Goal: Task Accomplishment & Management: Use online tool/utility

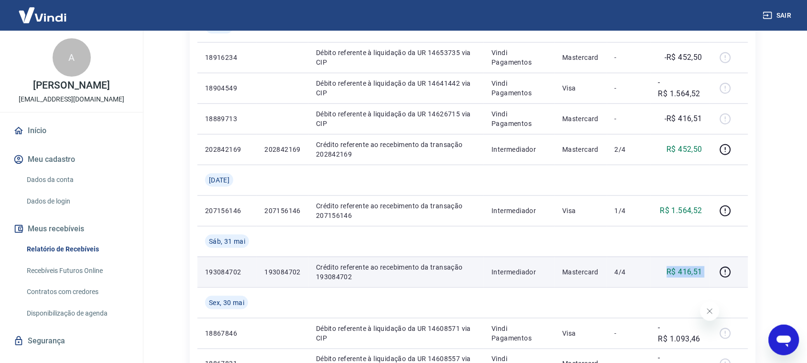
scroll to position [219, 0]
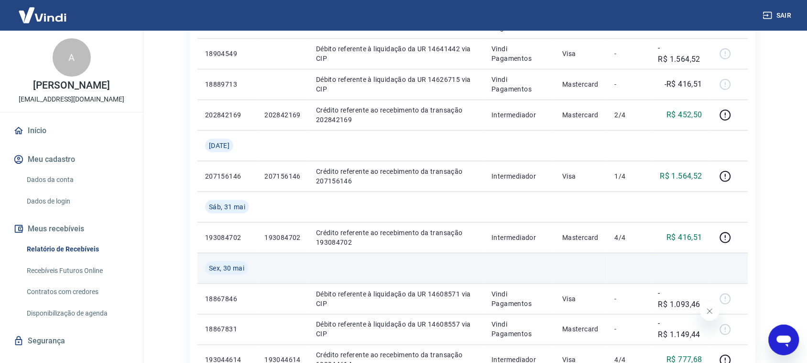
click at [665, 268] on td at bounding box center [680, 268] width 59 height 31
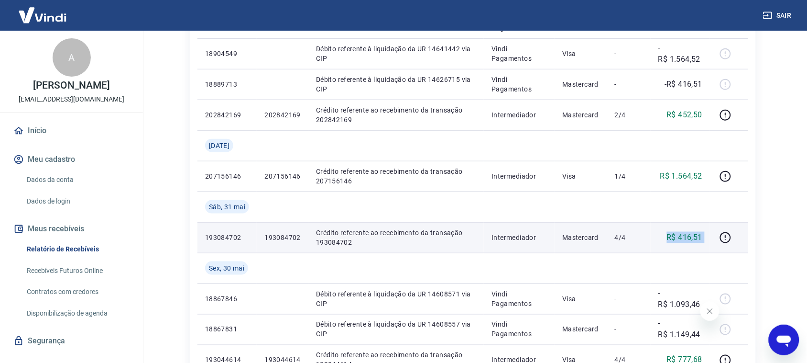
drag, startPoint x: 656, startPoint y: 233, endPoint x: 715, endPoint y: 225, distance: 59.3
click at [715, 225] on tr "193084702 193084702 Crédito referente ao recebimento da transação 193084702 Int…" at bounding box center [473, 237] width 551 height 31
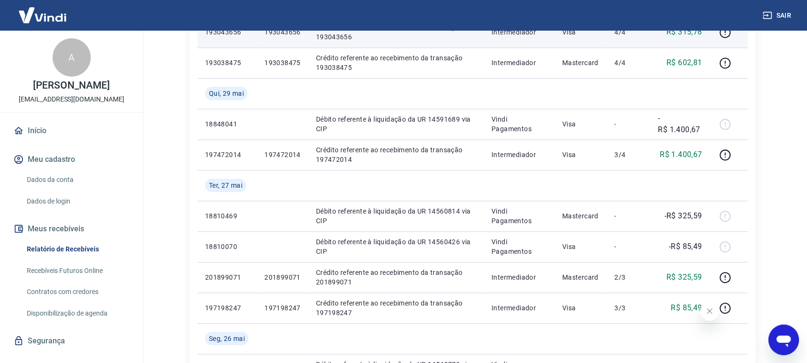
scroll to position [697, 0]
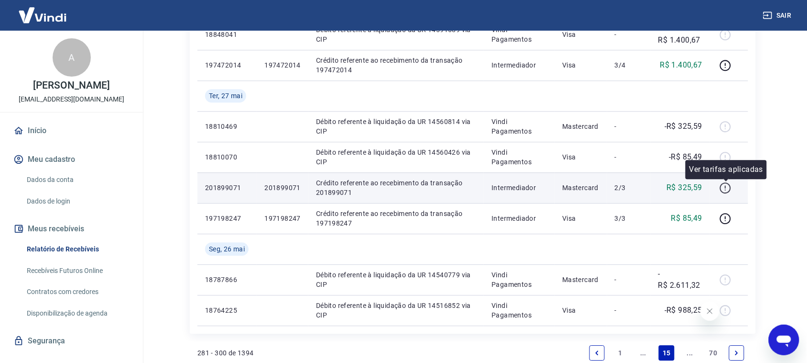
click at [726, 189] on icon "button" at bounding box center [726, 188] width 12 height 12
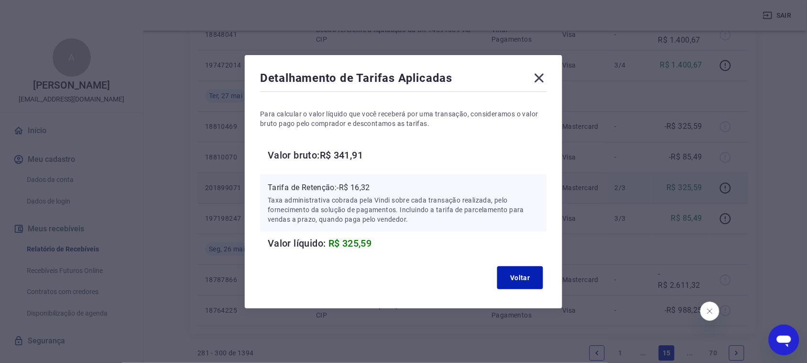
click at [546, 74] on icon at bounding box center [539, 77] width 15 height 15
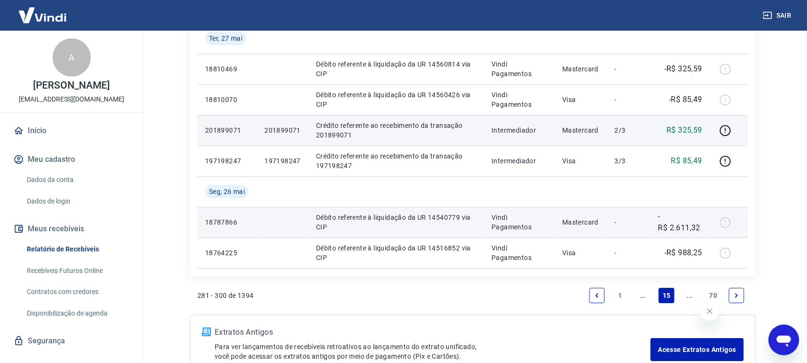
scroll to position [816, 0]
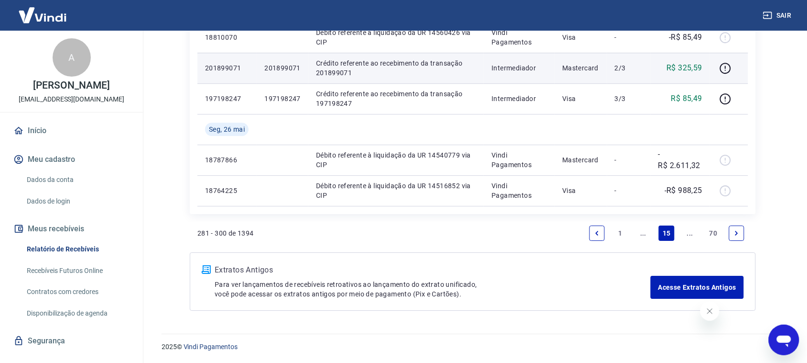
click at [739, 235] on icon "Next page" at bounding box center [737, 233] width 7 height 7
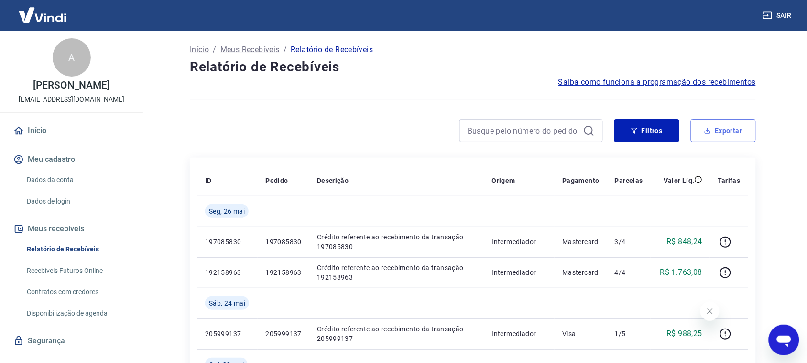
click at [744, 124] on button "Exportar" at bounding box center [723, 130] width 65 height 23
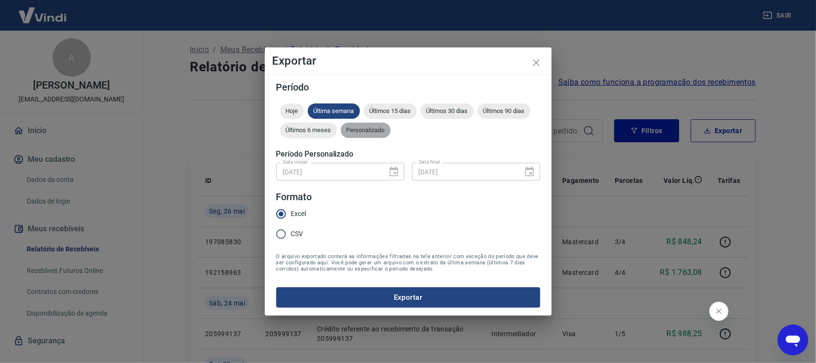
click at [372, 124] on div "Personalizado" at bounding box center [366, 129] width 50 height 15
click at [396, 173] on icon "Choose date, selected date is 1 de mai de 2025" at bounding box center [394, 171] width 9 height 10
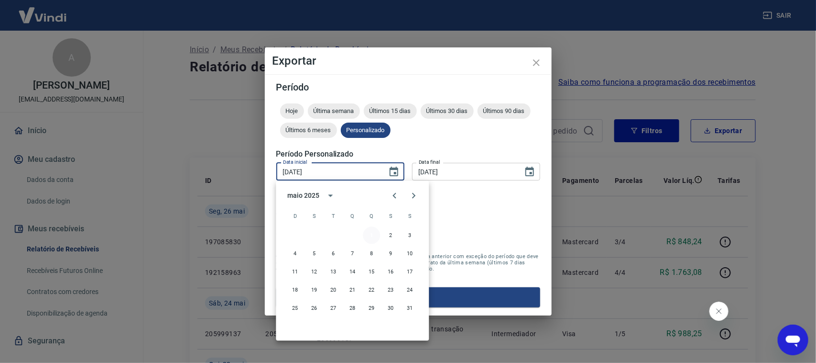
click at [373, 237] on button "1" at bounding box center [371, 235] width 17 height 17
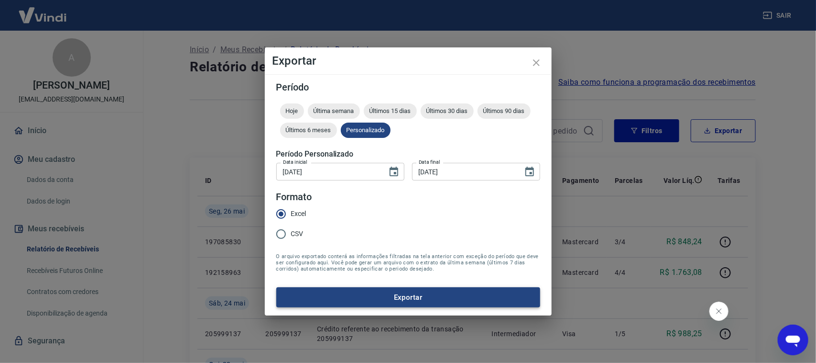
click at [429, 295] on button "Exportar" at bounding box center [408, 297] width 264 height 20
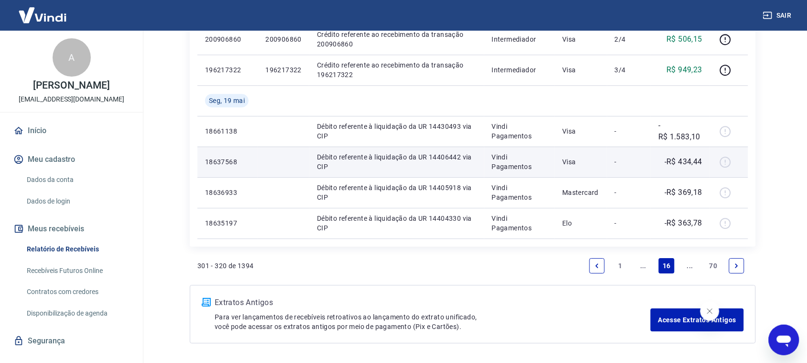
scroll to position [786, 0]
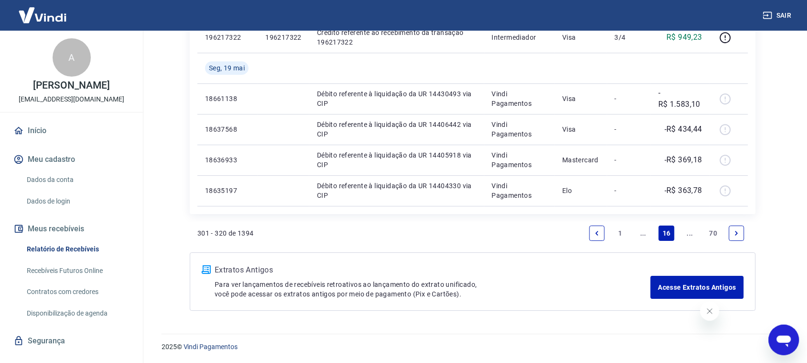
click at [735, 230] on icon "Next page" at bounding box center [737, 233] width 7 height 7
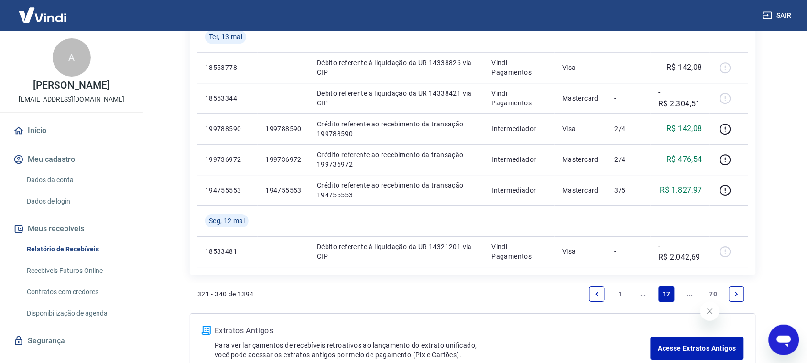
scroll to position [816, 0]
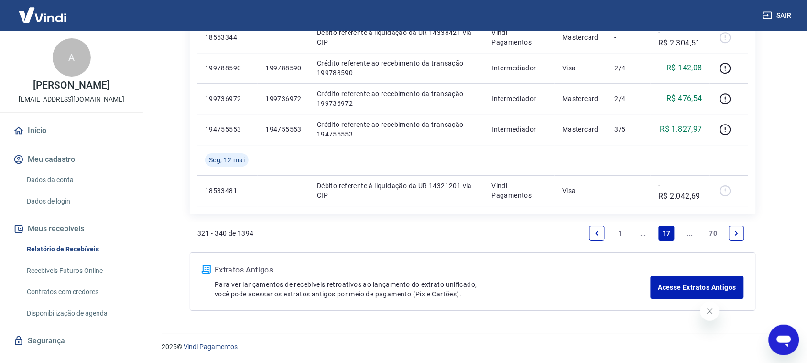
click at [734, 231] on icon "Next page" at bounding box center [737, 233] width 7 height 7
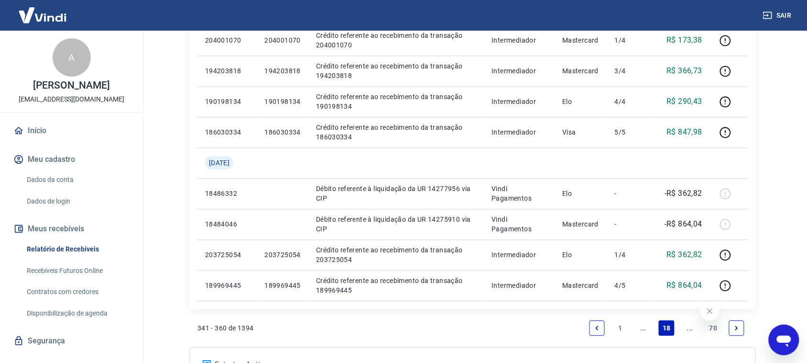
scroll to position [658, 0]
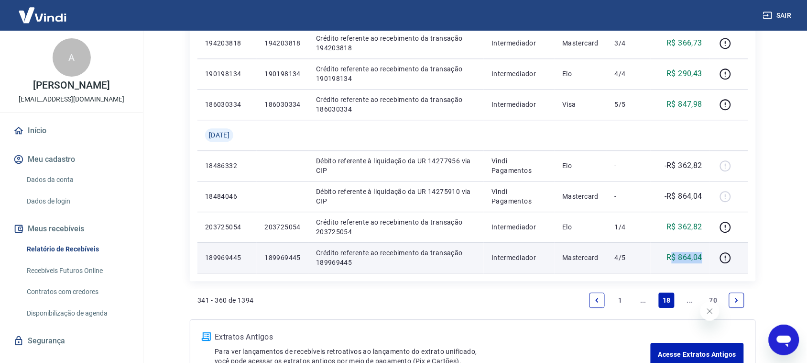
drag, startPoint x: 672, startPoint y: 258, endPoint x: 704, endPoint y: 259, distance: 31.6
click at [704, 259] on td "R$ 864,04" at bounding box center [680, 257] width 59 height 31
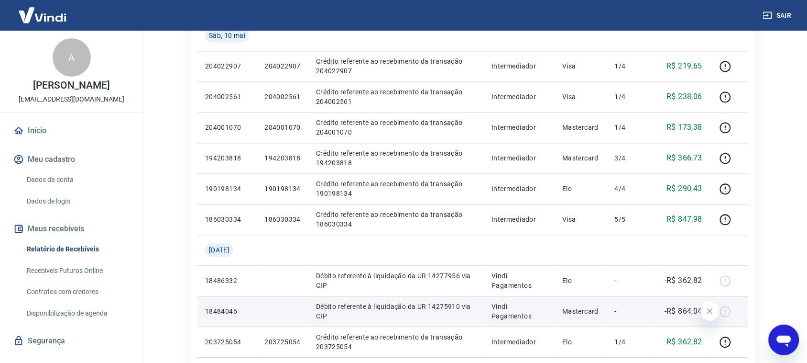
scroll to position [538, 0]
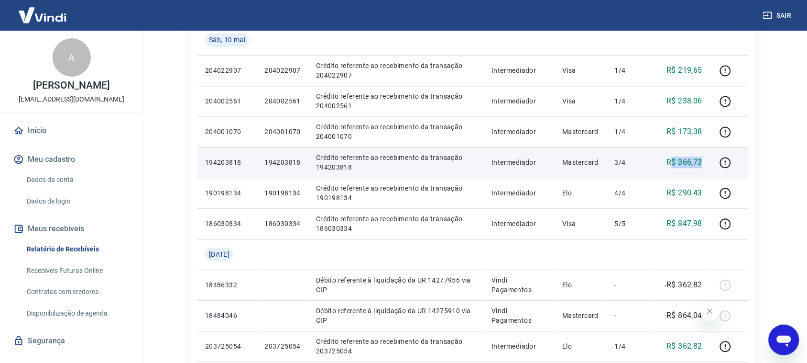
drag, startPoint x: 685, startPoint y: 165, endPoint x: 708, endPoint y: 166, distance: 23.5
click at [708, 166] on td "R$ 366,73" at bounding box center [680, 162] width 59 height 31
drag, startPoint x: 674, startPoint y: 134, endPoint x: 647, endPoint y: 172, distance: 47.3
click at [708, 137] on td "R$ 173,38" at bounding box center [680, 132] width 59 height 31
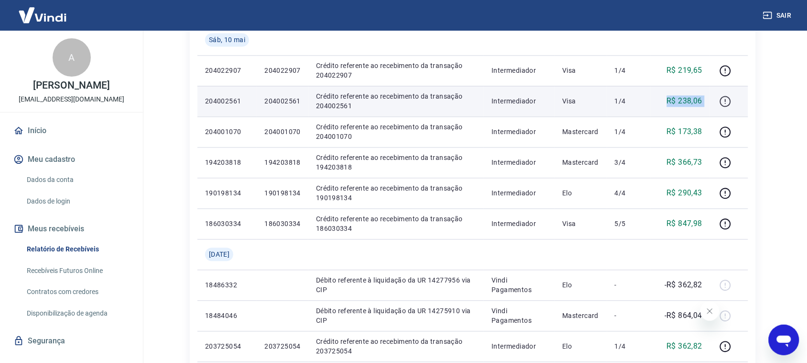
drag, startPoint x: 666, startPoint y: 102, endPoint x: 725, endPoint y: 106, distance: 58.5
click at [725, 106] on tr "204002561 204002561 Crédito referente ao recebimento da transação 204002561 Int…" at bounding box center [473, 101] width 551 height 31
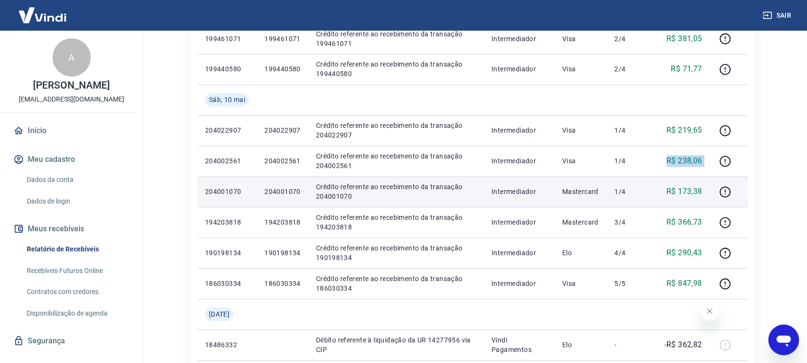
scroll to position [418, 0]
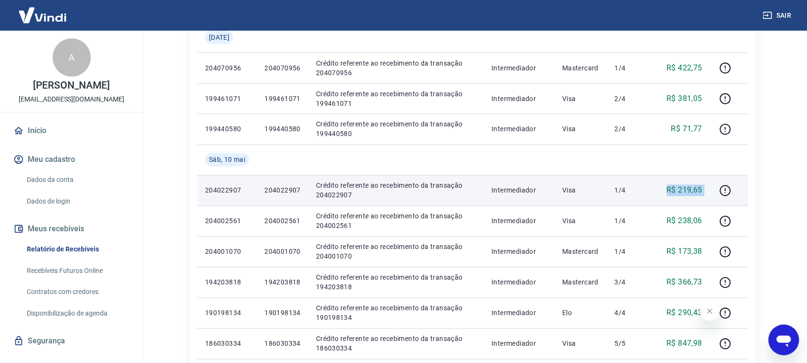
drag, startPoint x: 672, startPoint y: 192, endPoint x: 716, endPoint y: 192, distance: 44.0
click at [716, 192] on tr "204022907 204022907 Crédito referente ao recebimento da transação 204022907 Int…" at bounding box center [473, 190] width 551 height 31
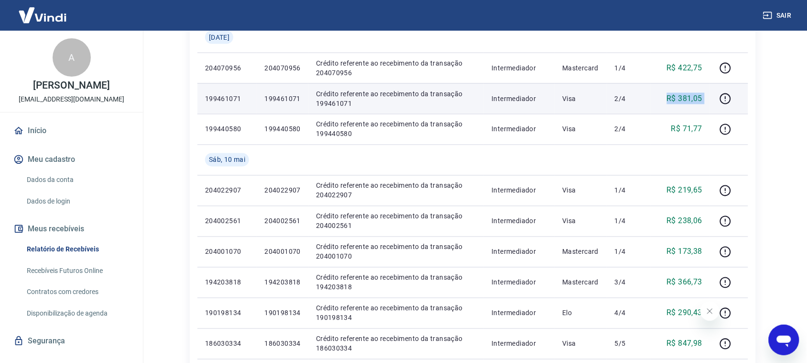
drag, startPoint x: 659, startPoint y: 104, endPoint x: 713, endPoint y: 85, distance: 57.6
click at [713, 85] on tr "199461071 199461071 Crédito referente ao recebimento da transação 199461071 Int…" at bounding box center [473, 98] width 551 height 31
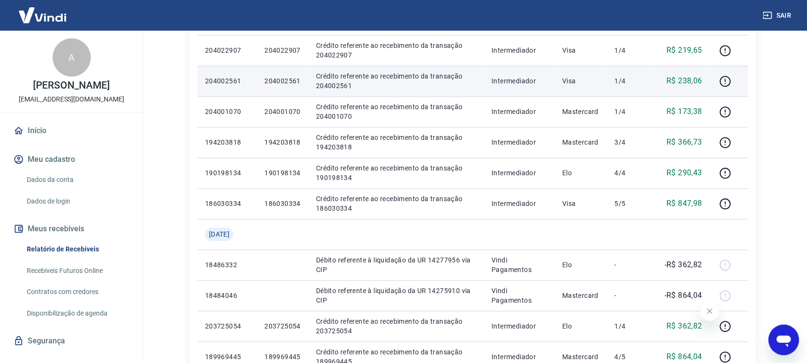
scroll to position [598, 0]
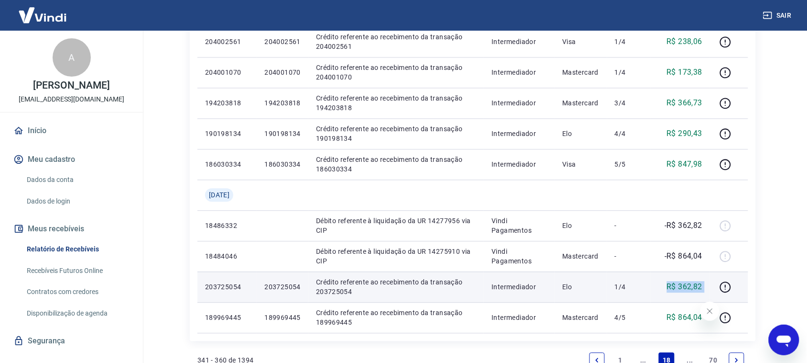
drag, startPoint x: 669, startPoint y: 289, endPoint x: 738, endPoint y: 281, distance: 69.4
click at [739, 285] on tr "203725054 203725054 Crédito referente ao recebimento da transação 203725054 Int…" at bounding box center [473, 286] width 551 height 31
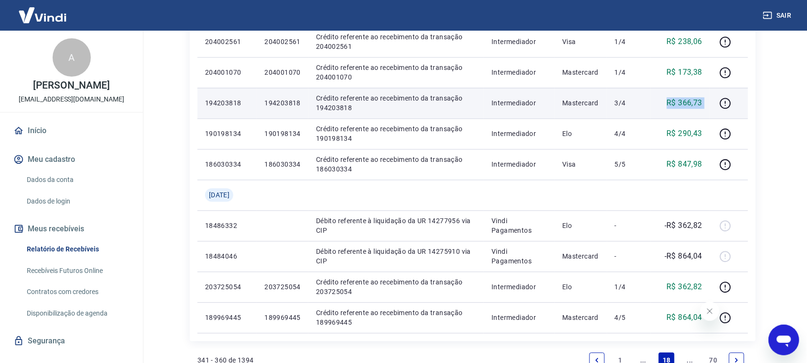
drag, startPoint x: 670, startPoint y: 106, endPoint x: 714, endPoint y: 105, distance: 44.0
click at [713, 105] on tr "194203818 194203818 Crédito referente ao recebimento da transação 194203818 Int…" at bounding box center [473, 103] width 551 height 31
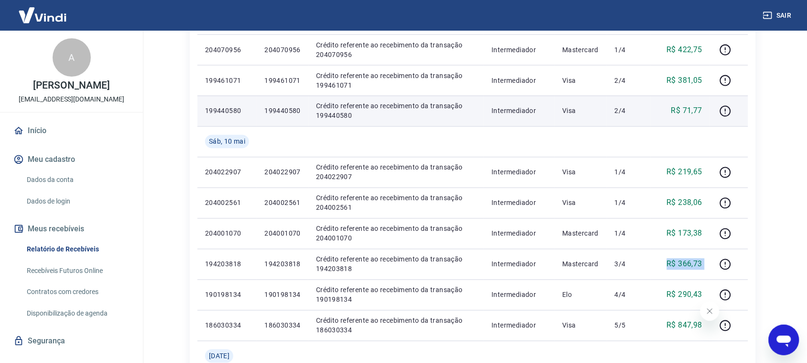
scroll to position [418, 0]
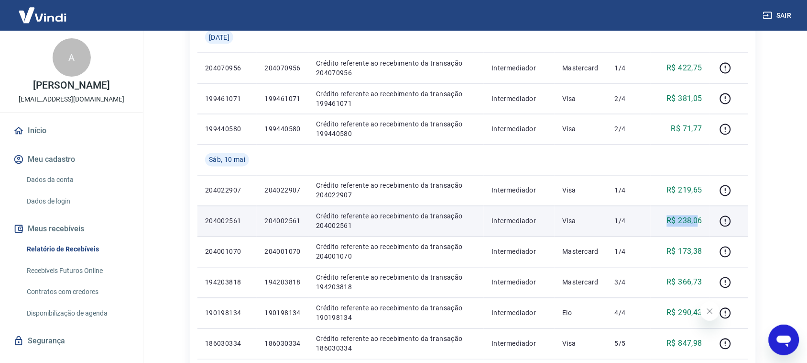
drag, startPoint x: 666, startPoint y: 224, endPoint x: 697, endPoint y: 216, distance: 32.1
click at [697, 216] on div "R$ 238,06" at bounding box center [681, 220] width 44 height 11
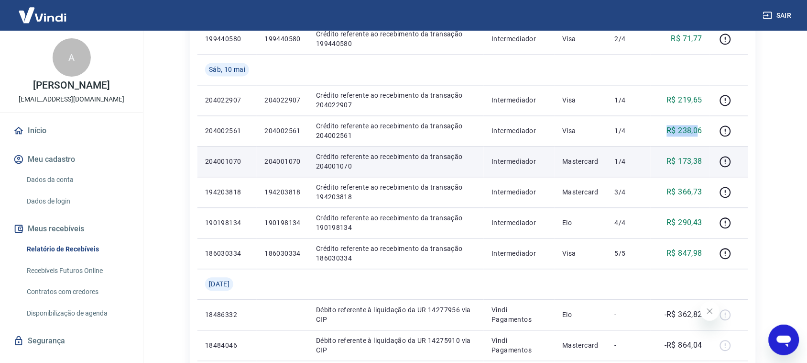
scroll to position [538, 0]
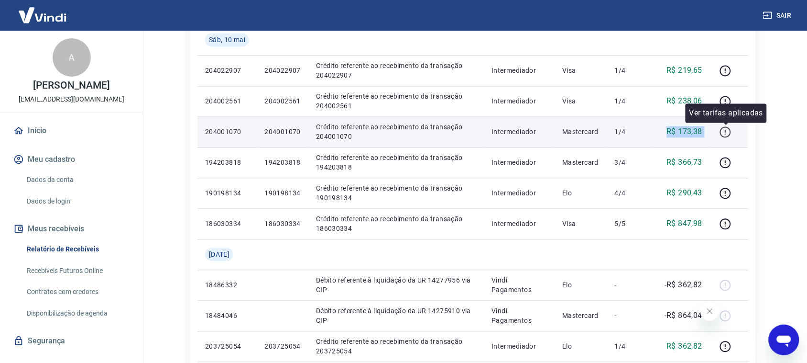
drag, startPoint x: 667, startPoint y: 133, endPoint x: 722, endPoint y: 127, distance: 55.3
click at [722, 127] on tr "204001070 204001070 Crédito referente ao recebimento da transação 204001070 Int…" at bounding box center [473, 132] width 551 height 31
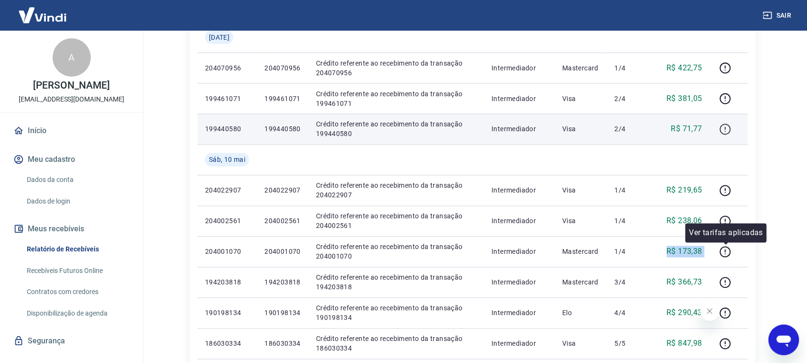
scroll to position [359, 0]
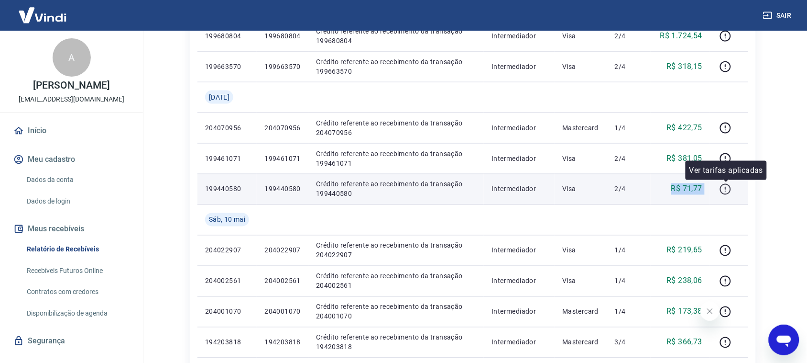
drag, startPoint x: 672, startPoint y: 196, endPoint x: 730, endPoint y: 195, distance: 57.4
click at [730, 195] on tr "199440580 199440580 Crédito referente ao recebimento da transação 199440580 Int…" at bounding box center [473, 189] width 551 height 31
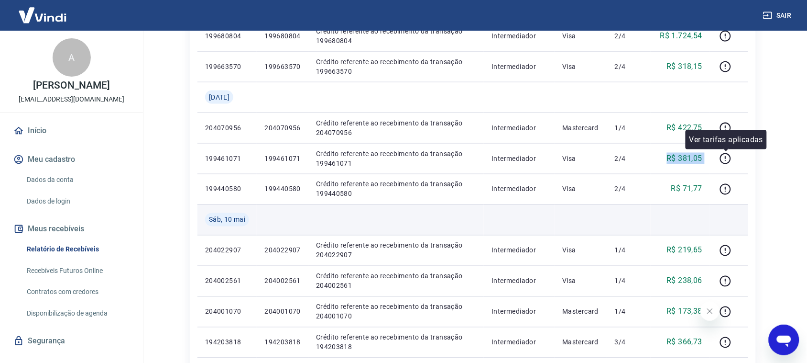
drag, startPoint x: 654, startPoint y: 169, endPoint x: 603, endPoint y: 206, distance: 63.4
click at [728, 159] on tr "199461071 199461071 Crédito referente ao recebimento da transação 199461071 Int…" at bounding box center [473, 158] width 551 height 31
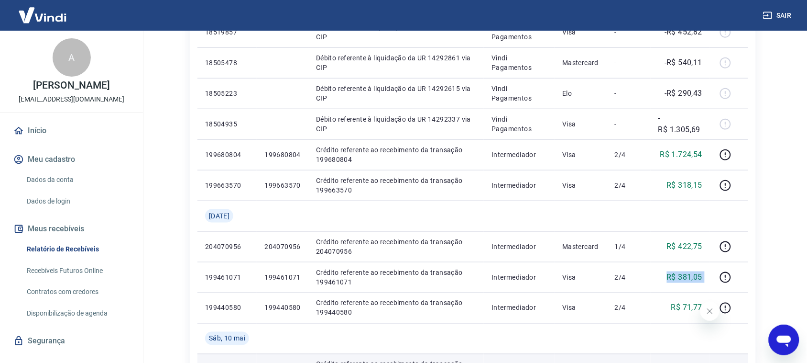
scroll to position [239, 0]
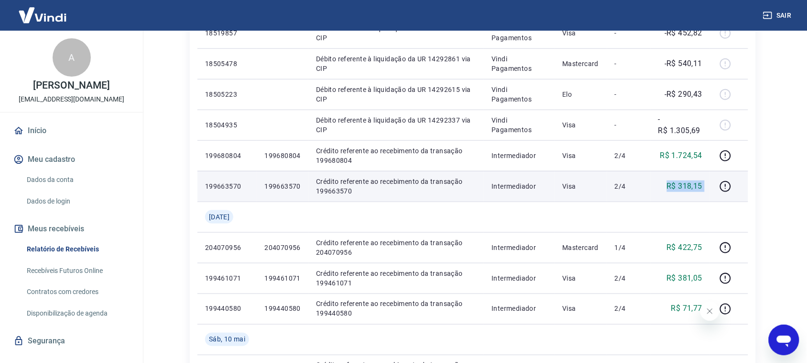
drag, startPoint x: 663, startPoint y: 198, endPoint x: 711, endPoint y: 198, distance: 48.3
click at [711, 198] on tr "199663570 199663570 Crédito referente ao recebimento da transação 199663570 Int…" at bounding box center [473, 186] width 551 height 31
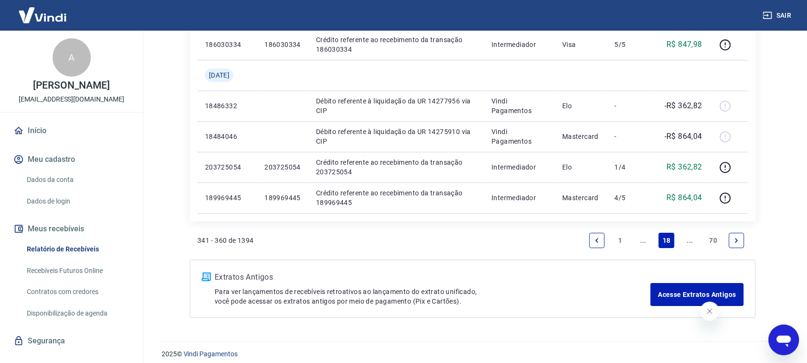
scroll to position [725, 0]
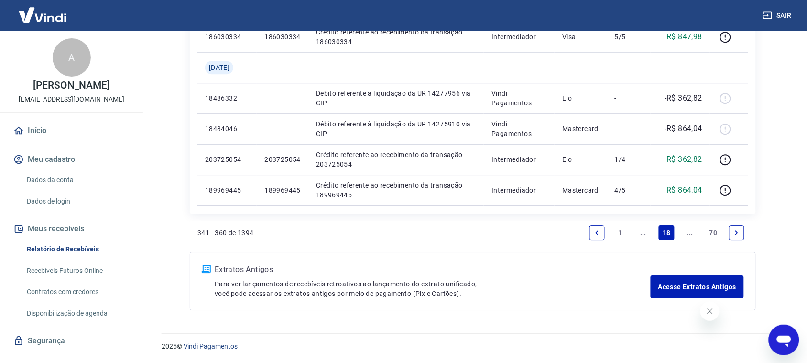
click at [597, 232] on icon "Previous page" at bounding box center [597, 232] width 3 height 4
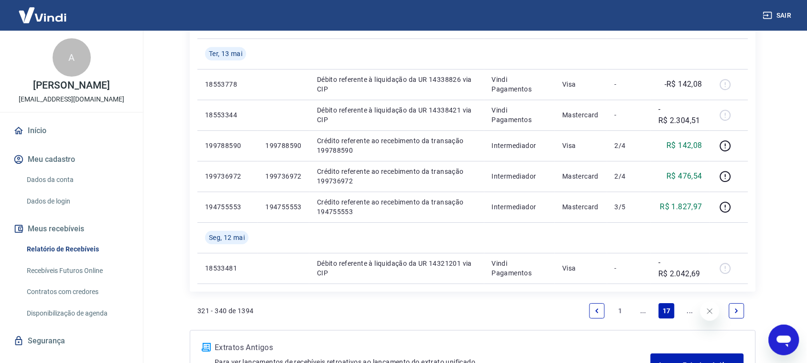
scroll to position [697, 0]
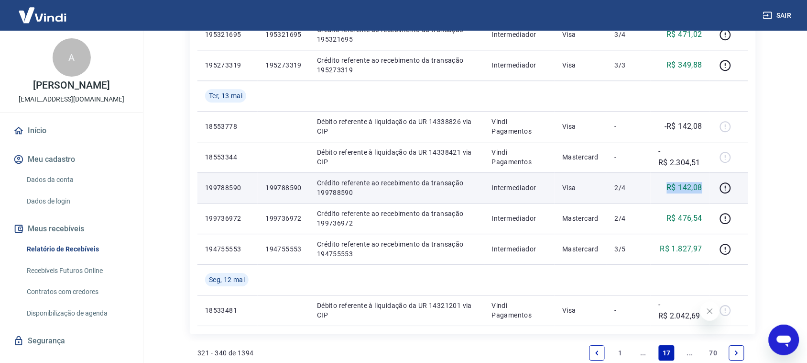
drag, startPoint x: 666, startPoint y: 188, endPoint x: 706, endPoint y: 184, distance: 40.8
click at [706, 184] on td "R$ 142,08" at bounding box center [680, 187] width 59 height 31
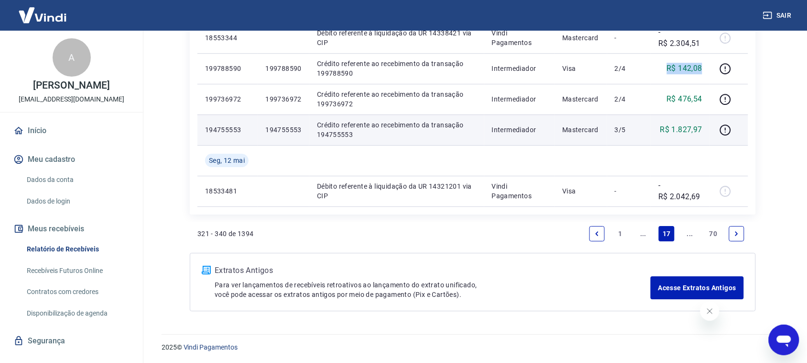
scroll to position [816, 0]
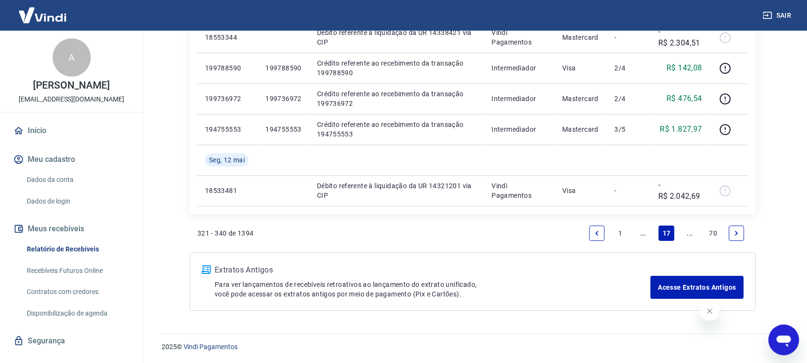
click at [737, 233] on icon "Next page" at bounding box center [737, 233] width 7 height 7
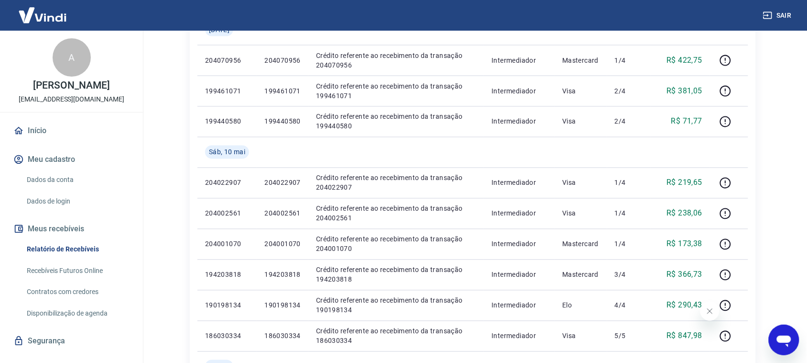
scroll to position [366, 0]
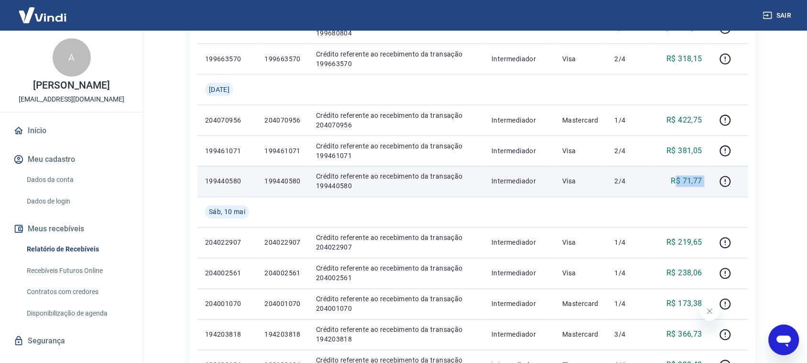
drag, startPoint x: 676, startPoint y: 186, endPoint x: 725, endPoint y: 189, distance: 48.9
click at [725, 189] on tr "199440580 199440580 Crédito referente ao recebimento da transação 199440580 Int…" at bounding box center [473, 181] width 551 height 31
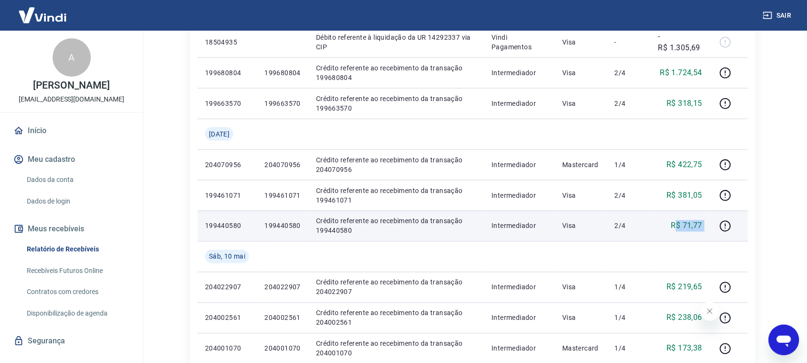
scroll to position [307, 0]
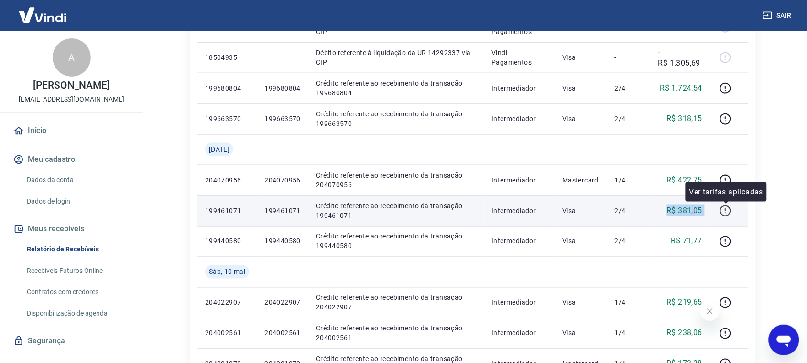
drag, startPoint x: 663, startPoint y: 209, endPoint x: 728, endPoint y: 209, distance: 65.0
click at [728, 209] on tr "199461071 199461071 Crédito referente ao recebimento da transação 199461071 Int…" at bounding box center [473, 210] width 551 height 31
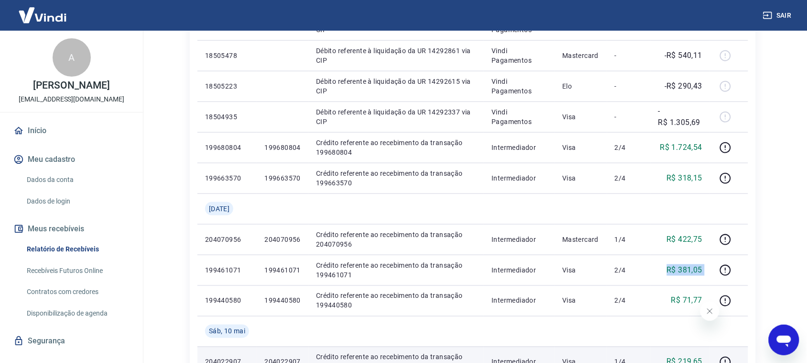
scroll to position [247, 0]
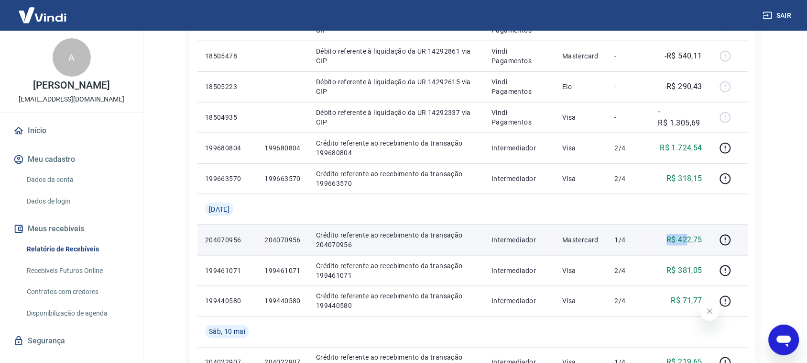
drag, startPoint x: 669, startPoint y: 240, endPoint x: 692, endPoint y: 238, distance: 23.1
click at [692, 238] on p "R$ 422,75" at bounding box center [685, 239] width 36 height 11
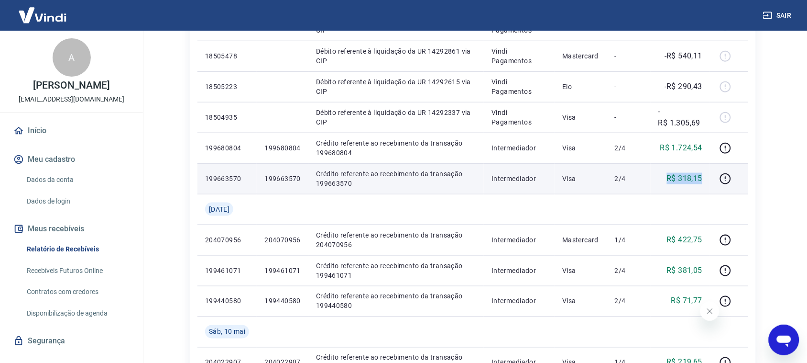
drag, startPoint x: 667, startPoint y: 183, endPoint x: 708, endPoint y: 182, distance: 40.7
click at [708, 182] on td "R$ 318,15" at bounding box center [680, 178] width 59 height 31
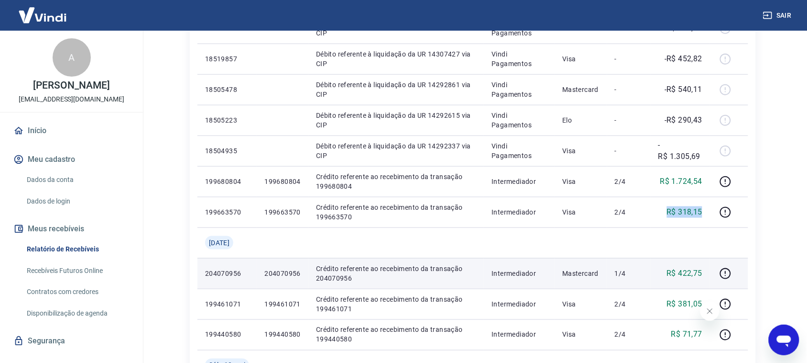
scroll to position [187, 0]
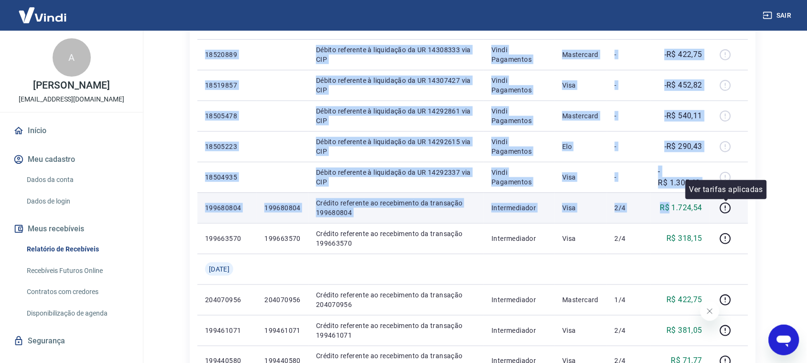
drag, startPoint x: 670, startPoint y: 206, endPoint x: 703, endPoint y: 213, distance: 33.8
click at [754, 213] on div "ID Pedido Descrição Origem Pagamento Parcelas Valor Líq. [PERSON_NAME][DATE] 18…" at bounding box center [473, 360] width 566 height 781
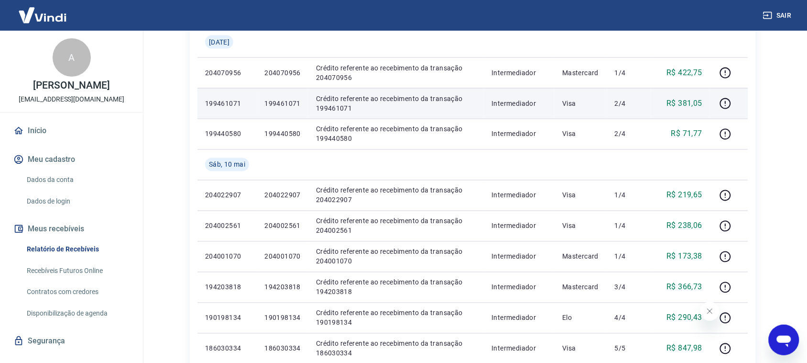
scroll to position [486, 0]
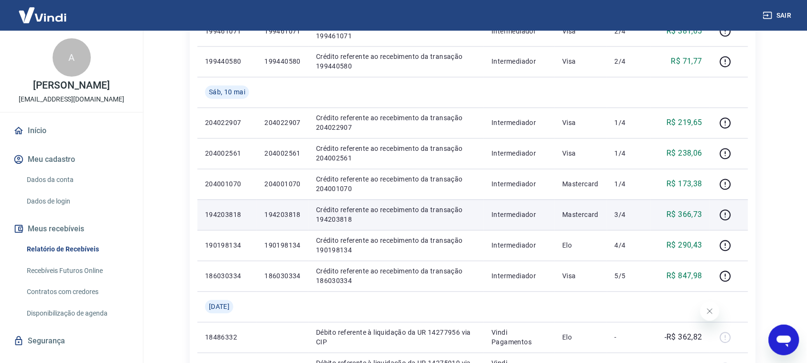
click at [630, 225] on td "3/4" at bounding box center [629, 214] width 44 height 31
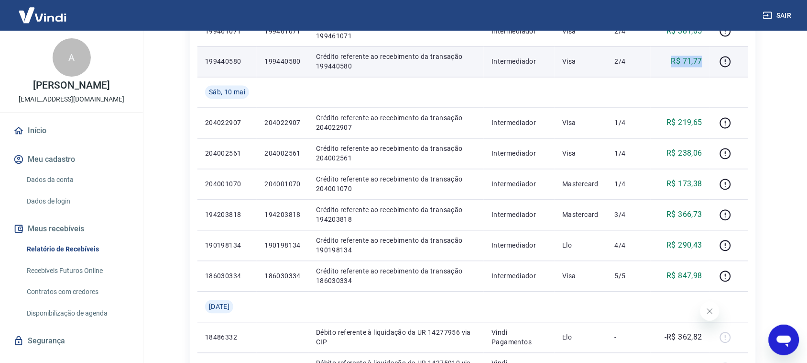
drag, startPoint x: 664, startPoint y: 66, endPoint x: 708, endPoint y: 61, distance: 44.2
click at [708, 61] on td "R$ 71,77" at bounding box center [680, 61] width 59 height 31
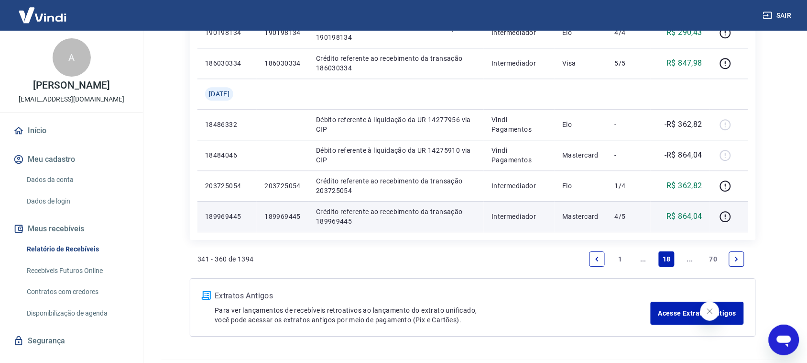
scroll to position [725, 0]
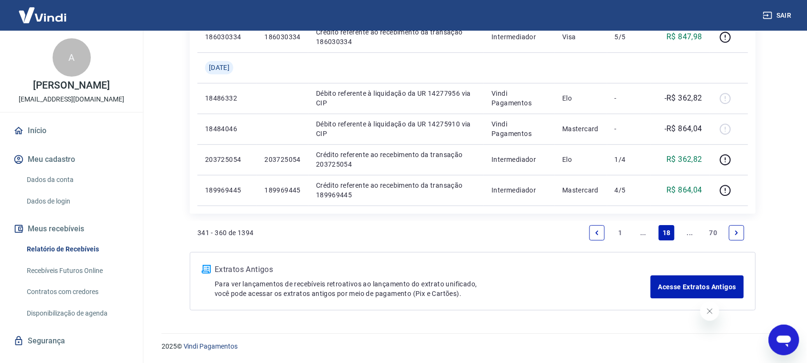
click at [597, 232] on icon "Previous page" at bounding box center [597, 232] width 3 height 4
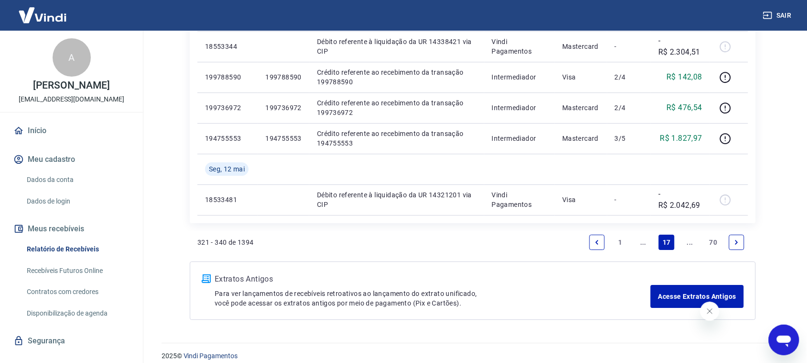
scroll to position [816, 0]
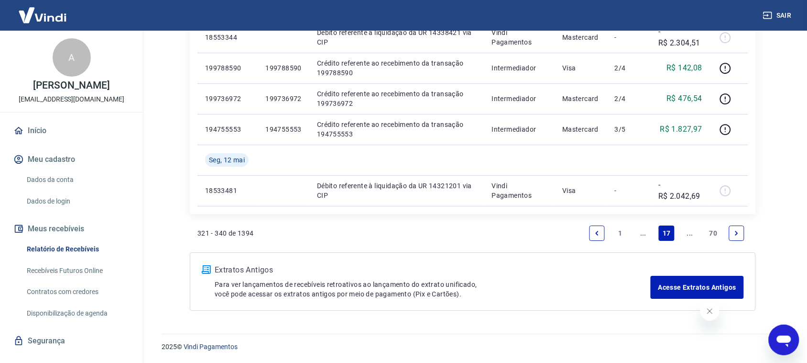
click at [738, 232] on icon "Next page" at bounding box center [737, 233] width 3 height 4
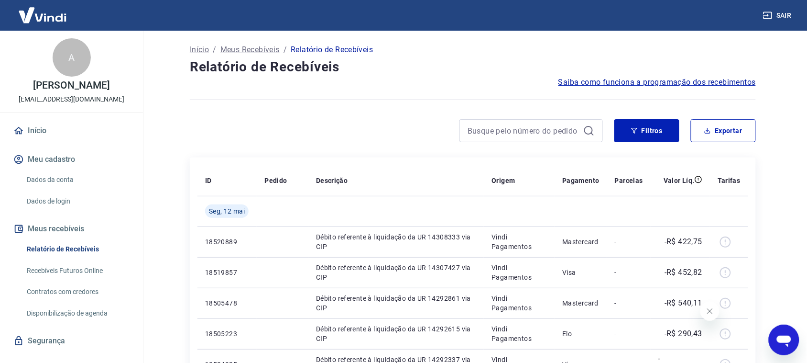
scroll to position [179, 0]
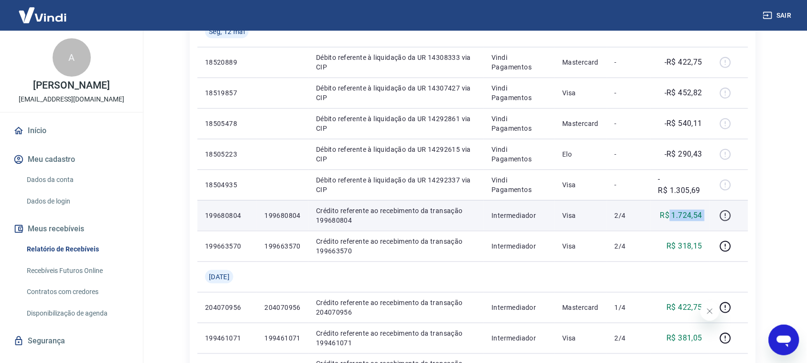
drag, startPoint x: 669, startPoint y: 218, endPoint x: 719, endPoint y: 221, distance: 50.3
click at [719, 221] on tr "199680804 199680804 Crédito referente ao recebimento da transação 199680804 Int…" at bounding box center [473, 215] width 551 height 31
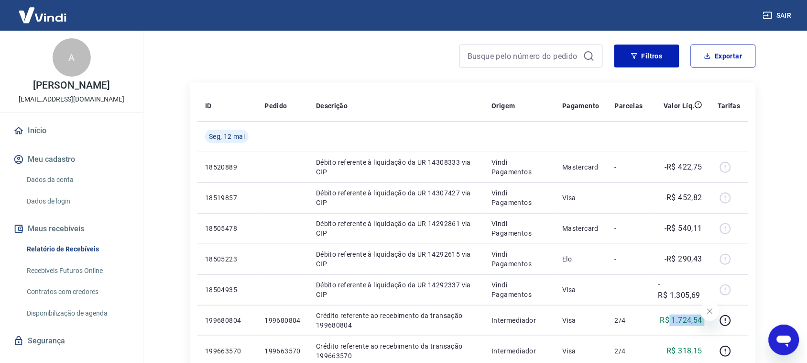
scroll to position [0, 0]
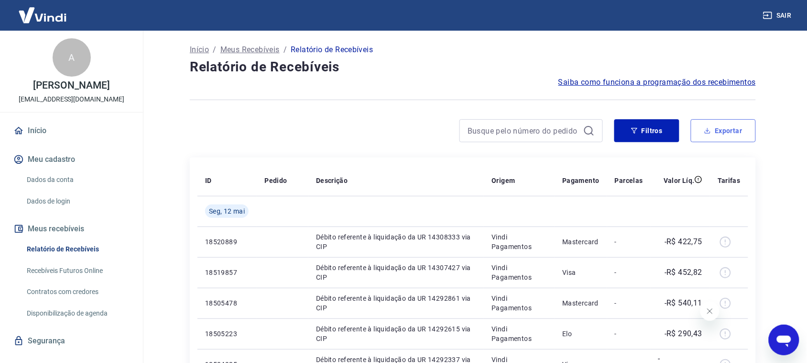
click at [728, 136] on button "Exportar" at bounding box center [723, 130] width 65 height 23
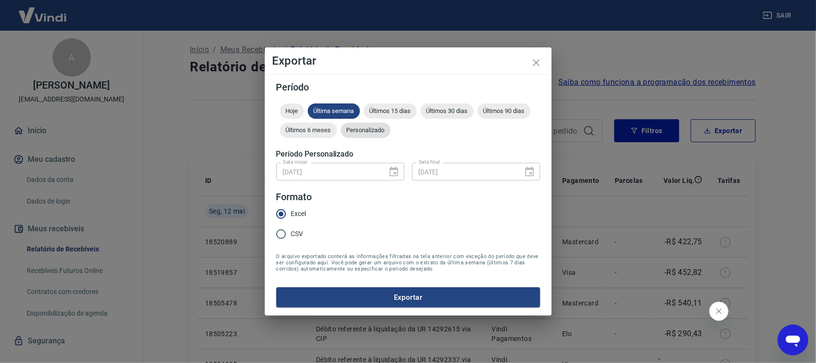
click at [381, 127] on span "Personalizado" at bounding box center [366, 129] width 50 height 7
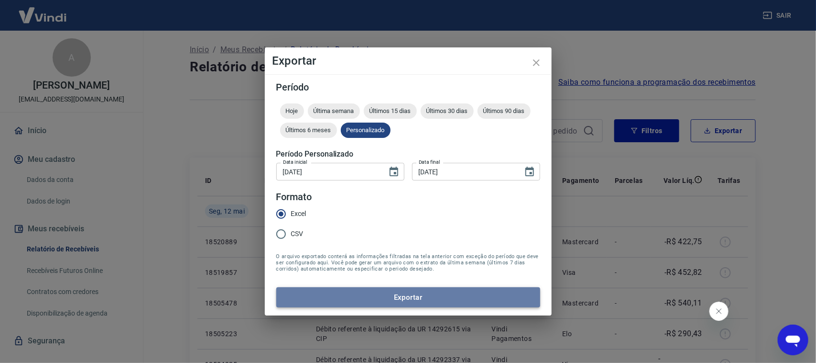
click at [424, 301] on button "Exportar" at bounding box center [408, 297] width 264 height 20
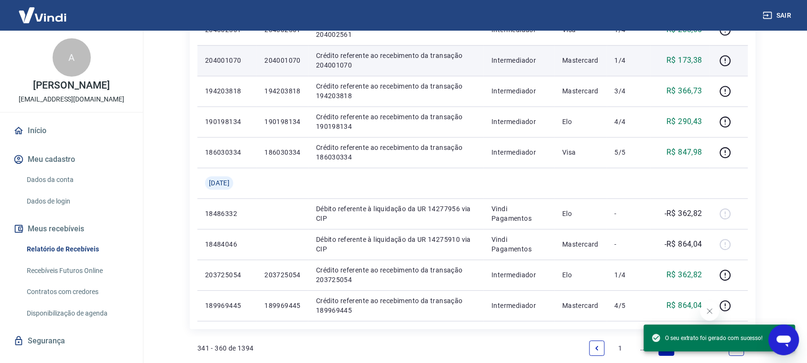
scroll to position [725, 0]
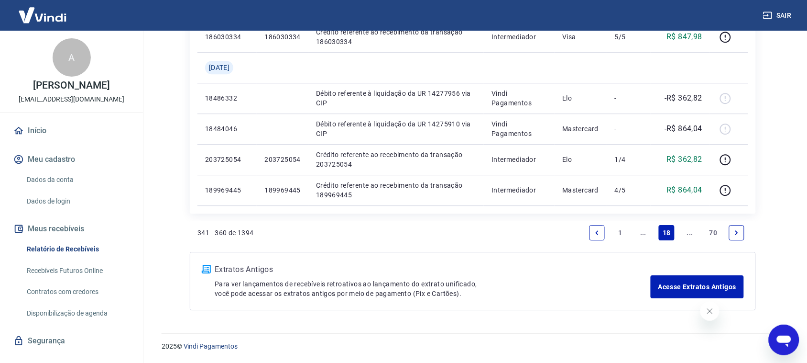
click at [603, 229] on link "Previous page" at bounding box center [597, 232] width 15 height 15
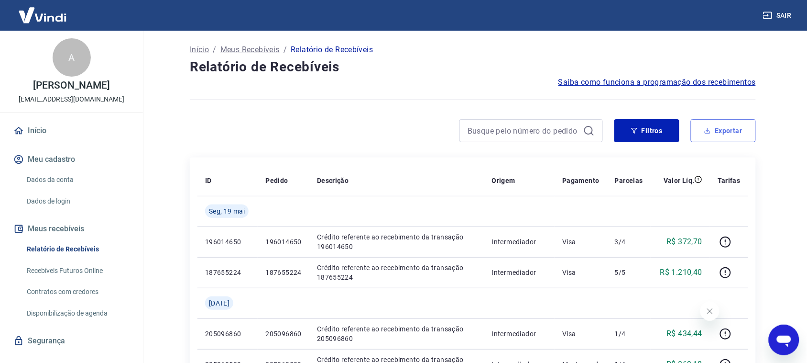
click at [723, 130] on button "Exportar" at bounding box center [723, 130] width 65 height 23
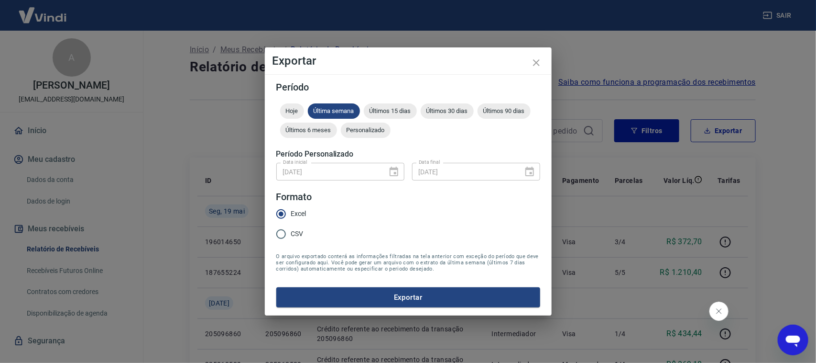
click at [391, 170] on div "[DATE] Data inicial" at bounding box center [340, 172] width 128 height 18
click at [357, 133] on span "Personalizado" at bounding box center [366, 129] width 50 height 7
click at [389, 163] on div "Data inicial [DATE] Data inicial Data final [DATE] Data final" at bounding box center [408, 170] width 264 height 23
click at [398, 169] on icon "Choose date, selected date is 1 de mai de 2025" at bounding box center [394, 171] width 9 height 10
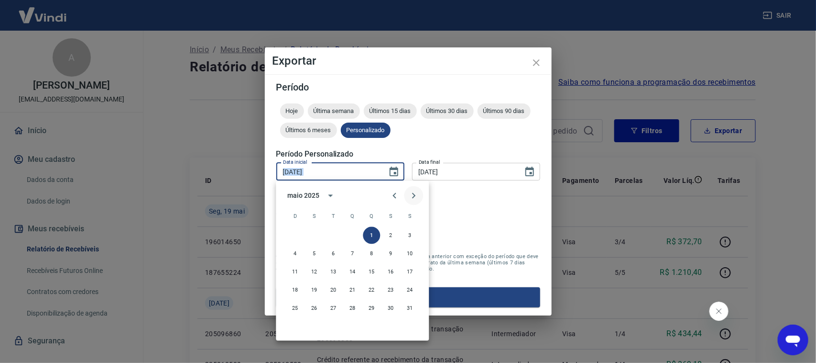
click at [417, 191] on icon "Next month" at bounding box center [413, 195] width 11 height 11
click at [293, 233] on button "1" at bounding box center [295, 235] width 17 height 17
type input "[DATE]"
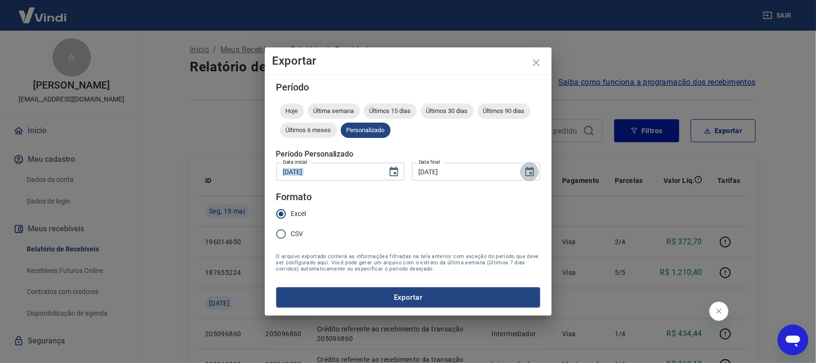
click at [531, 172] on icon "Choose date, selected date is 31 de mai de 2025" at bounding box center [530, 171] width 9 height 10
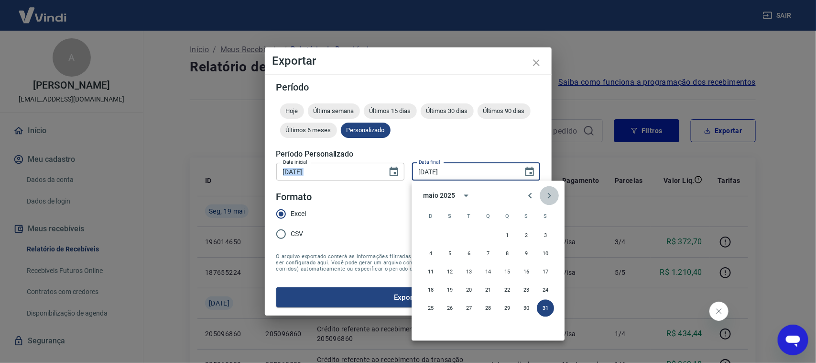
click at [552, 195] on icon "Next month" at bounding box center [549, 195] width 11 height 11
click at [453, 308] on button "30" at bounding box center [449, 307] width 17 height 17
type input "[DATE]"
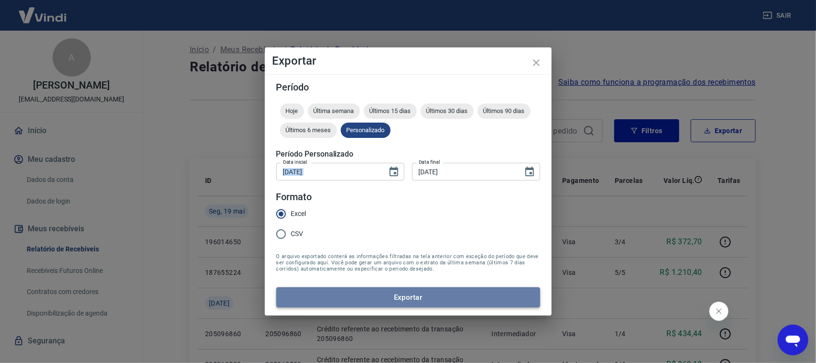
click at [409, 298] on button "Exportar" at bounding box center [408, 297] width 264 height 20
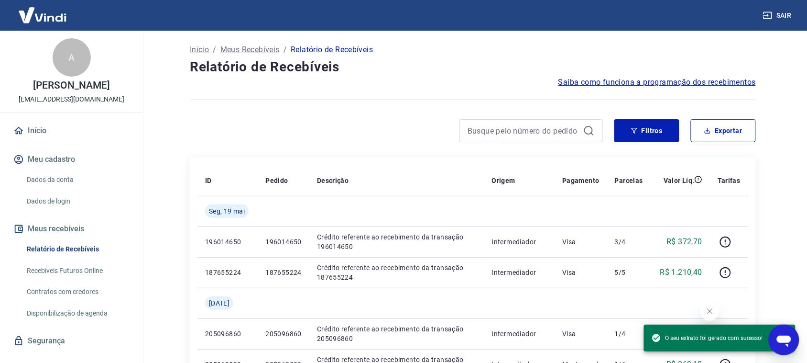
click at [781, 198] on main "Início / Meus Recebíveis / Relatório de Recebíveis Relatório de Recebíveis Saib…" at bounding box center [473, 197] width 669 height 332
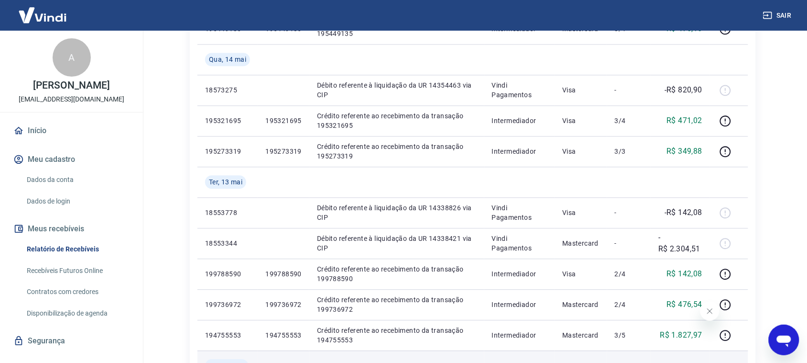
scroll to position [816, 0]
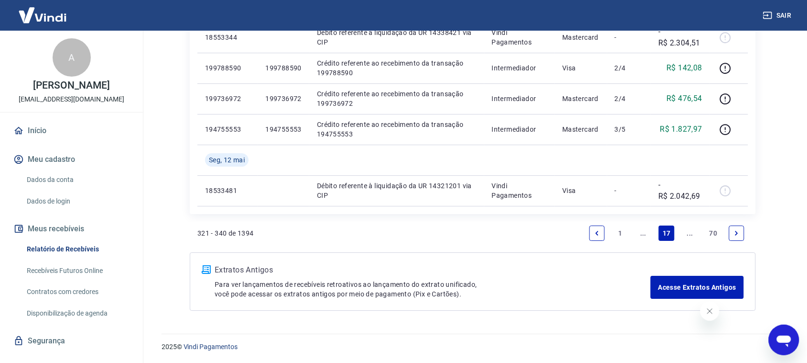
click at [738, 228] on link "Next page" at bounding box center [736, 232] width 15 height 15
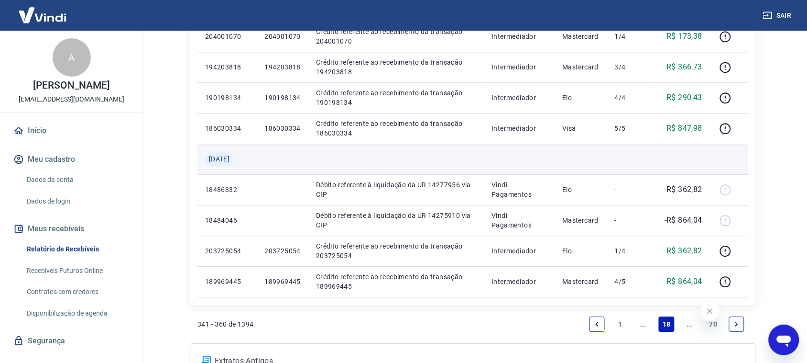
scroll to position [605, 0]
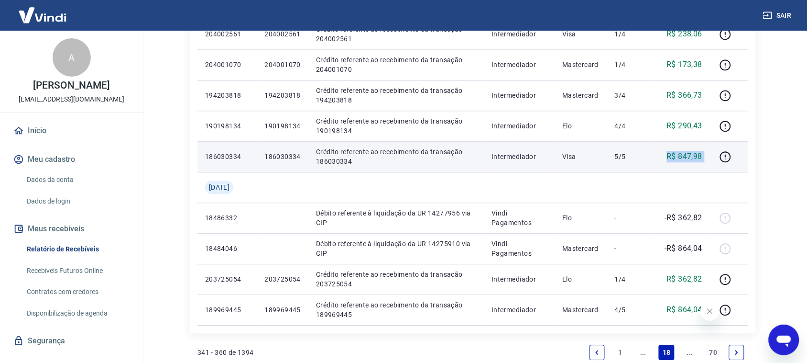
drag, startPoint x: 668, startPoint y: 161, endPoint x: 717, endPoint y: 152, distance: 50.5
click at [717, 152] on tr "186030334 186030334 Crédito referente ao recebimento da transação 186030334 Int…" at bounding box center [473, 156] width 551 height 31
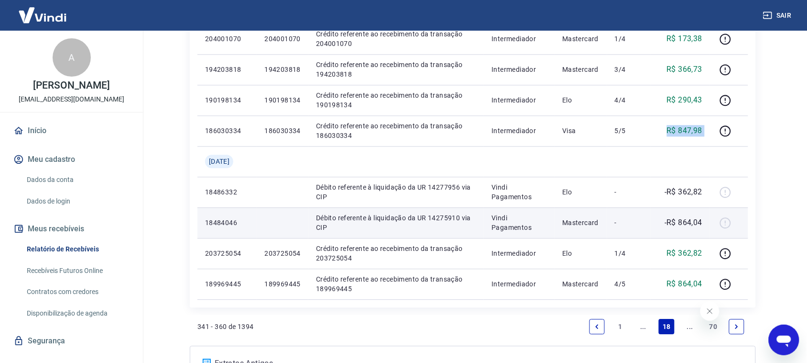
scroll to position [725, 0]
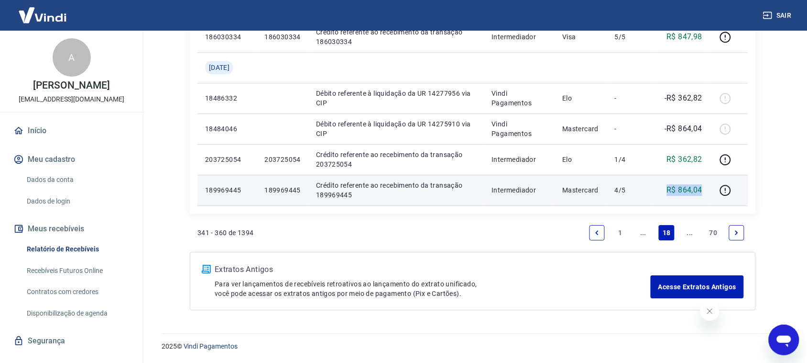
drag, startPoint x: 666, startPoint y: 191, endPoint x: 708, endPoint y: 187, distance: 42.3
click at [708, 188] on td "R$ 864,04" at bounding box center [680, 190] width 59 height 31
drag, startPoint x: 662, startPoint y: 154, endPoint x: 642, endPoint y: 192, distance: 42.6
click at [727, 164] on tr "203725054 203725054 Crédito referente ao recebimento da transação 203725054 Int…" at bounding box center [473, 159] width 551 height 31
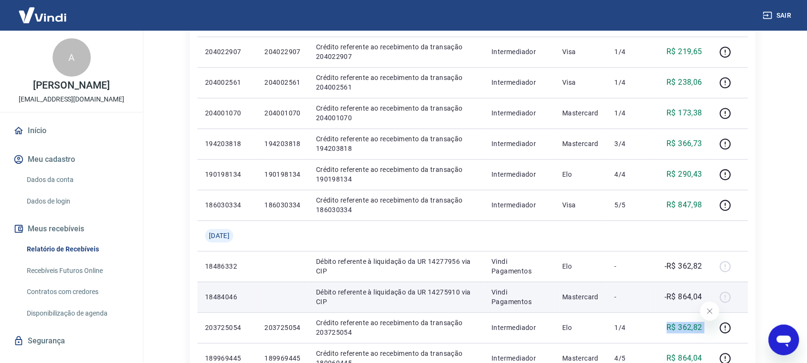
scroll to position [546, 0]
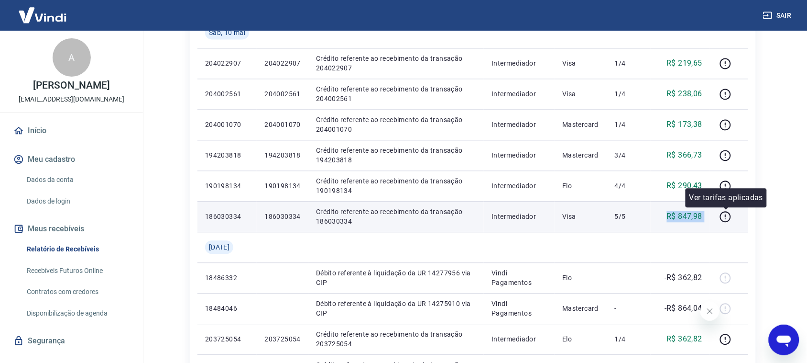
drag, startPoint x: 665, startPoint y: 217, endPoint x: 735, endPoint y: 223, distance: 70.6
click at [735, 223] on tr "186030334 186030334 Crédito referente ao recebimento da transação 186030334 Int…" at bounding box center [473, 216] width 551 height 31
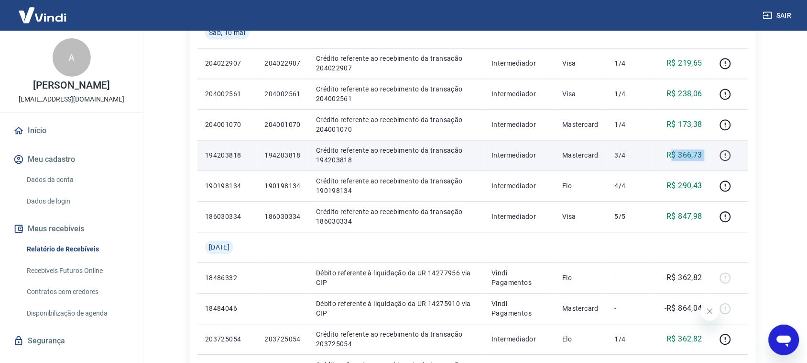
drag, startPoint x: 673, startPoint y: 156, endPoint x: 721, endPoint y: 162, distance: 48.6
click at [721, 162] on tr "194203818 194203818 Crédito referente ao recebimento da transação 194203818 Int…" at bounding box center [473, 155] width 551 height 31
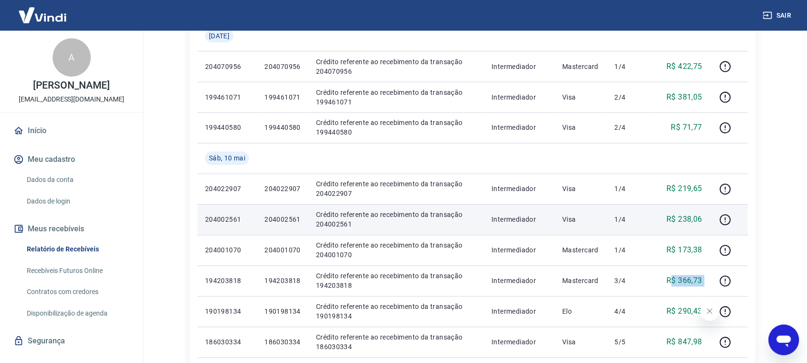
scroll to position [418, 0]
click at [739, 231] on td at bounding box center [729, 221] width 38 height 31
click at [737, 231] on td at bounding box center [729, 221] width 38 height 31
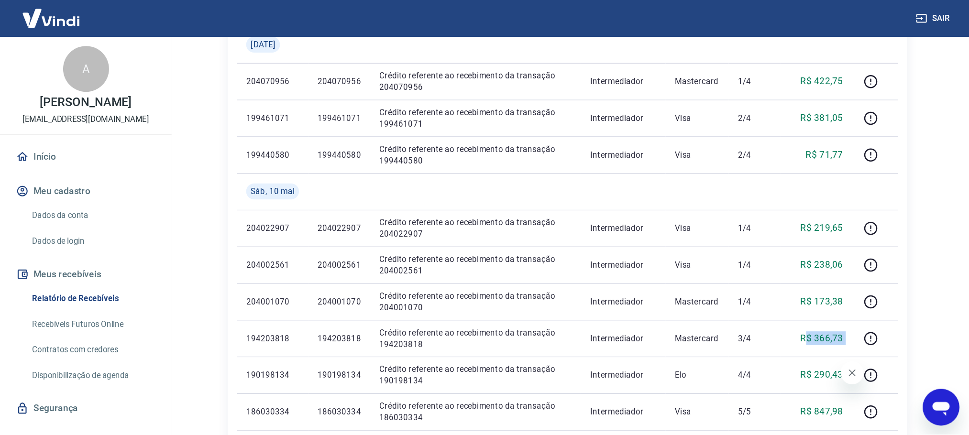
scroll to position [653, 0]
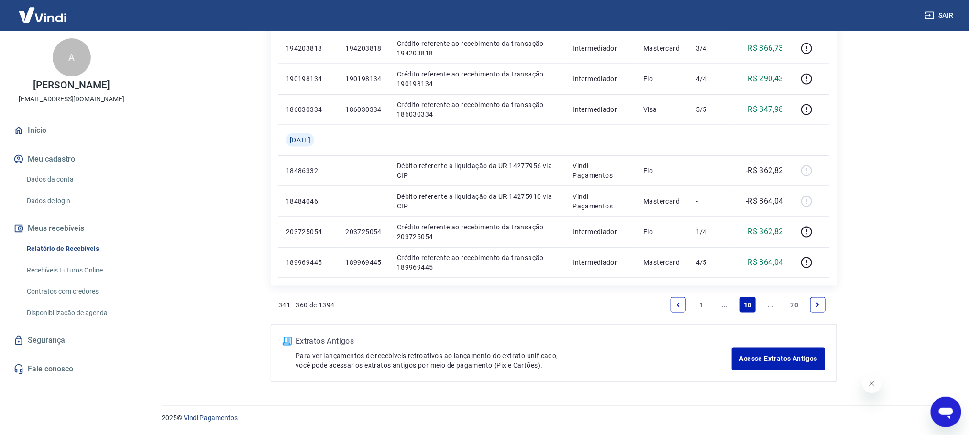
click at [807, 305] on link "Next page" at bounding box center [817, 304] width 15 height 15
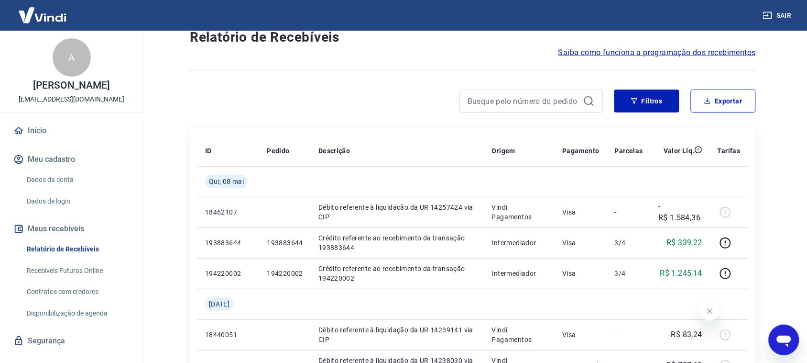
scroll to position [29, 0]
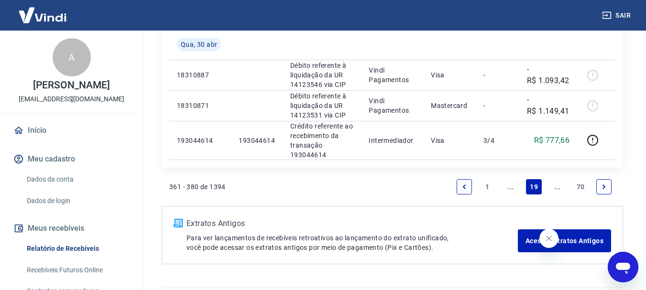
scroll to position [1032, 0]
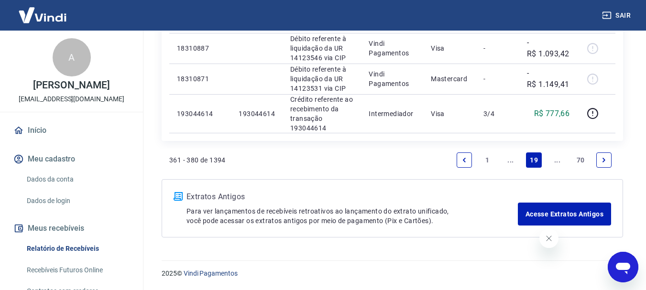
click at [464, 158] on icon "Previous page" at bounding box center [464, 160] width 7 height 7
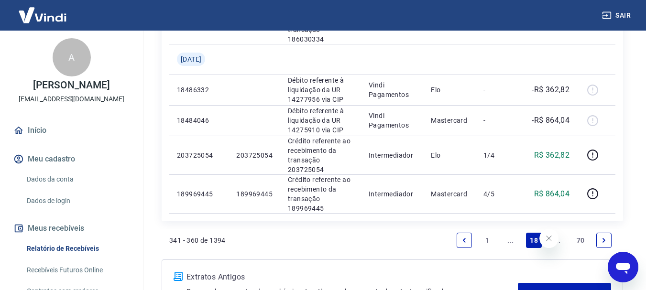
scroll to position [903, 0]
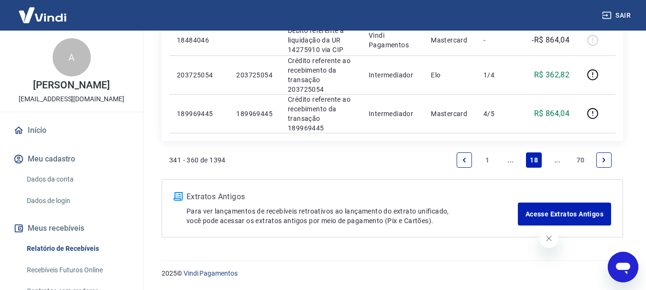
click at [599, 160] on link "Next page" at bounding box center [603, 160] width 15 height 15
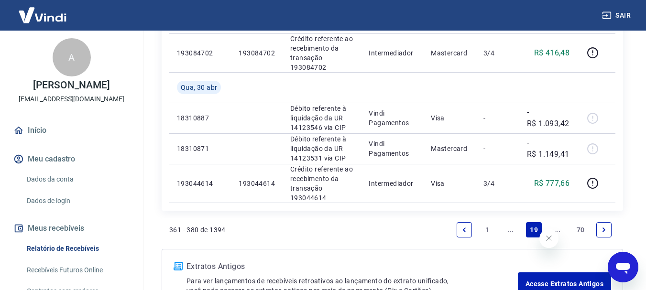
scroll to position [1032, 0]
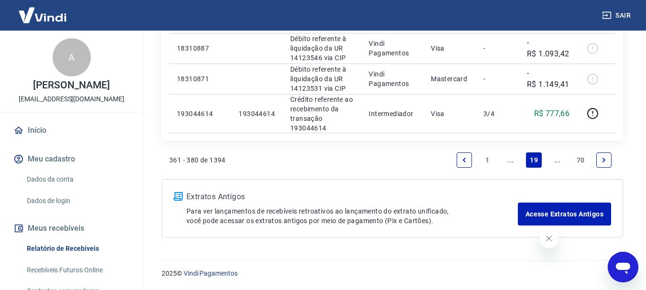
click at [462, 160] on icon "Previous page" at bounding box center [464, 160] width 7 height 7
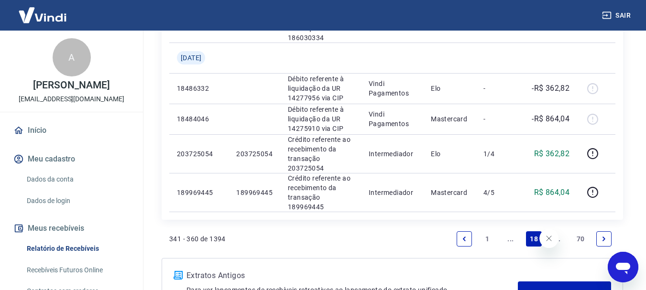
scroll to position [807, 0]
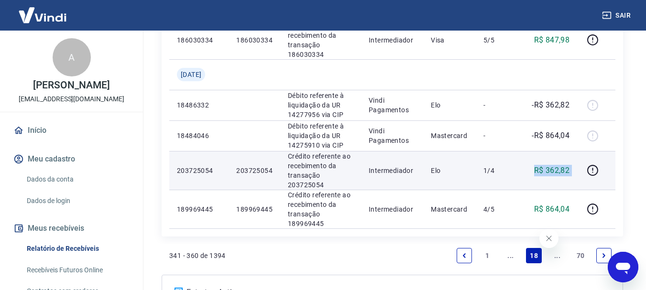
drag, startPoint x: 519, startPoint y: 168, endPoint x: 580, endPoint y: 169, distance: 60.8
click at [583, 170] on tr "203725054 203725054 Crédito referente ao recebimento da transação 203725054 Int…" at bounding box center [392, 170] width 446 height 39
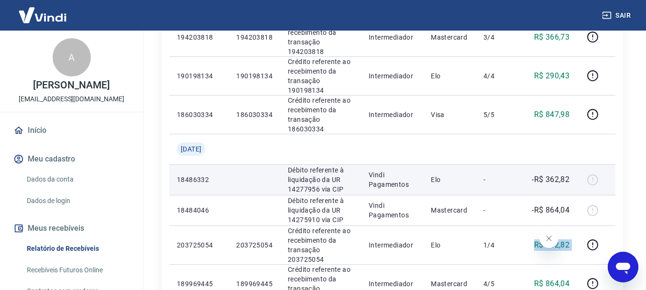
scroll to position [712, 0]
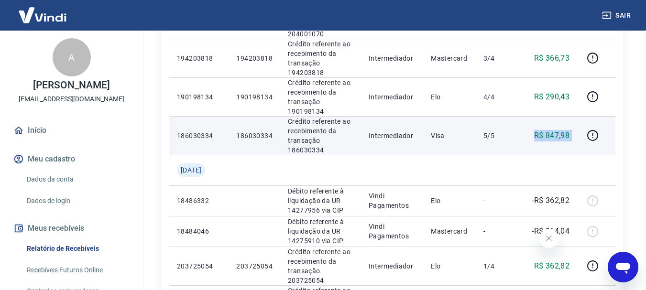
drag, startPoint x: 534, startPoint y: 135, endPoint x: 580, endPoint y: 137, distance: 46.0
click at [580, 137] on tr "186030334 186030334 Crédito referente ao recebimento da transação 186030334 Int…" at bounding box center [392, 135] width 446 height 39
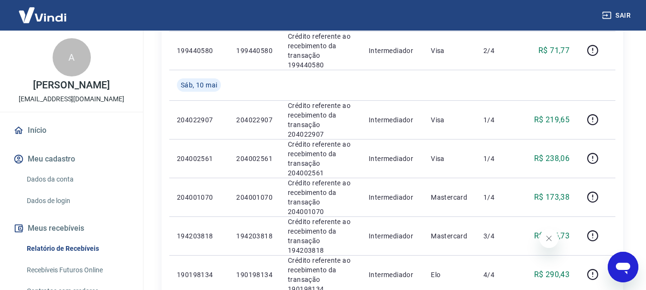
scroll to position [520, 0]
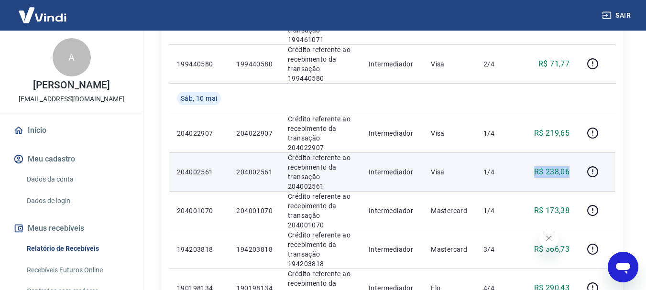
drag, startPoint x: 545, startPoint y: 173, endPoint x: 572, endPoint y: 170, distance: 26.5
click at [572, 170] on td "R$ 238,06" at bounding box center [548, 172] width 58 height 39
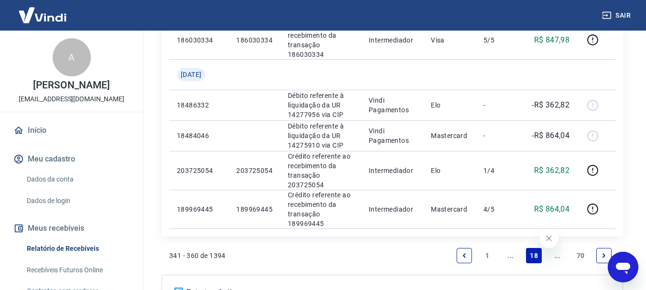
scroll to position [903, 0]
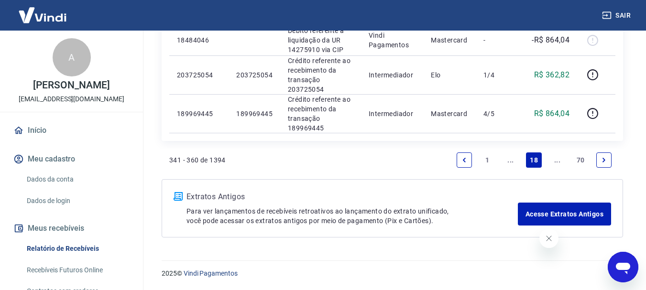
click at [464, 159] on icon "Previous page" at bounding box center [464, 160] width 7 height 7
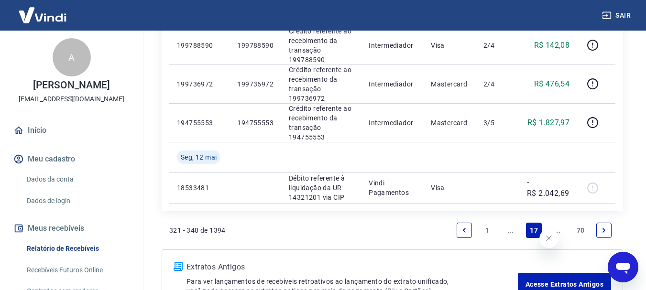
scroll to position [1003, 0]
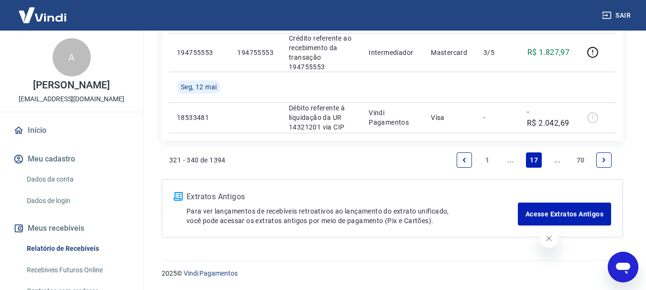
click at [462, 160] on icon "Previous page" at bounding box center [464, 160] width 7 height 7
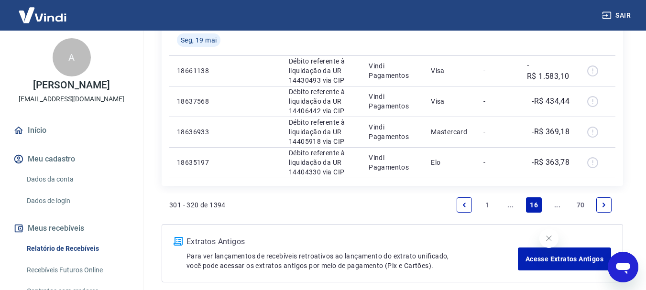
scroll to position [948, 0]
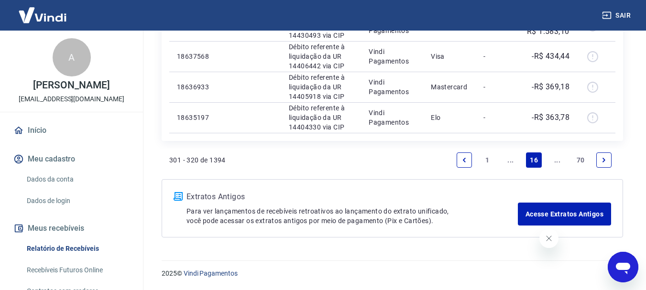
click at [462, 159] on icon "Previous page" at bounding box center [464, 160] width 7 height 7
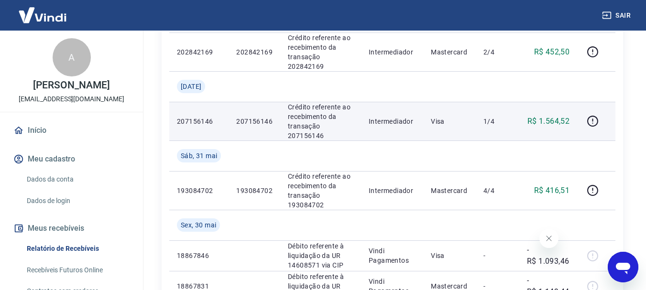
scroll to position [287, 0]
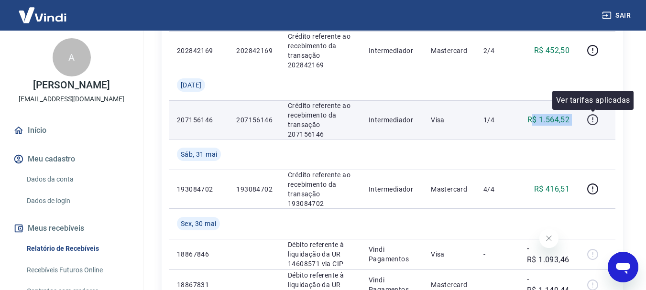
drag, startPoint x: 531, startPoint y: 121, endPoint x: 599, endPoint y: 121, distance: 67.4
click at [599, 121] on tr "207156146 207156146 Crédito referente ao recebimento da transação 207156146 Int…" at bounding box center [392, 119] width 446 height 39
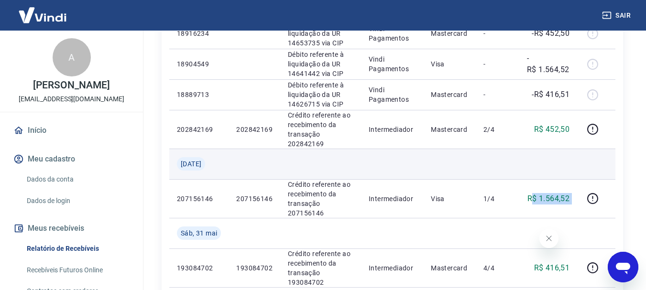
scroll to position [191, 0]
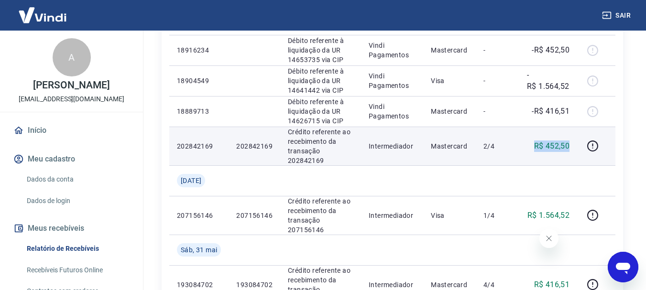
drag, startPoint x: 524, startPoint y: 148, endPoint x: 574, endPoint y: 145, distance: 50.3
click at [574, 145] on td "R$ 452,50" at bounding box center [548, 146] width 58 height 39
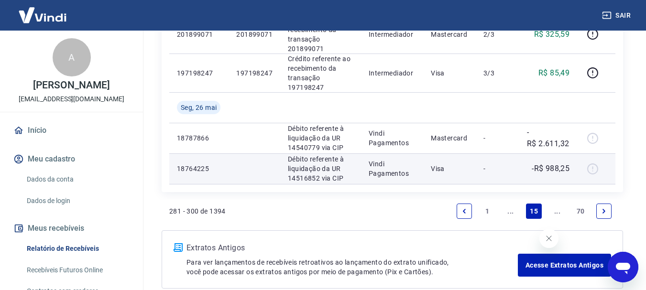
scroll to position [970, 0]
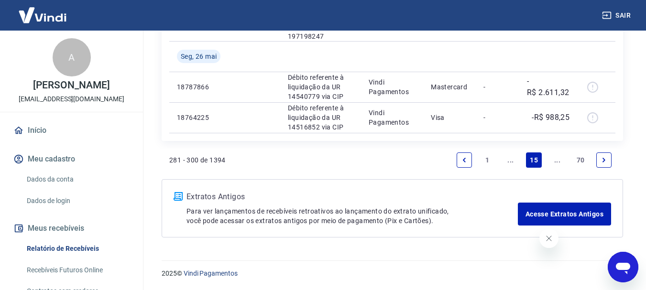
click at [466, 159] on icon "Previous page" at bounding box center [464, 160] width 7 height 7
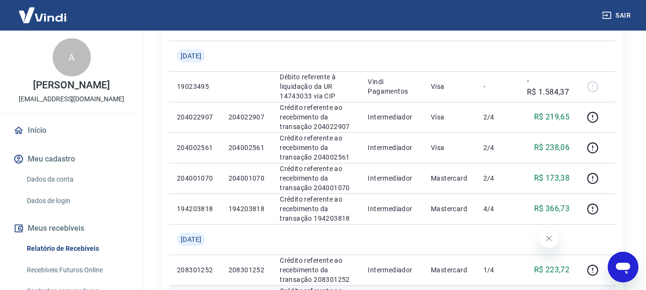
scroll to position [287, 0]
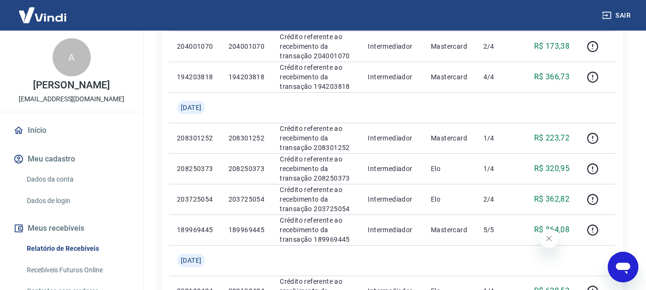
click at [547, 239] on icon "Fechar mensagem da empresa" at bounding box center [549, 239] width 8 height 8
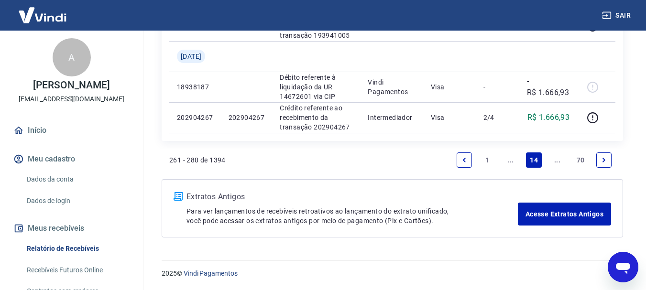
scroll to position [957, 0]
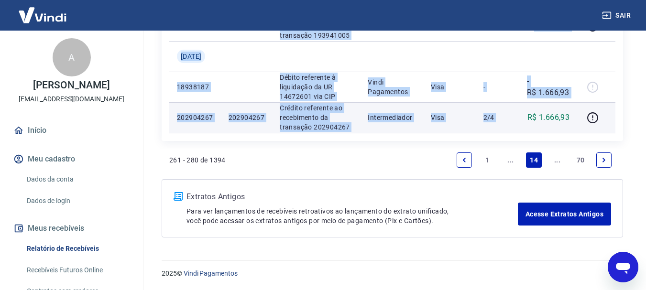
drag, startPoint x: 522, startPoint y: 130, endPoint x: 583, endPoint y: 133, distance: 60.4
click at [583, 133] on tr "202904267 202904267 Crédito referente ao recebimento da transação 202904267 Int…" at bounding box center [392, 117] width 446 height 31
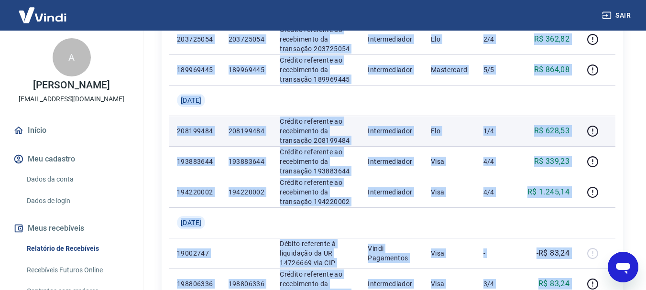
scroll to position [430, 0]
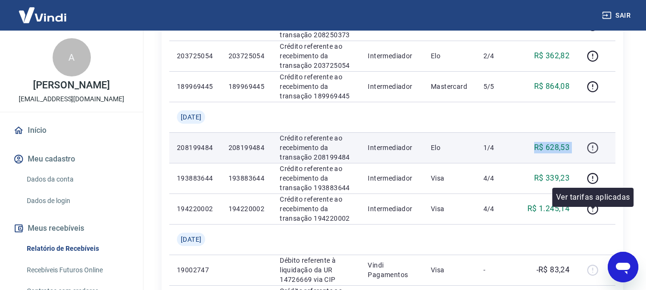
drag, startPoint x: 533, startPoint y: 218, endPoint x: 596, endPoint y: 217, distance: 63.1
click at [596, 163] on tr "208199484 208199484 Crédito referente ao recebimento da transação 208199484 Int…" at bounding box center [392, 147] width 446 height 31
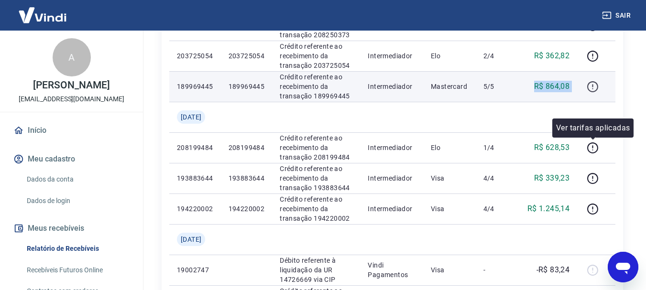
drag, startPoint x: 568, startPoint y: 148, endPoint x: 585, endPoint y: 142, distance: 18.1
click at [585, 102] on tr "189969445 189969445 Crédito referente ao recebimento da transação 189969445 Int…" at bounding box center [392, 86] width 446 height 31
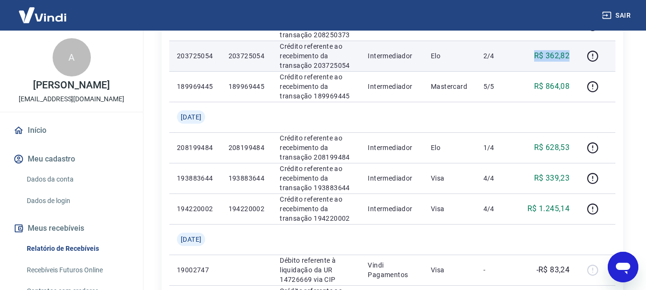
drag, startPoint x: 531, startPoint y: 104, endPoint x: 572, endPoint y: 108, distance: 40.8
click at [572, 71] on td "R$ 362,82" at bounding box center [548, 56] width 58 height 31
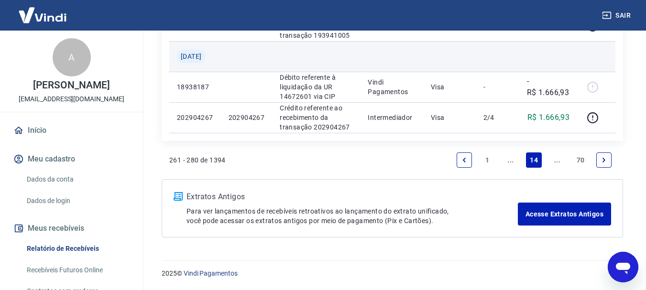
scroll to position [980, 0]
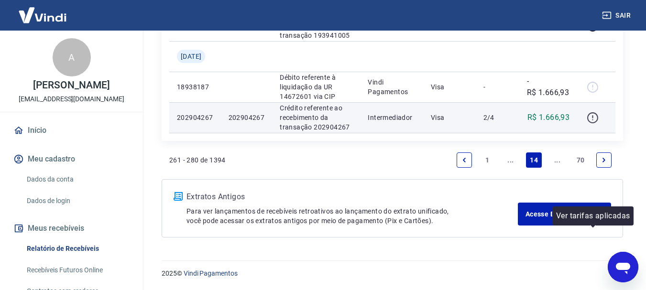
click at [592, 113] on icon "button" at bounding box center [593, 118] width 12 height 12
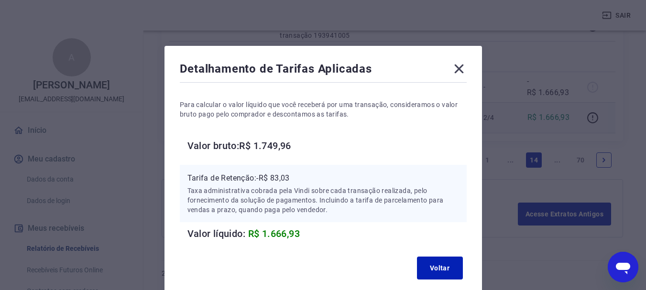
click at [460, 68] on icon at bounding box center [458, 69] width 9 height 9
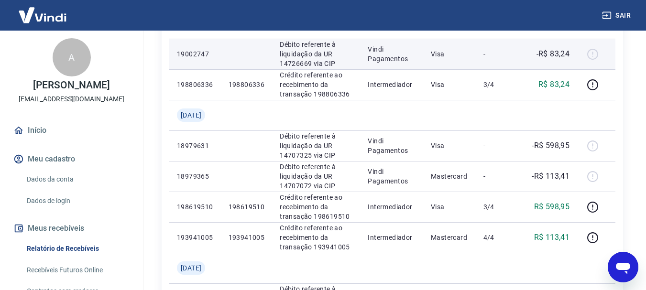
scroll to position [646, 0]
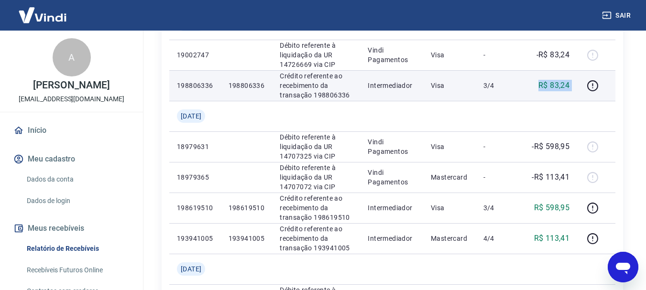
drag, startPoint x: 558, startPoint y: 183, endPoint x: 583, endPoint y: 185, distance: 25.4
click at [585, 101] on tr "198806336 198806336 Crédito referente ao recebimento da transação 198806336 Int…" at bounding box center [392, 85] width 446 height 31
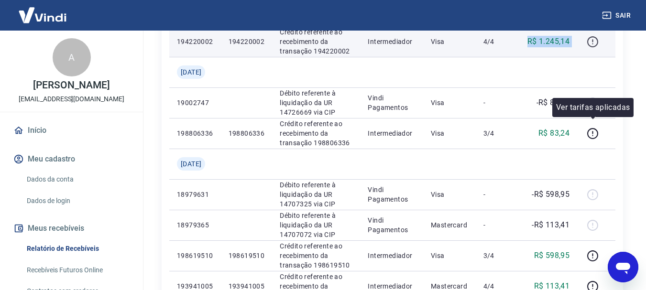
drag, startPoint x: 525, startPoint y: 131, endPoint x: 589, endPoint y: 129, distance: 64.6
click at [589, 57] on tr "194220002 194220002 Crédito referente ao recebimento da transação 194220002 Int…" at bounding box center [392, 41] width 446 height 31
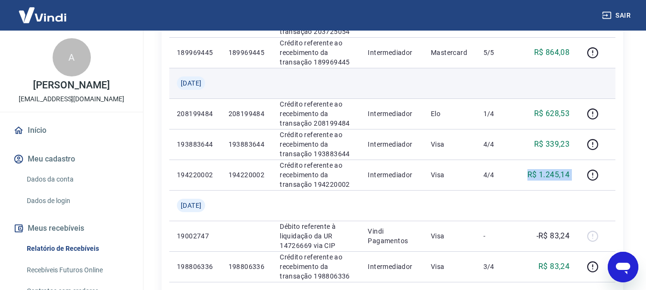
scroll to position [454, 0]
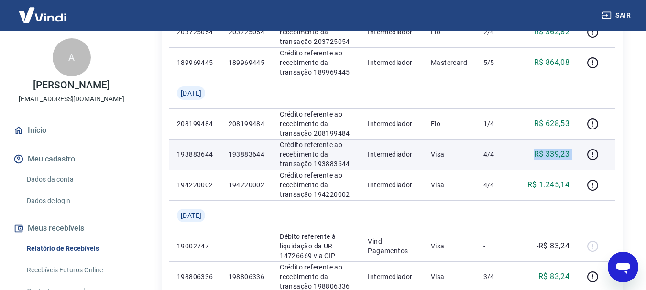
drag, startPoint x: 539, startPoint y: 237, endPoint x: 580, endPoint y: 236, distance: 41.1
click at [583, 170] on tr "193883644 193883644 Crédito referente ao recebimento da transação 193883644 Int…" at bounding box center [392, 154] width 446 height 31
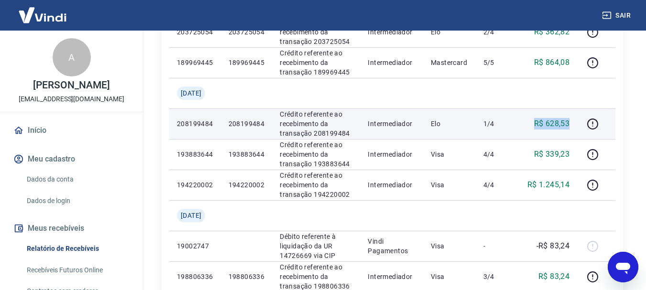
drag, startPoint x: 536, startPoint y: 191, endPoint x: 577, endPoint y: 196, distance: 40.9
click at [577, 139] on td "R$ 628,53" at bounding box center [548, 124] width 58 height 31
click at [596, 130] on icon "button" at bounding box center [593, 124] width 12 height 12
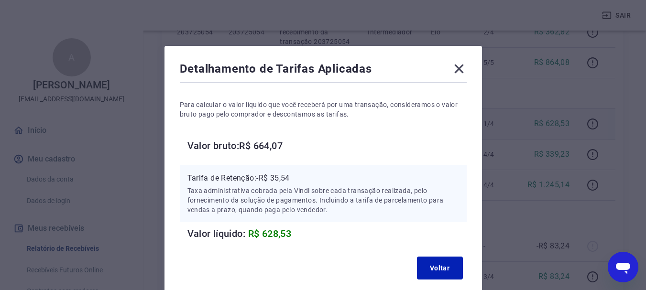
click at [461, 68] on icon at bounding box center [458, 68] width 15 height 15
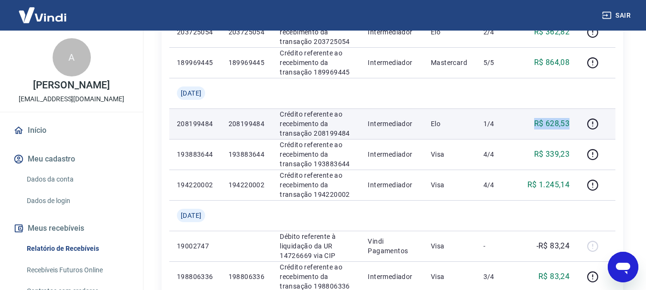
drag, startPoint x: 531, startPoint y: 194, endPoint x: 576, endPoint y: 197, distance: 45.0
click at [576, 139] on td "R$ 628,53" at bounding box center [548, 124] width 58 height 31
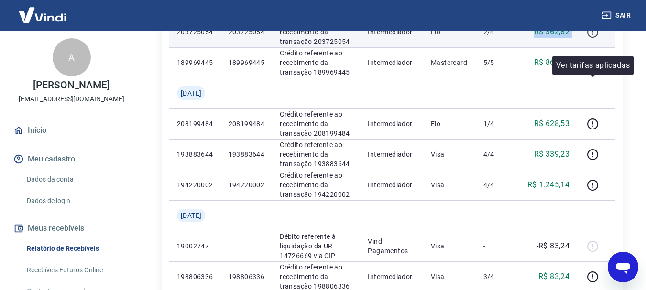
drag, startPoint x: 535, startPoint y: 89, endPoint x: 592, endPoint y: 88, distance: 56.9
click at [592, 47] on tr "203725054 203725054 Crédito referente ao recebimento da transação 203725054 Int…" at bounding box center [392, 32] width 446 height 31
click at [593, 38] on icon "button" at bounding box center [593, 32] width 12 height 12
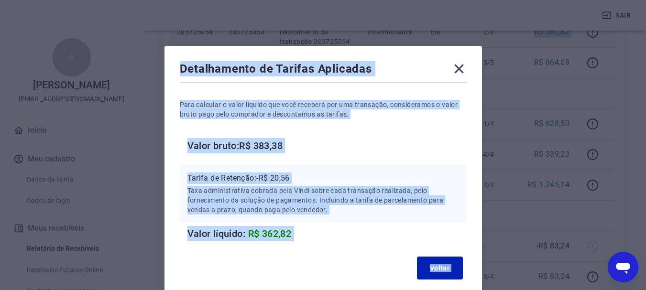
click at [505, 132] on div "Detalhamento de Tarifas Aplicadas Para calcular o valor líquido que você recebe…" at bounding box center [323, 145] width 646 height 290
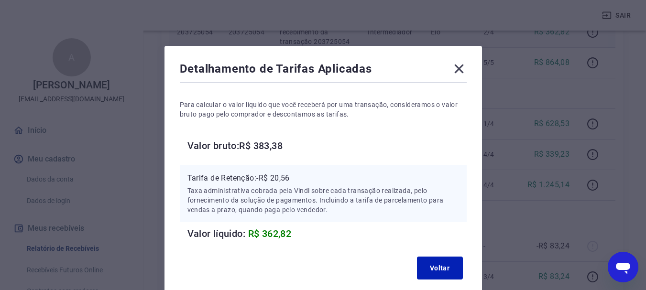
click at [464, 68] on icon at bounding box center [458, 68] width 15 height 15
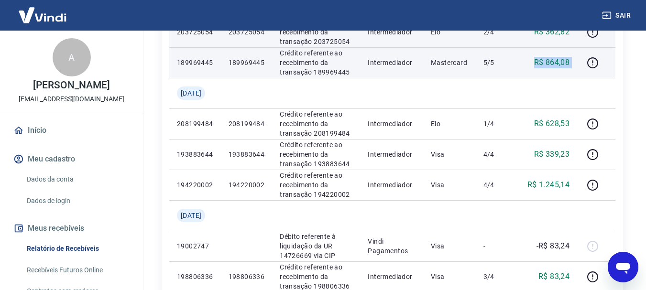
drag, startPoint x: 535, startPoint y: 126, endPoint x: 598, endPoint y: 133, distance: 64.0
click at [598, 78] on tr "189969445 189969445 Crédito referente ao recebimento da transação 189969445 Int…" at bounding box center [392, 62] width 446 height 31
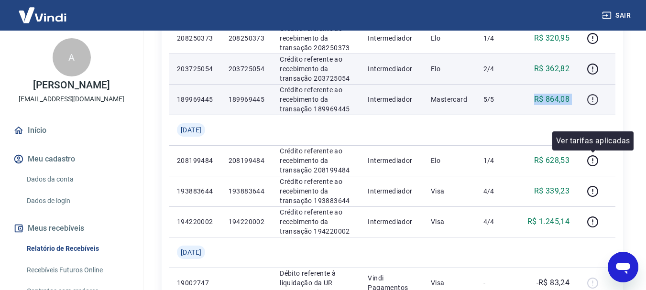
scroll to position [311, 0]
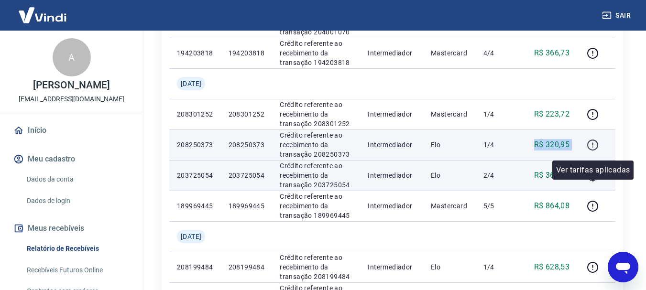
drag, startPoint x: 536, startPoint y: 188, endPoint x: 592, endPoint y: 187, distance: 56.0
click at [592, 160] on tr "208250373 208250373 Crédito referente ao recebimento da transação 208250373 Int…" at bounding box center [392, 145] width 446 height 31
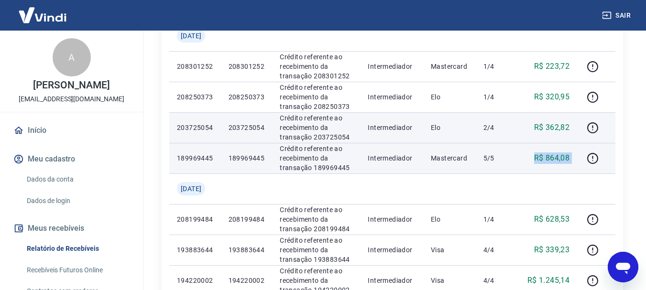
drag, startPoint x: 537, startPoint y: 216, endPoint x: 582, endPoint y: 219, distance: 44.6
click at [582, 174] on tr "189969445 189969445 Crédito referente ao recebimento da transação 189969445 Int…" at bounding box center [392, 158] width 446 height 31
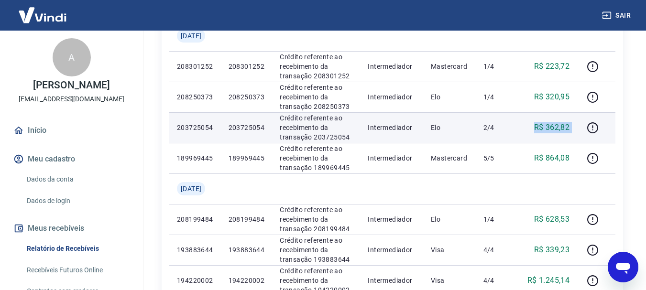
drag, startPoint x: 528, startPoint y: 178, endPoint x: 579, endPoint y: 181, distance: 50.8
click at [579, 143] on tr "203725054 203725054 Crédito referente ao recebimento da transação 203725054 Int…" at bounding box center [392, 127] width 446 height 31
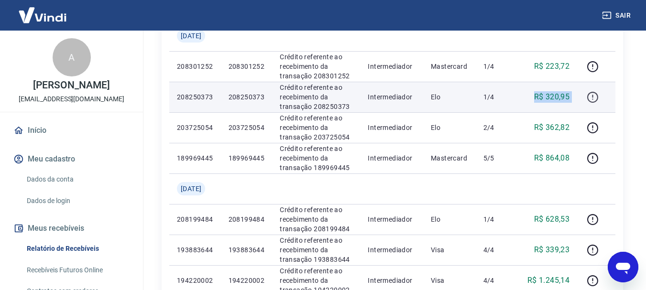
drag, startPoint x: 529, startPoint y: 142, endPoint x: 589, endPoint y: 140, distance: 59.8
click at [589, 112] on tr "208250373 208250373 Crédito referente ao recebimento da transação 208250373 Int…" at bounding box center [392, 97] width 446 height 31
click at [593, 103] on icon "button" at bounding box center [593, 97] width 12 height 12
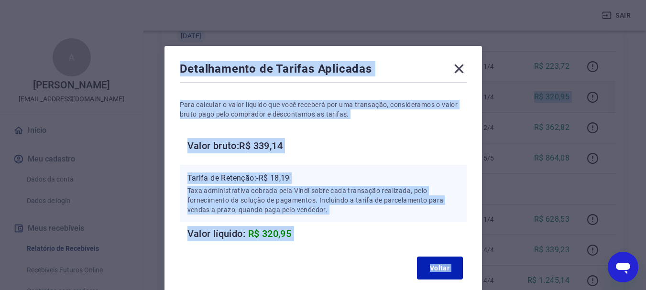
click at [449, 140] on h6 "Valor bruto: R$ 339,14" at bounding box center [326, 145] width 279 height 15
click at [413, 147] on h6 "Valor bruto: R$ 339,14" at bounding box center [326, 145] width 279 height 15
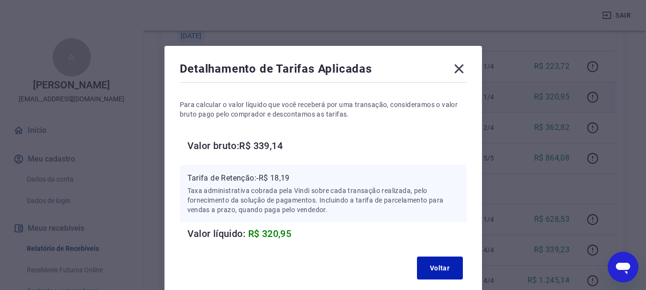
click at [459, 66] on icon at bounding box center [458, 68] width 15 height 15
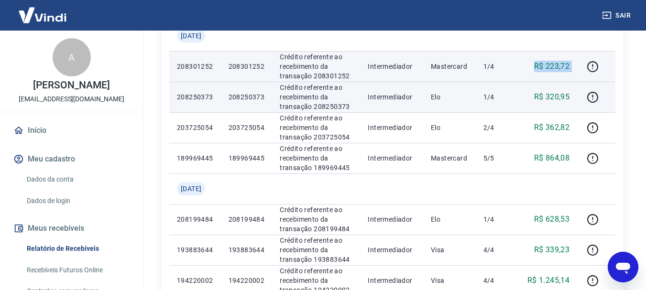
drag, startPoint x: 527, startPoint y: 104, endPoint x: 582, endPoint y: 106, distance: 55.0
click at [582, 82] on tr "208301252 208301252 Crédito referente ao recebimento da transação 208301252 Int…" at bounding box center [392, 66] width 446 height 31
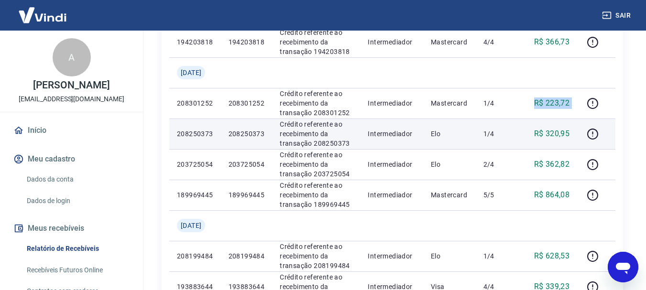
scroll to position [215, 0]
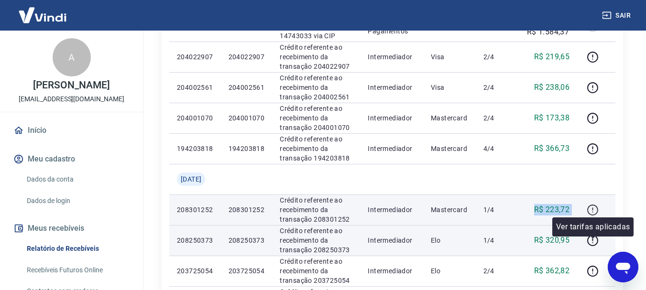
click at [594, 216] on icon "button" at bounding box center [593, 210] width 12 height 12
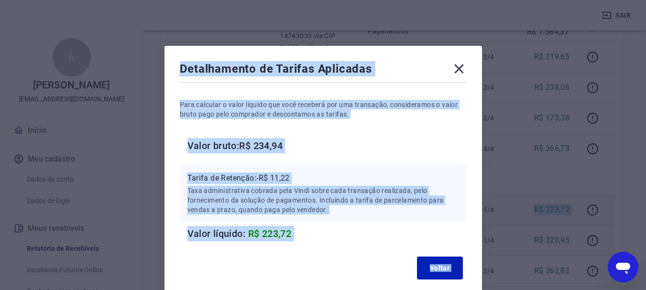
click at [449, 152] on h6 "Valor bruto: R$ 234,94" at bounding box center [326, 145] width 279 height 15
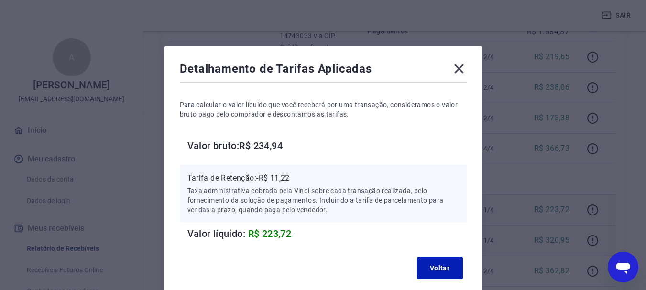
click at [464, 69] on icon at bounding box center [458, 68] width 15 height 15
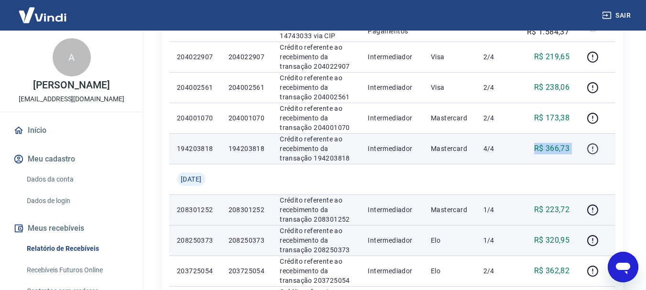
drag, startPoint x: 537, startPoint y: 175, endPoint x: 599, endPoint y: 182, distance: 63.1
click at [599, 164] on tr "194203818 194203818 Crédito referente ao recebimento da transação 194203818 Int…" at bounding box center [392, 148] width 446 height 31
click at [595, 155] on icon "button" at bounding box center [593, 149] width 12 height 12
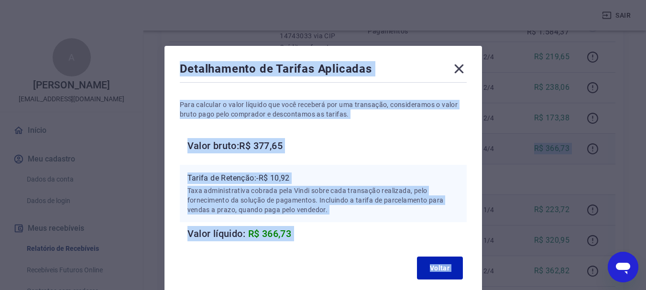
click at [455, 150] on h6 "Valor bruto: R$ 377,65" at bounding box center [326, 145] width 279 height 15
click at [456, 67] on icon at bounding box center [458, 68] width 15 height 15
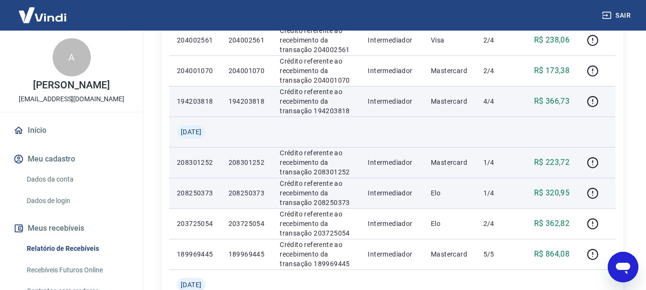
scroll to position [263, 0]
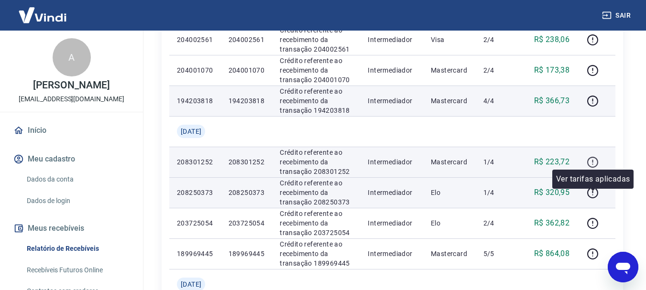
click at [591, 168] on icon "button" at bounding box center [593, 162] width 12 height 12
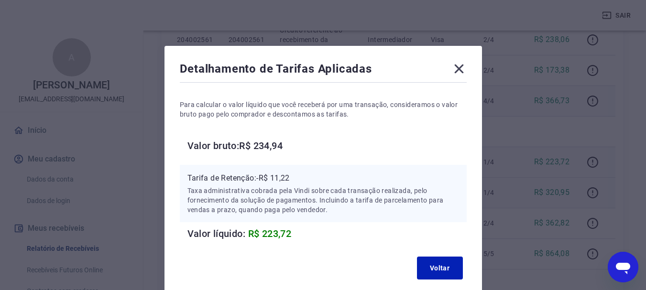
click at [462, 66] on icon at bounding box center [458, 69] width 9 height 9
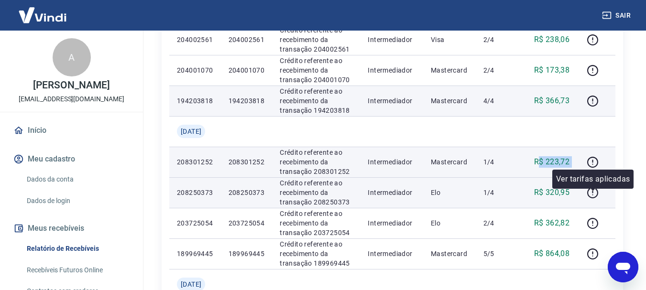
drag, startPoint x: 539, startPoint y: 195, endPoint x: 605, endPoint y: 201, distance: 67.2
click at [605, 177] on tr "208301252 208301252 Crédito referente ao recebimento da transação 208301252 Int…" at bounding box center [392, 162] width 446 height 31
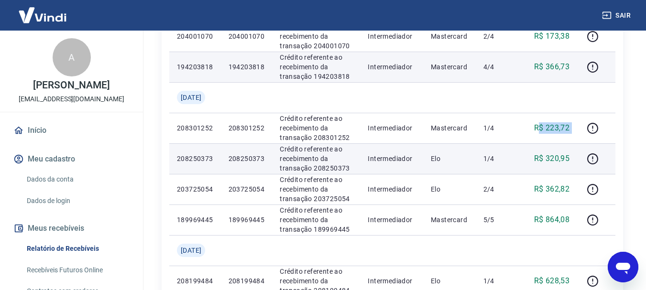
scroll to position [359, 0]
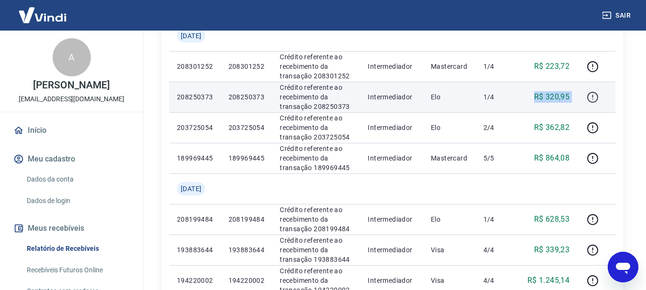
drag, startPoint x: 537, startPoint y: 136, endPoint x: 586, endPoint y: 138, distance: 48.8
click at [586, 112] on tr "208250373 208250373 Crédito referente ao recebimento da transação 208250373 Int…" at bounding box center [392, 97] width 446 height 31
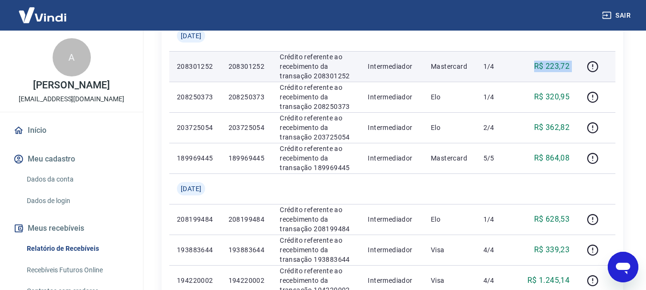
drag, startPoint x: 530, startPoint y: 104, endPoint x: 581, endPoint y: 105, distance: 50.2
click at [581, 82] on tr "208301252 208301252 Crédito referente ao recebimento da transação 208301252 Int…" at bounding box center [392, 66] width 446 height 31
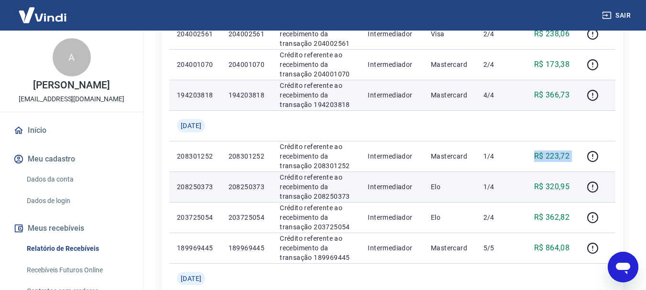
scroll to position [263, 0]
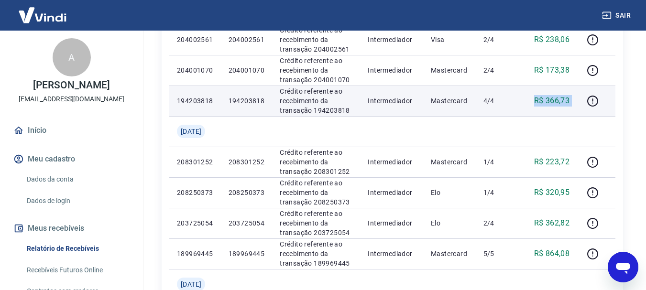
drag, startPoint x: 531, startPoint y: 135, endPoint x: 582, endPoint y: 128, distance: 51.6
click at [582, 116] on tr "194203818 194203818 Crédito referente ao recebimento da transação 194203818 Int…" at bounding box center [392, 101] width 446 height 31
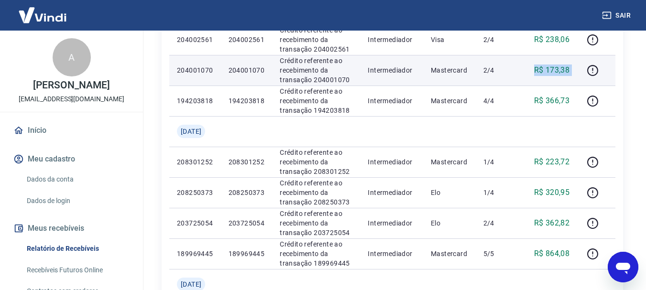
drag, startPoint x: 536, startPoint y: 86, endPoint x: 581, endPoint y: 88, distance: 44.5
click at [581, 86] on tr "204001070 204001070 Crédito referente ao recebimento da transação 204001070 Int…" at bounding box center [392, 70] width 446 height 31
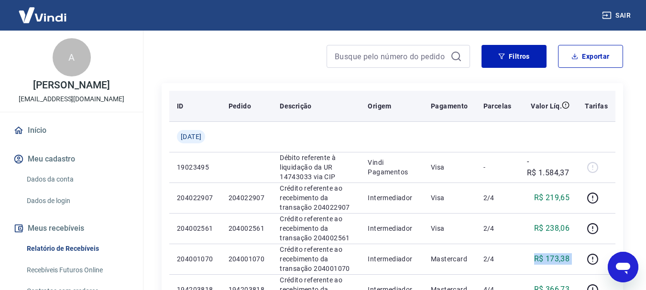
scroll to position [72, 0]
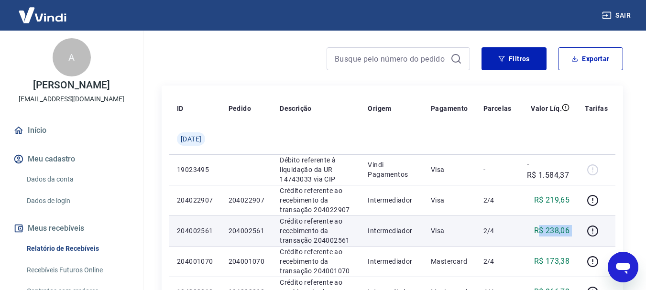
drag, startPoint x: 538, startPoint y: 244, endPoint x: 584, endPoint y: 246, distance: 46.9
click at [584, 246] on tr "204002561 204002561 Crédito referente ao recebimento da transação 204002561 Int…" at bounding box center [392, 231] width 446 height 31
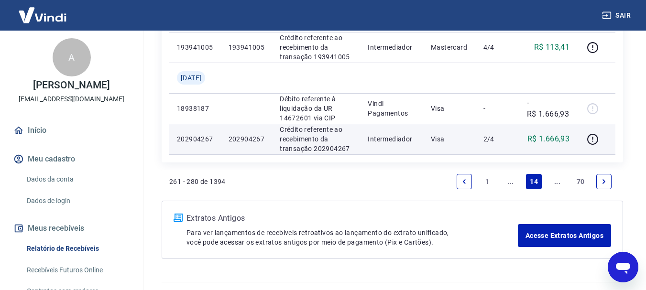
scroll to position [980, 0]
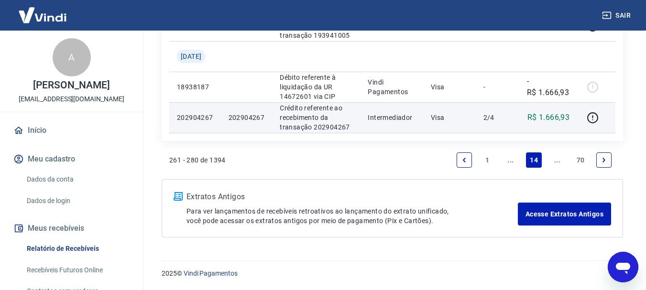
click at [465, 155] on link "Previous page" at bounding box center [464, 160] width 15 height 15
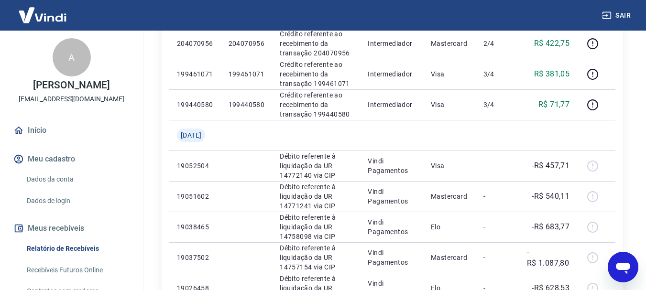
scroll to position [637, 0]
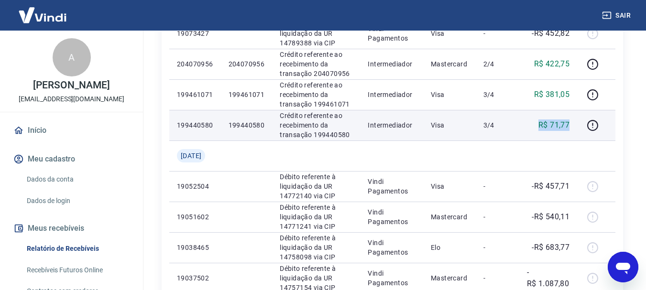
drag, startPoint x: 549, startPoint y: 129, endPoint x: 577, endPoint y: 127, distance: 28.3
click at [577, 127] on td "R$ 71,77" at bounding box center [548, 125] width 58 height 31
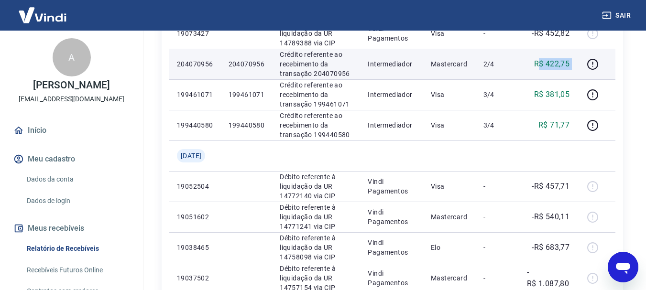
drag, startPoint x: 540, startPoint y: 60, endPoint x: 579, endPoint y: 63, distance: 38.4
click at [579, 63] on tr "204070956 204070956 Crédito referente ao recebimento da transação 204070956 Int…" at bounding box center [392, 64] width 446 height 31
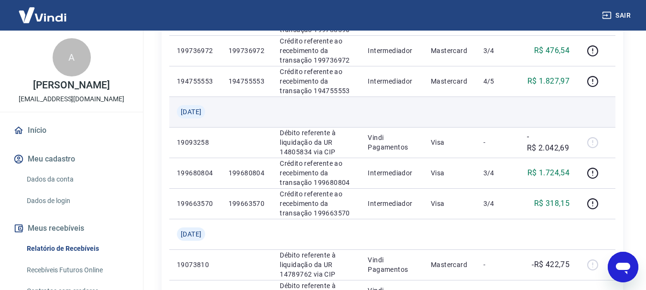
scroll to position [350, 0]
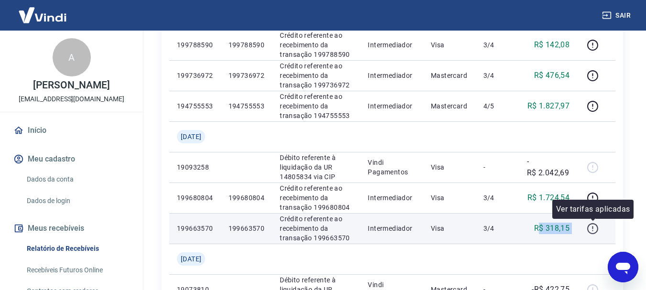
drag, startPoint x: 543, startPoint y: 232, endPoint x: 595, endPoint y: 234, distance: 52.2
click at [595, 234] on tr "199663570 199663570 Crédito referente ao recebimento da transação 199663570 Int…" at bounding box center [392, 228] width 446 height 31
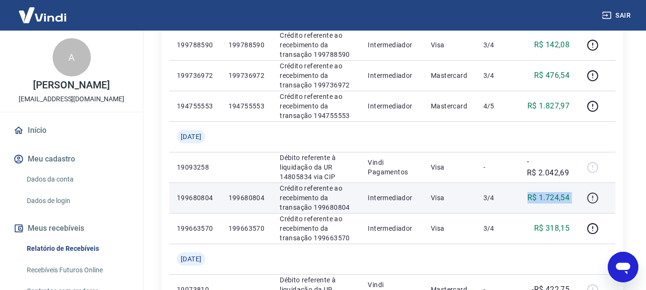
drag, startPoint x: 527, startPoint y: 197, endPoint x: 590, endPoint y: 200, distance: 63.7
click at [590, 200] on tr "199680804 199680804 Crédito referente ao recebimento da transação 199680804 Int…" at bounding box center [392, 198] width 446 height 31
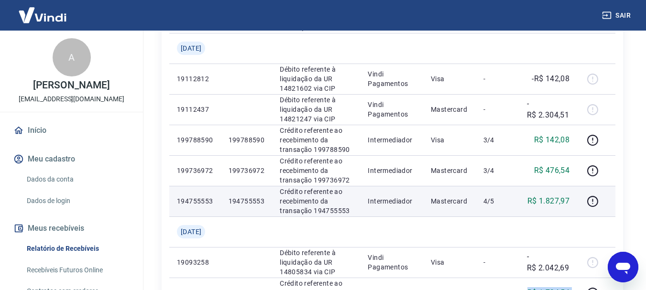
scroll to position [254, 0]
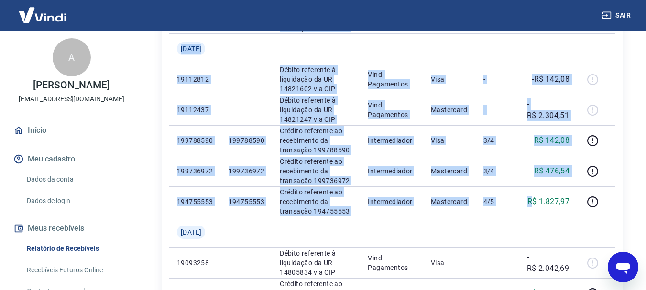
drag, startPoint x: 532, startPoint y: 202, endPoint x: 629, endPoint y: 205, distance: 97.1
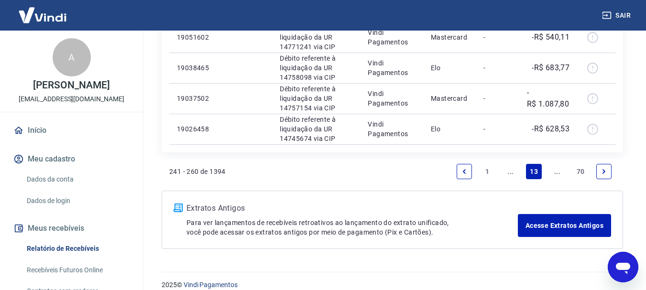
scroll to position [828, 0]
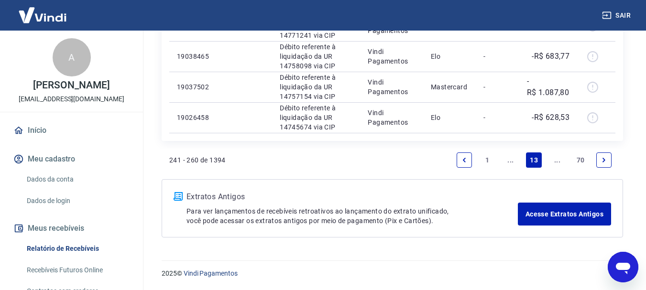
click at [555, 185] on div "Extratos Antigos Para ver lançamentos de recebíveis retroativos ao lançamento d…" at bounding box center [393, 208] width 462 height 58
drag, startPoint x: 462, startPoint y: 163, endPoint x: 648, endPoint y: 153, distance: 186.3
click at [462, 162] on icon "Previous page" at bounding box center [464, 160] width 7 height 7
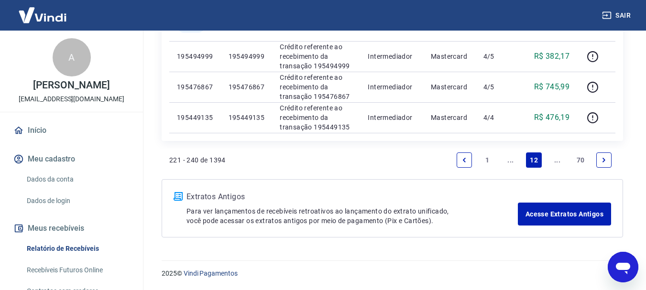
scroll to position [831, 0]
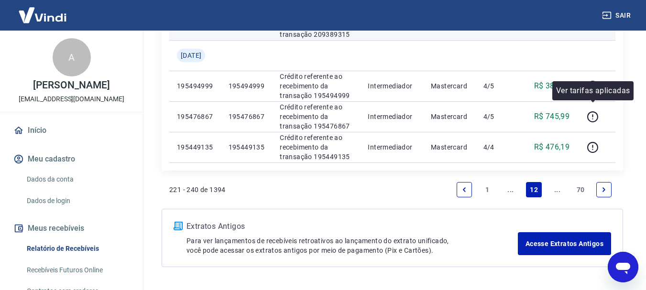
drag, startPoint x: 535, startPoint y: 108, endPoint x: 601, endPoint y: 115, distance: 65.9
click at [601, 40] on tr "209389315 209389315 Crédito referente ao recebimento da transação 209389315 Int…" at bounding box center [392, 25] width 446 height 31
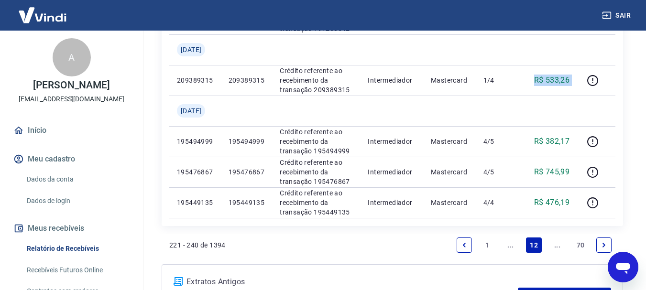
scroll to position [685, 0]
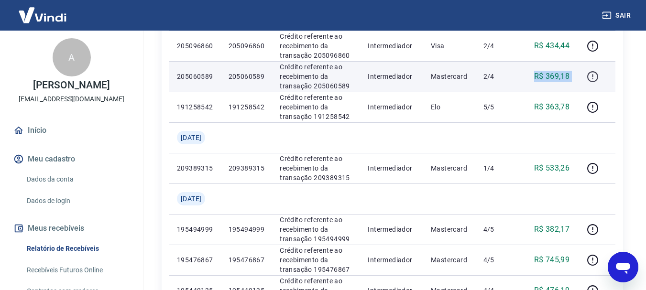
drag, startPoint x: 533, startPoint y: 143, endPoint x: 586, endPoint y: 150, distance: 53.5
click at [586, 92] on tr "205060589 205060589 Crédito referente ao recebimento da transação 205060589 Int…" at bounding box center [392, 76] width 446 height 31
click at [594, 83] on icon "button" at bounding box center [593, 77] width 12 height 12
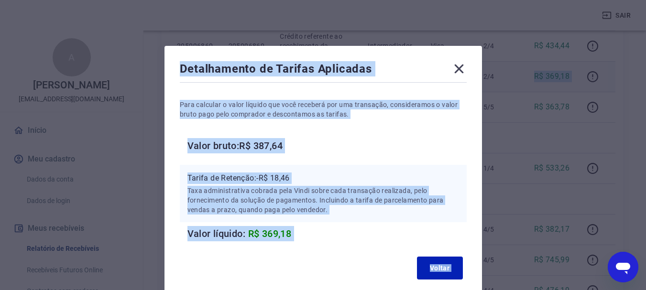
click at [415, 155] on div "Para calcular o valor líquido que você receberá por uma transação, consideramos…" at bounding box center [323, 163] width 287 height 157
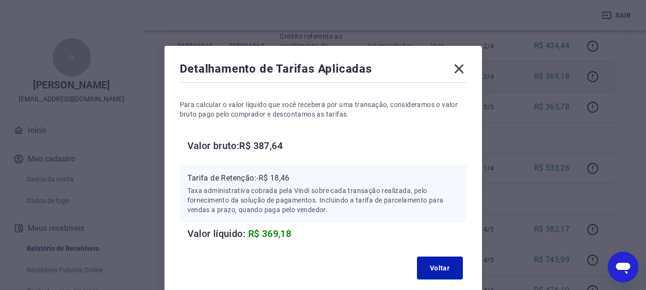
click at [462, 69] on icon at bounding box center [458, 68] width 15 height 15
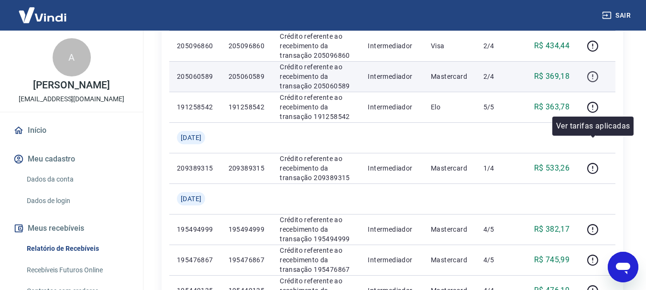
click at [593, 83] on icon "button" at bounding box center [593, 77] width 12 height 12
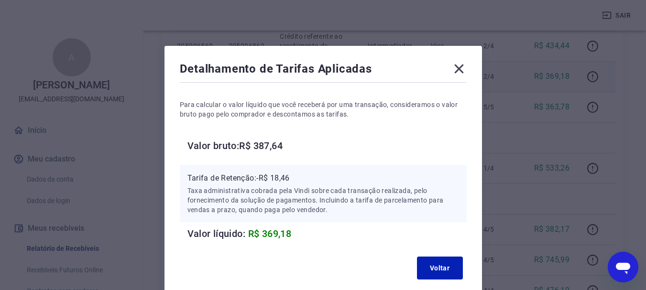
click at [462, 66] on icon at bounding box center [458, 69] width 9 height 9
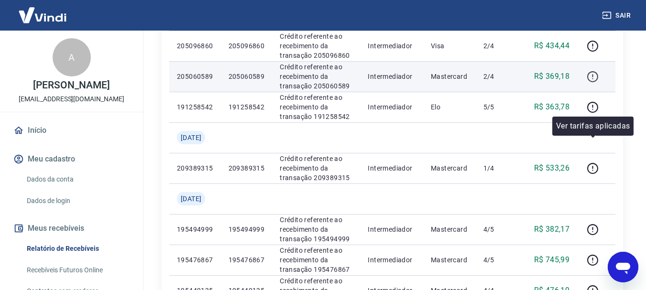
click at [593, 83] on icon "button" at bounding box center [593, 77] width 12 height 12
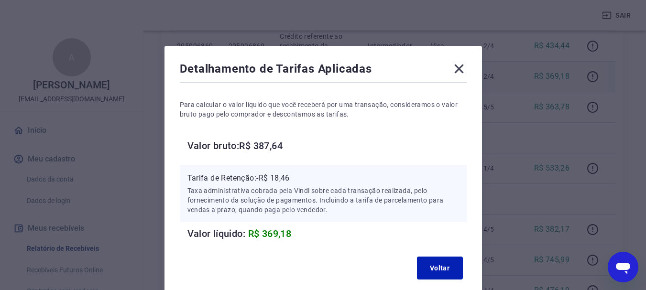
click at [460, 73] on icon at bounding box center [458, 68] width 15 height 15
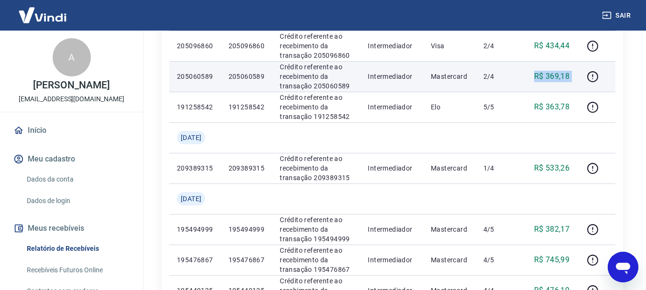
drag, startPoint x: 534, startPoint y: 147, endPoint x: 585, endPoint y: 145, distance: 51.2
click at [585, 92] on tr "205060589 205060589 Crédito referente ao recebimento da transação 205060589 Int…" at bounding box center [392, 76] width 446 height 31
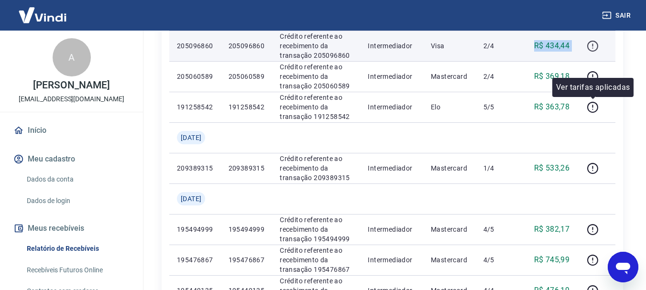
drag, startPoint x: 533, startPoint y: 105, endPoint x: 588, endPoint y: 103, distance: 55.5
click at [587, 61] on tr "205096860 205096860 Crédito referente ao recebimento da transação 205096860 Int…" at bounding box center [392, 46] width 446 height 31
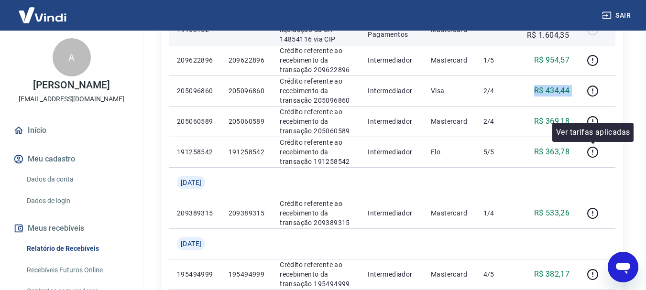
scroll to position [590, 0]
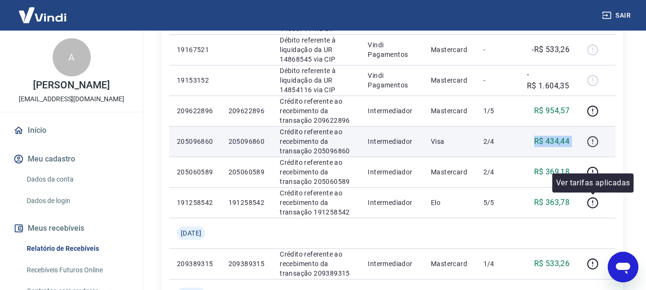
click at [594, 148] on icon "button" at bounding box center [593, 142] width 12 height 12
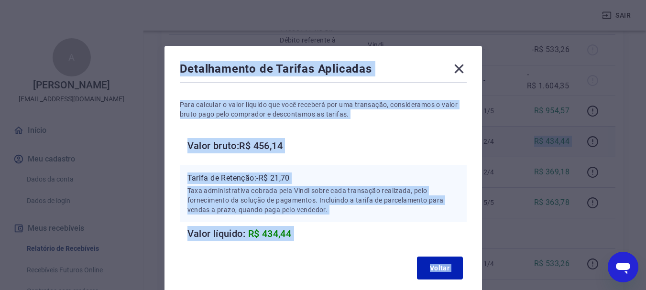
click at [409, 148] on h6 "Valor bruto: R$ 456,14" at bounding box center [326, 145] width 279 height 15
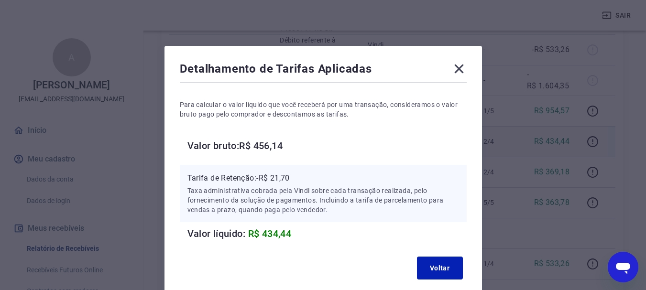
click at [455, 72] on icon at bounding box center [458, 68] width 15 height 15
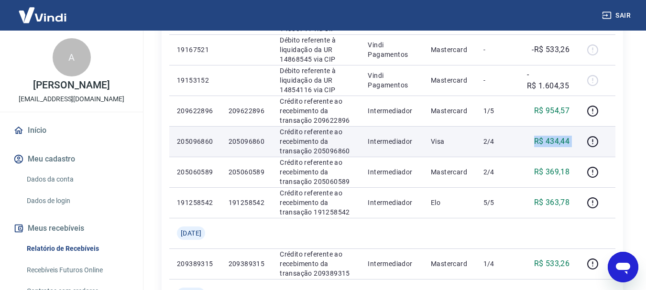
drag, startPoint x: 536, startPoint y: 198, endPoint x: 581, endPoint y: 212, distance: 47.0
click at [581, 157] on tr "205096860 205096860 Crédito referente ao recebimento da transação 205096860 Int…" at bounding box center [392, 141] width 446 height 31
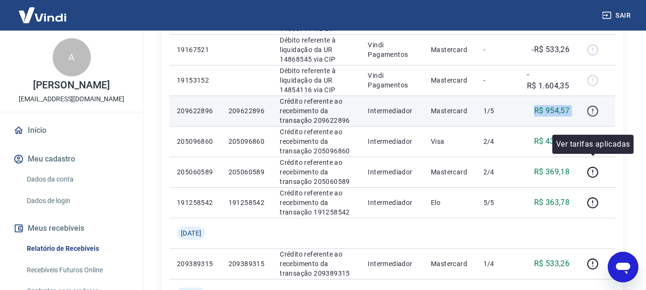
drag, startPoint x: 529, startPoint y: 163, endPoint x: 599, endPoint y: 161, distance: 69.9
click at [599, 126] on tr "209622896 209622896 Crédito referente ao recebimento da transação 209622896 Int…" at bounding box center [392, 111] width 446 height 31
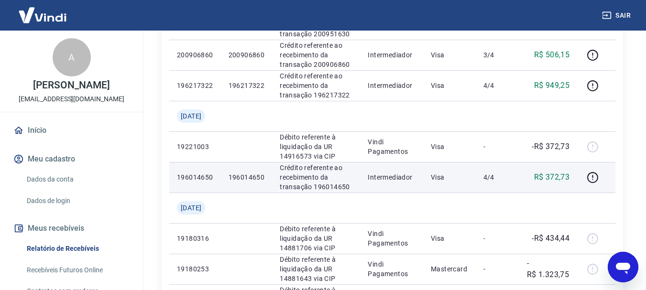
scroll to position [303, 0]
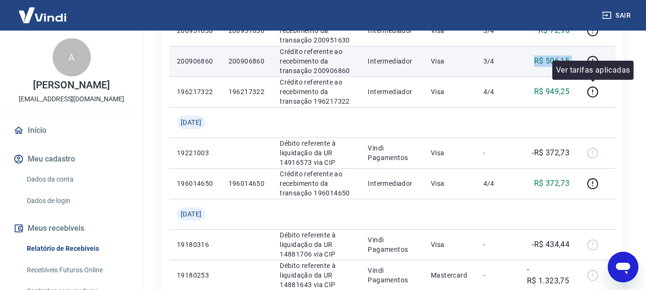
drag, startPoint x: 536, startPoint y: 90, endPoint x: 601, endPoint y: 90, distance: 65.0
click at [601, 77] on tr "200906860 200906860 Crédito referente ao recebimento da transação 200906860 Int…" at bounding box center [392, 61] width 446 height 31
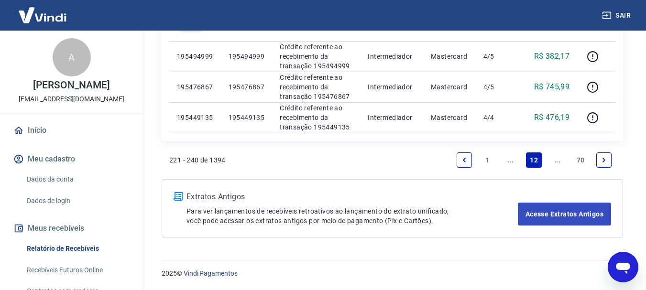
scroll to position [972, 0]
click at [465, 160] on icon "Previous page" at bounding box center [464, 160] width 7 height 7
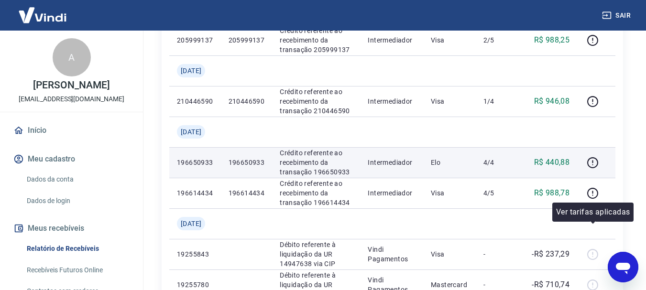
scroll to position [644, 0]
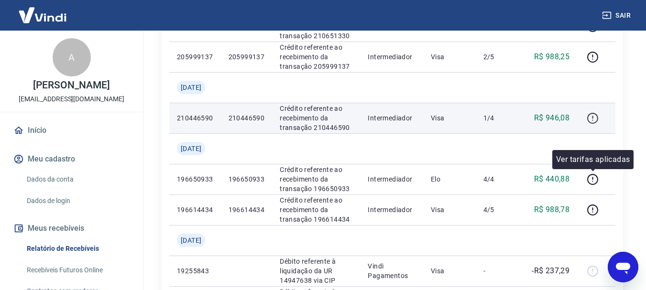
click at [594, 124] on icon "button" at bounding box center [593, 118] width 12 height 12
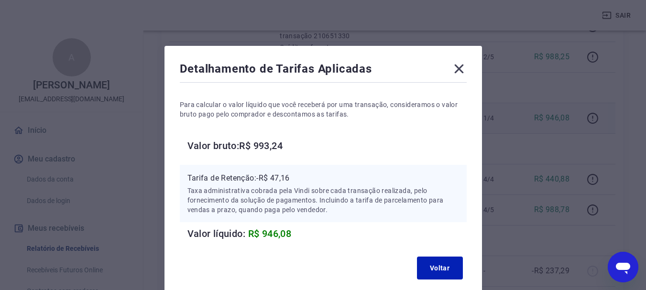
click at [460, 66] on icon at bounding box center [458, 68] width 15 height 15
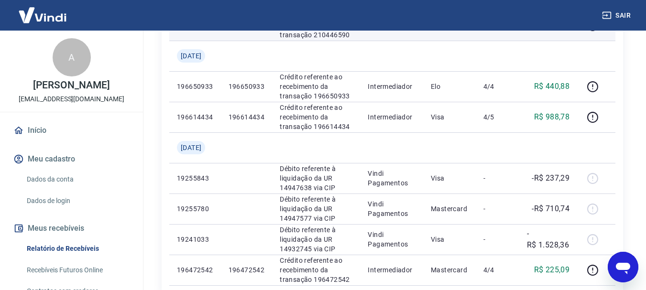
scroll to position [739, 0]
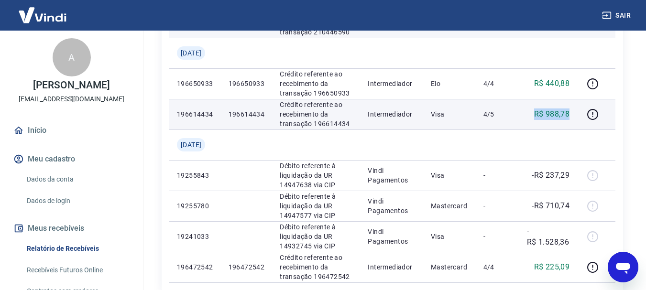
drag, startPoint x: 559, startPoint y: 195, endPoint x: 574, endPoint y: 194, distance: 15.3
click at [574, 130] on td "R$ 988,78" at bounding box center [548, 114] width 58 height 31
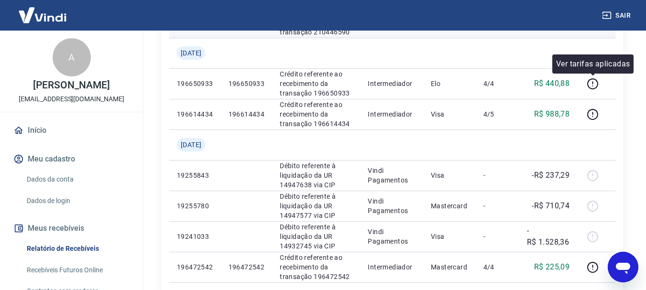
drag, startPoint x: 541, startPoint y: 82, endPoint x: 594, endPoint y: 88, distance: 52.9
click at [594, 38] on tr "210446590 210446590 Crédito referente ao recebimento da transação 210446590 Int…" at bounding box center [392, 22] width 446 height 31
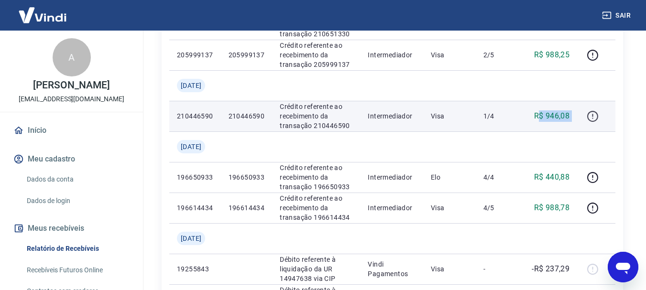
scroll to position [644, 0]
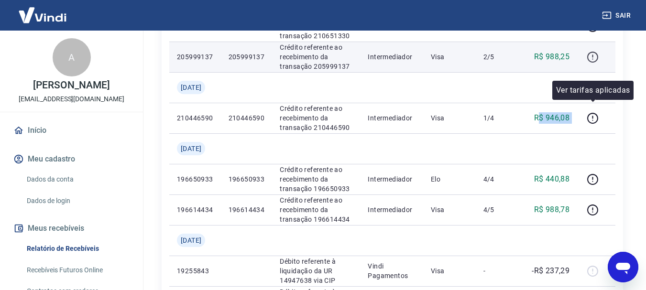
click at [596, 63] on icon "button" at bounding box center [593, 57] width 12 height 12
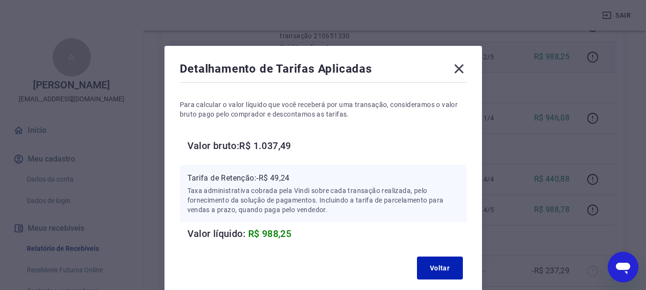
click at [464, 68] on icon at bounding box center [458, 68] width 15 height 15
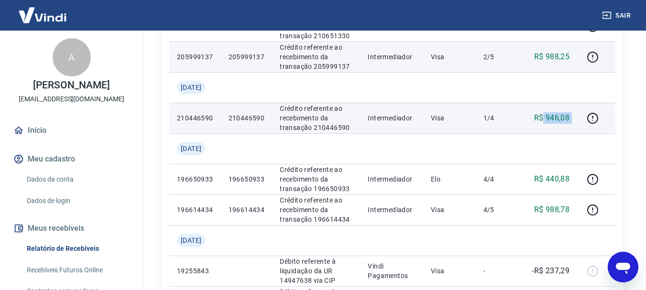
drag, startPoint x: 549, startPoint y: 179, endPoint x: 584, endPoint y: 184, distance: 35.7
click at [584, 133] on tr "210446590 210446590 Crédito referente ao recebimento da transação 210446590 Int…" at bounding box center [392, 118] width 446 height 31
click at [592, 124] on icon "button" at bounding box center [593, 118] width 12 height 12
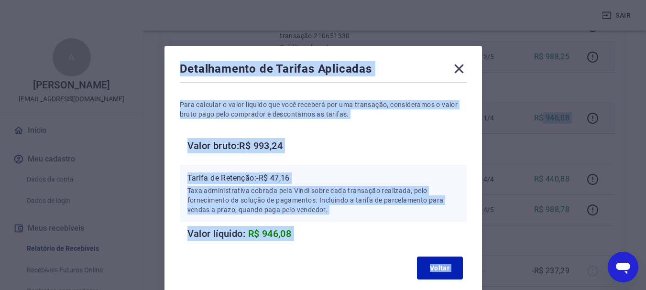
click at [452, 139] on h6 "Valor bruto: R$ 993,24" at bounding box center [326, 145] width 279 height 15
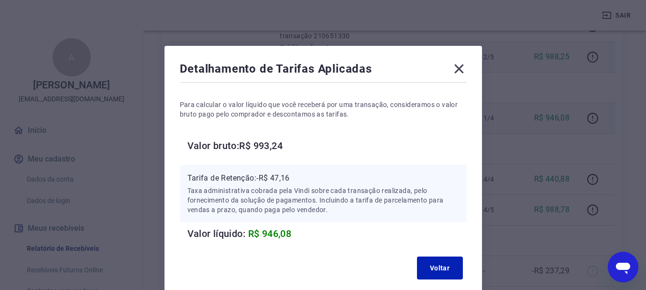
click at [459, 72] on icon at bounding box center [458, 68] width 15 height 15
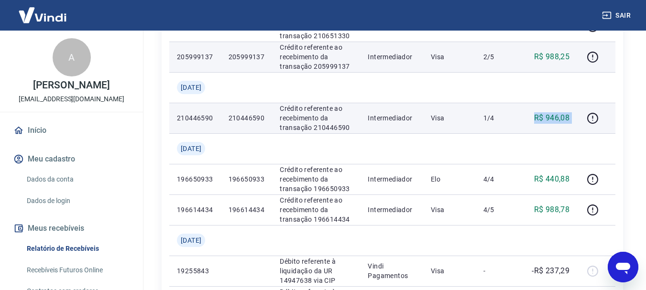
drag, startPoint x: 537, startPoint y: 177, endPoint x: 579, endPoint y: 180, distance: 42.2
click at [579, 133] on tr "210446590 210446590 Crédito referente ao recebimento da transação 210446590 Int…" at bounding box center [392, 118] width 446 height 31
click at [591, 124] on icon "button" at bounding box center [593, 118] width 12 height 12
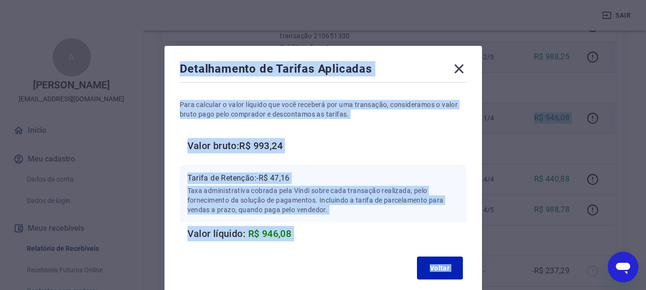
click at [435, 149] on h6 "Valor bruto: R$ 993,24" at bounding box center [326, 145] width 279 height 15
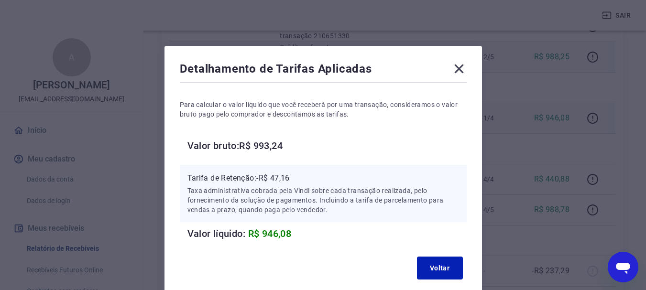
click at [460, 57] on div "Detalhamento de Tarifas Aplicadas Para calcular o valor líquido que você recebe…" at bounding box center [324, 172] width 318 height 253
click at [458, 72] on icon at bounding box center [458, 68] width 15 height 15
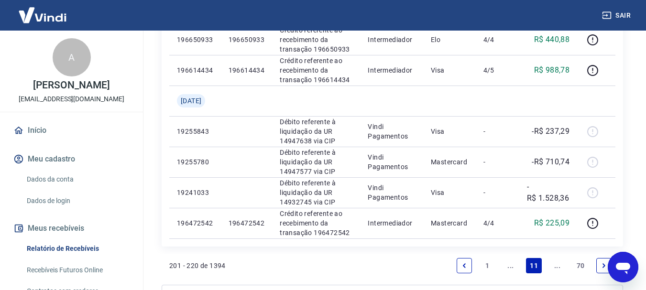
scroll to position [835, 0]
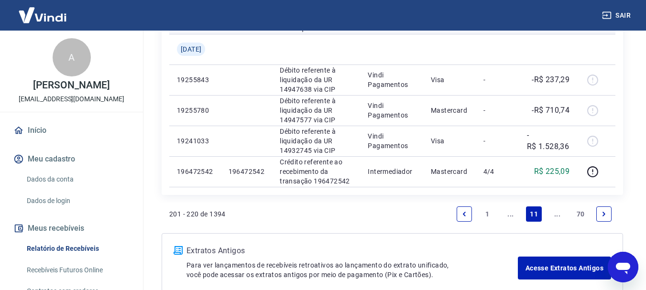
drag, startPoint x: 564, startPoint y: 96, endPoint x: 583, endPoint y: 96, distance: 18.7
click at [583, 34] on tr "196614434 196614434 Crédito referente ao recebimento da transação 196614434 Int…" at bounding box center [392, 18] width 446 height 31
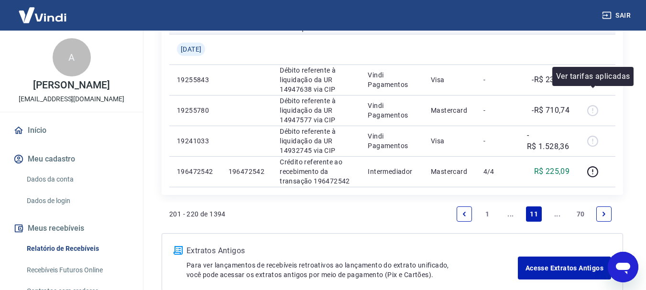
click at [590, 25] on icon "button" at bounding box center [593, 19] width 12 height 12
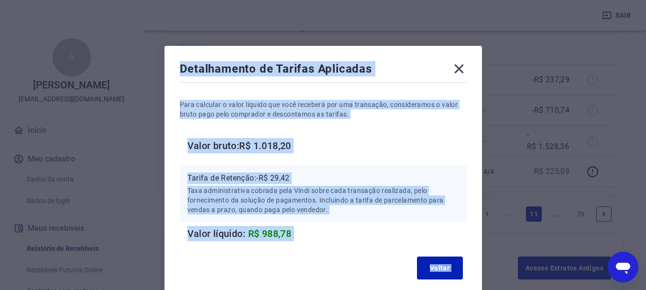
click at [447, 116] on p "Para calcular o valor líquido que você receberá por uma transação, consideramos…" at bounding box center [323, 109] width 287 height 19
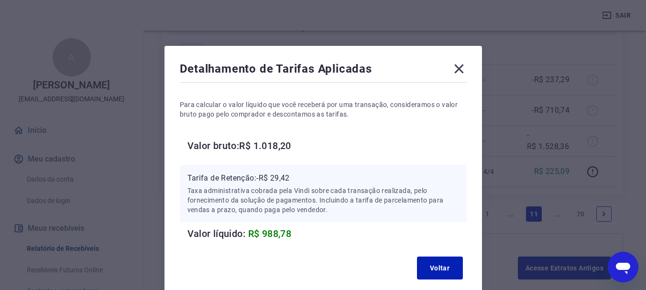
click at [460, 71] on icon at bounding box center [458, 69] width 9 height 9
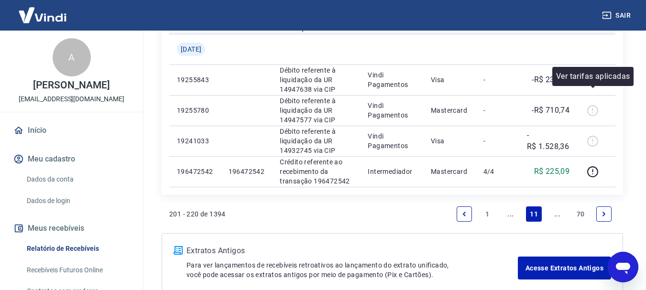
click at [587, 25] on icon "button" at bounding box center [593, 19] width 12 height 12
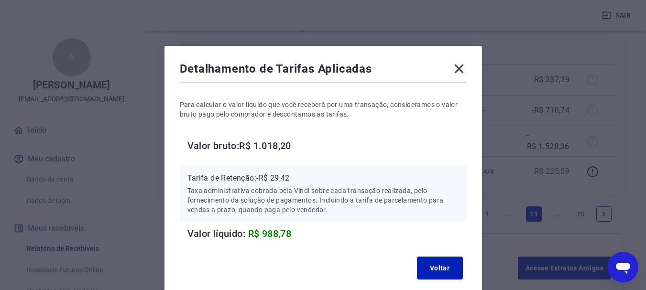
click at [455, 67] on icon at bounding box center [458, 68] width 15 height 15
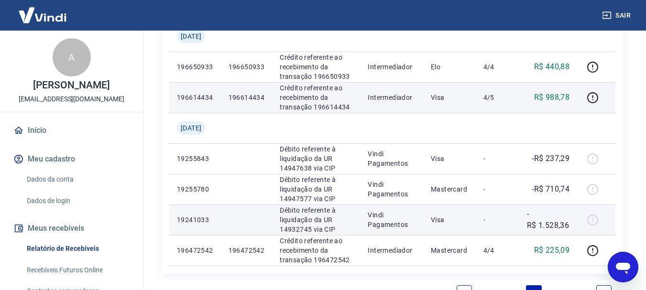
scroll to position [739, 0]
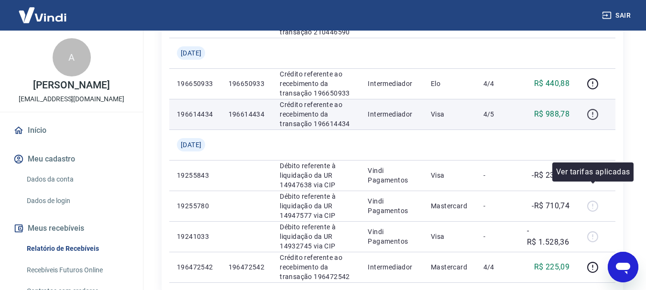
click at [591, 121] on icon "button" at bounding box center [593, 115] width 12 height 12
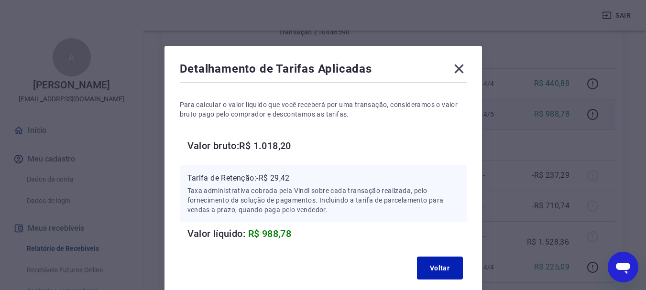
click at [457, 65] on icon at bounding box center [458, 68] width 15 height 15
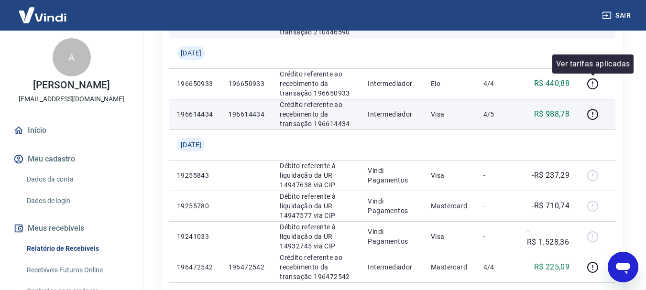
click at [589, 28] on icon "button" at bounding box center [592, 22] width 11 height 11
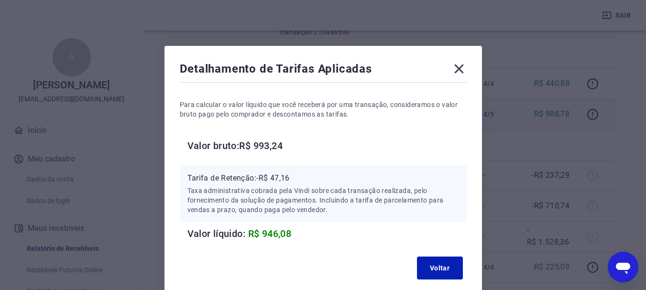
click at [460, 72] on icon at bounding box center [458, 68] width 15 height 15
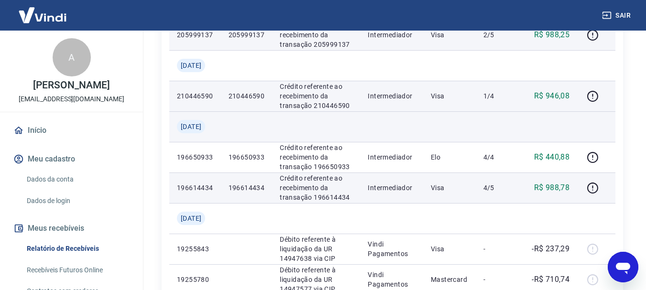
scroll to position [644, 0]
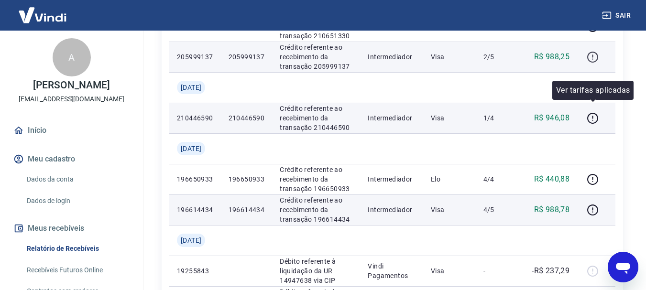
click at [595, 63] on icon "button" at bounding box center [593, 57] width 12 height 12
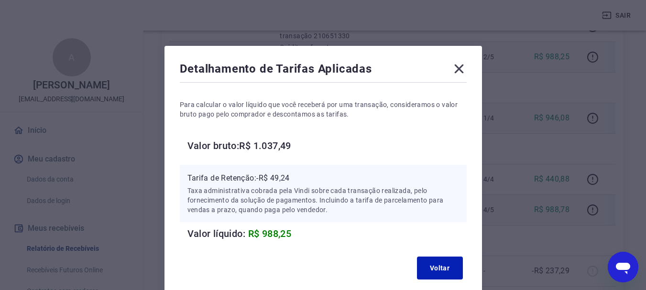
click at [461, 66] on icon at bounding box center [458, 69] width 9 height 9
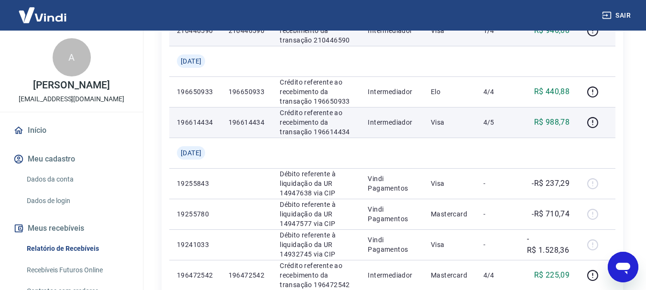
scroll to position [739, 0]
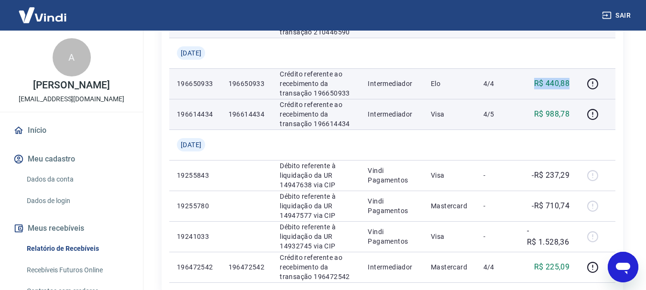
drag, startPoint x: 534, startPoint y: 152, endPoint x: 575, endPoint y: 151, distance: 41.1
click at [575, 99] on td "R$ 440,88" at bounding box center [548, 83] width 58 height 31
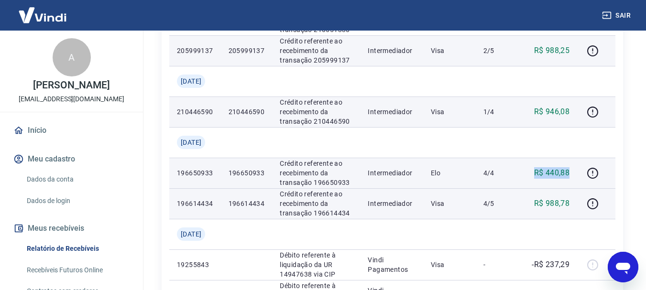
scroll to position [644, 0]
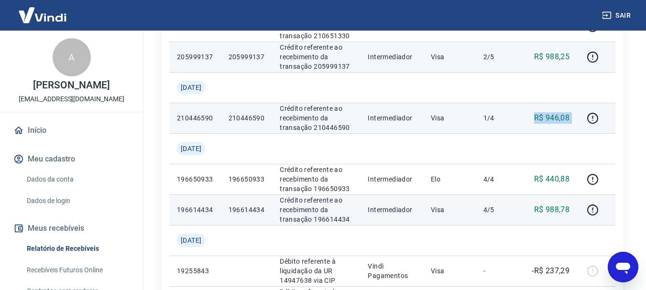
drag, startPoint x: 533, startPoint y: 178, endPoint x: 581, endPoint y: 176, distance: 47.9
click at [581, 133] on tr "210446590 210446590 Crédito referente ao recebimento da transação 210446590 Int…" at bounding box center [392, 118] width 446 height 31
click at [596, 124] on icon "button" at bounding box center [593, 118] width 12 height 12
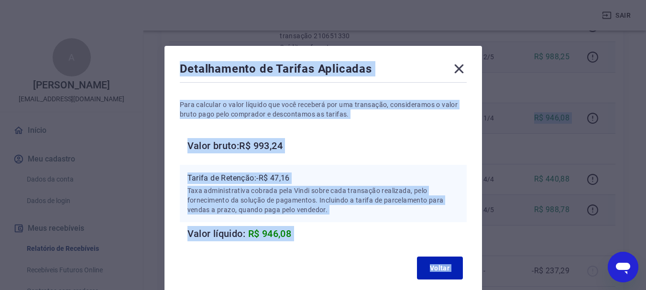
click at [421, 150] on h6 "Valor bruto: R$ 993,24" at bounding box center [326, 145] width 279 height 15
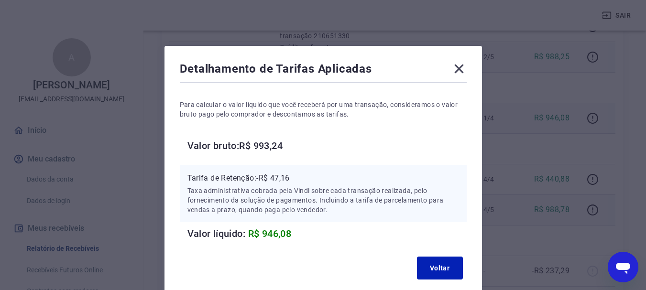
click at [456, 71] on icon at bounding box center [458, 69] width 9 height 9
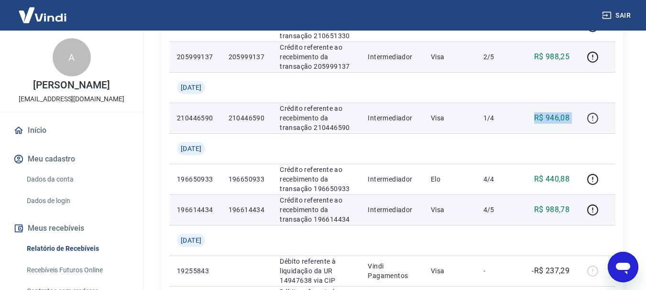
drag, startPoint x: 535, startPoint y: 177, endPoint x: 592, endPoint y: 175, distance: 56.5
click at [592, 133] on tr "210446590 210446590 Crédito referente ao recebimento da transação 210446590 Int…" at bounding box center [392, 118] width 446 height 31
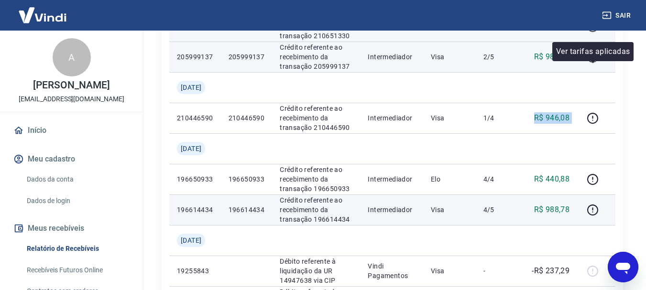
click at [595, 33] on icon "button" at bounding box center [593, 27] width 12 height 12
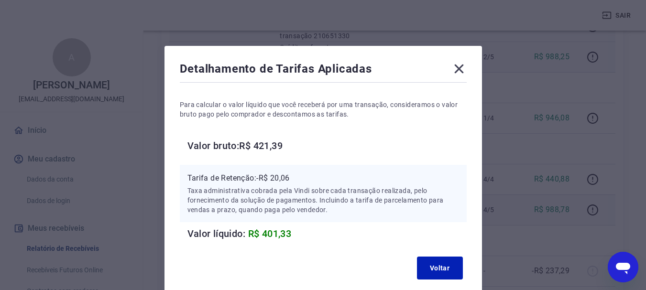
click at [460, 72] on icon at bounding box center [458, 68] width 15 height 15
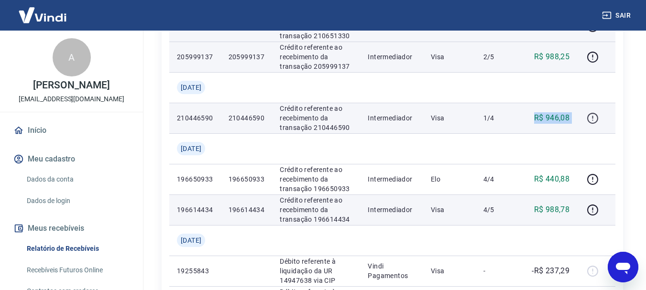
drag, startPoint x: 528, startPoint y: 175, endPoint x: 591, endPoint y: 176, distance: 62.2
click at [591, 133] on tr "210446590 210446590 Crédito referente ao recebimento da transação 210446590 Int…" at bounding box center [392, 118] width 446 height 31
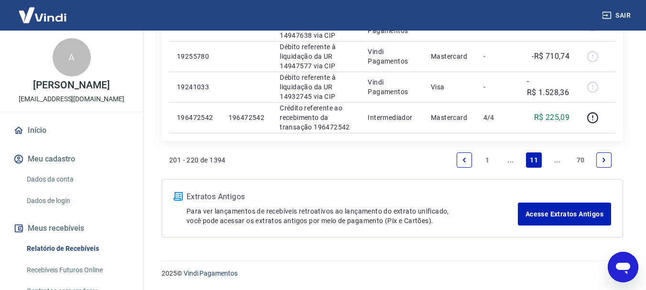
scroll to position [979, 0]
click at [464, 160] on icon "Previous page" at bounding box center [464, 160] width 3 height 4
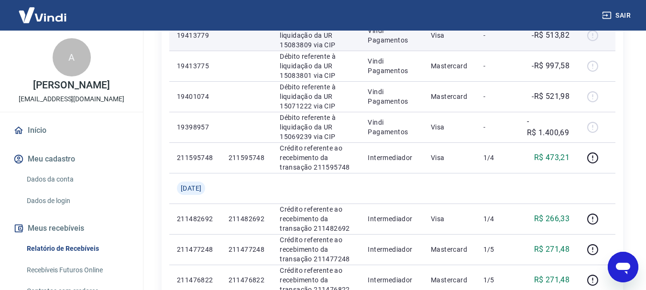
scroll to position [574, 0]
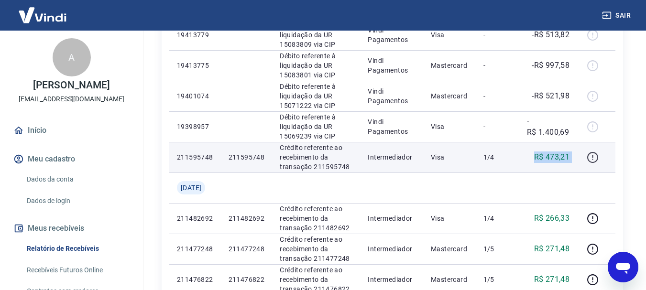
drag, startPoint x: 530, startPoint y: 196, endPoint x: 587, endPoint y: 196, distance: 56.9
click at [587, 173] on tr "211595748 211595748 Crédito referente ao recebimento da transação 211595748 Int…" at bounding box center [392, 157] width 446 height 31
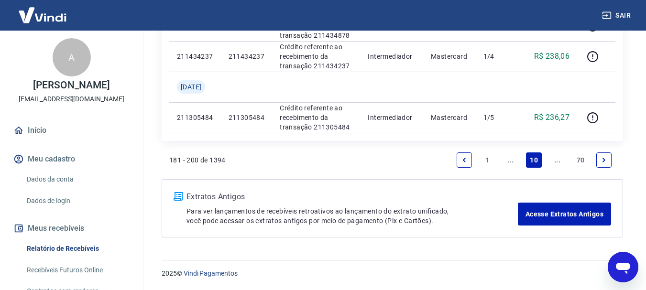
scroll to position [909, 0]
click at [607, 164] on icon "Next page" at bounding box center [604, 160] width 7 height 7
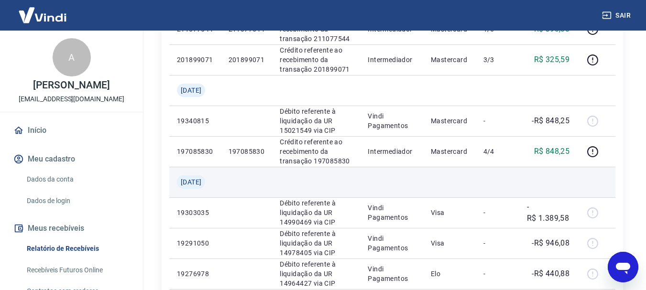
scroll to position [526, 0]
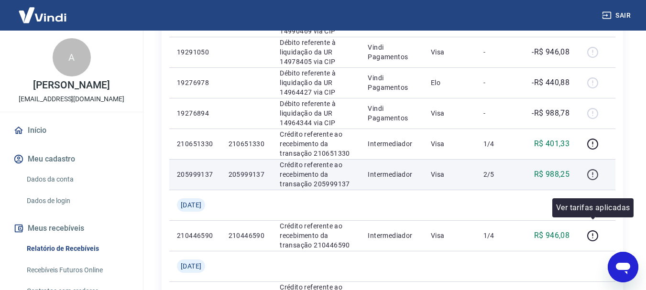
click at [594, 181] on icon "button" at bounding box center [593, 175] width 12 height 12
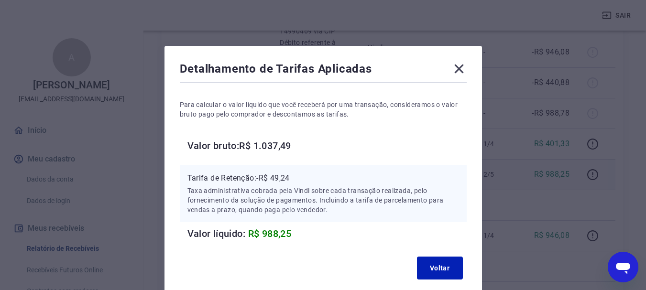
click at [462, 69] on icon at bounding box center [458, 68] width 15 height 15
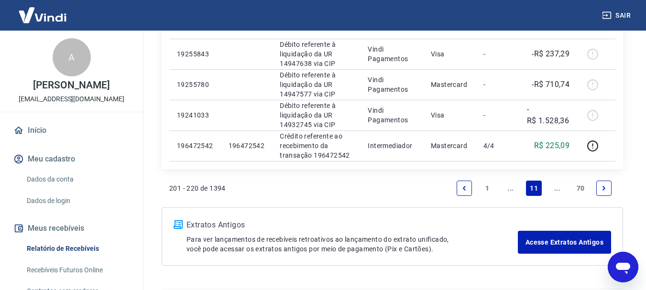
scroll to position [957, 0]
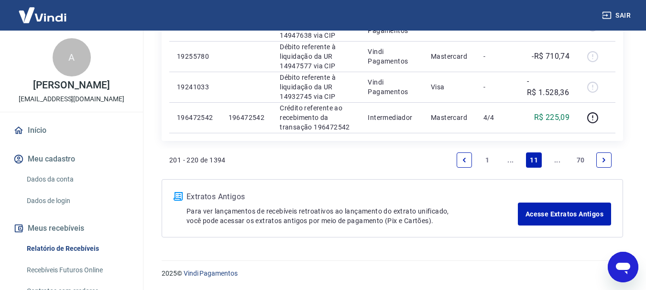
click at [602, 168] on link "Next page" at bounding box center [603, 160] width 15 height 15
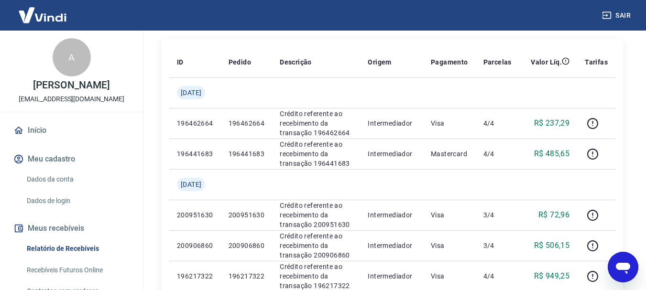
scroll to position [48, 0]
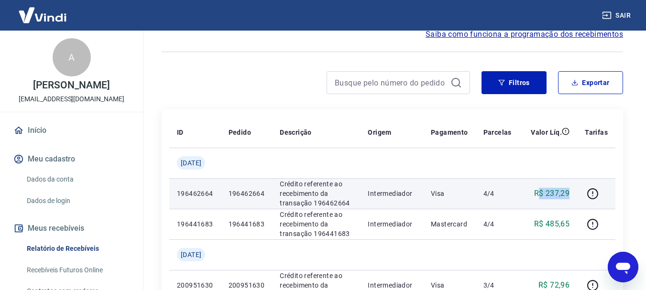
drag, startPoint x: 539, startPoint y: 190, endPoint x: 569, endPoint y: 194, distance: 29.9
click at [569, 194] on td "R$ 237,29" at bounding box center [548, 193] width 58 height 31
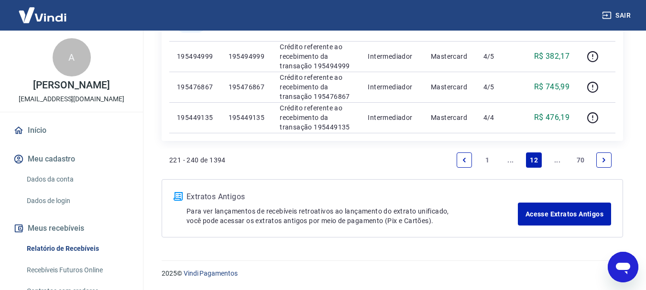
scroll to position [972, 0]
click at [467, 157] on icon "Previous page" at bounding box center [464, 160] width 7 height 7
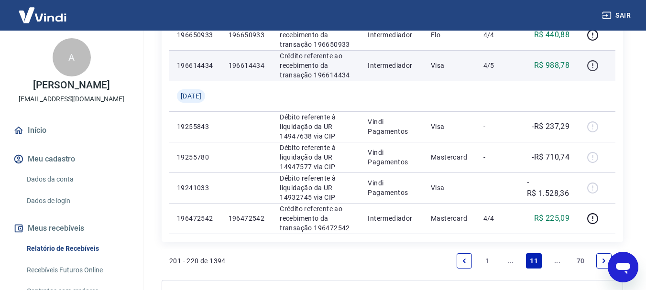
scroll to position [787, 0]
drag, startPoint x: 556, startPoint y: 145, endPoint x: 570, endPoint y: 143, distance: 14.1
click at [570, 72] on p "R$ 988,78" at bounding box center [552, 66] width 36 height 11
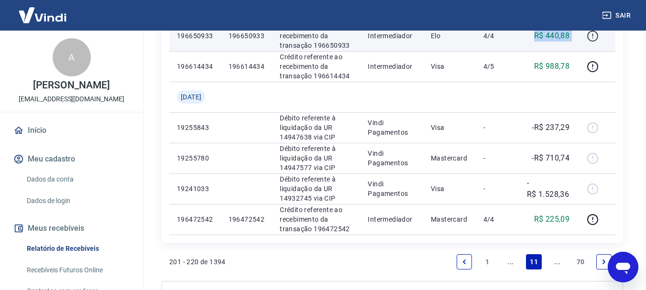
drag, startPoint x: 559, startPoint y: 108, endPoint x: 587, endPoint y: 107, distance: 28.2
click at [587, 51] on tr "196650933 196650933 Crédito referente ao recebimento da transação 196650933 Int…" at bounding box center [392, 36] width 446 height 31
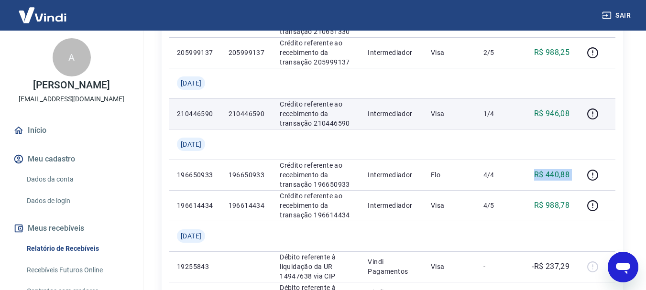
scroll to position [644, 0]
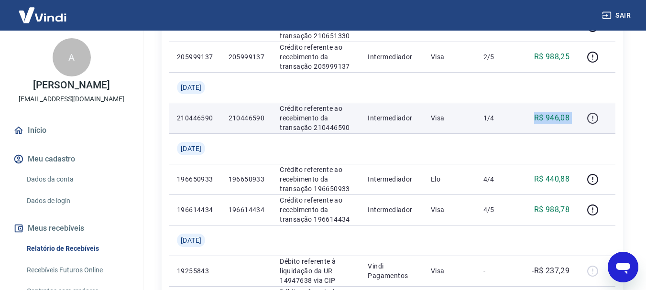
drag, startPoint x: 527, startPoint y: 181, endPoint x: 594, endPoint y: 179, distance: 67.9
click at [594, 133] on tr "210446590 210446590 Crédito referente ao recebimento da transação 210446590 Int…" at bounding box center [392, 118] width 446 height 31
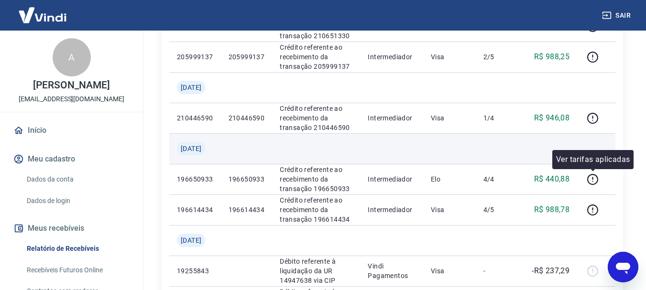
click at [574, 164] on td at bounding box center [548, 148] width 58 height 31
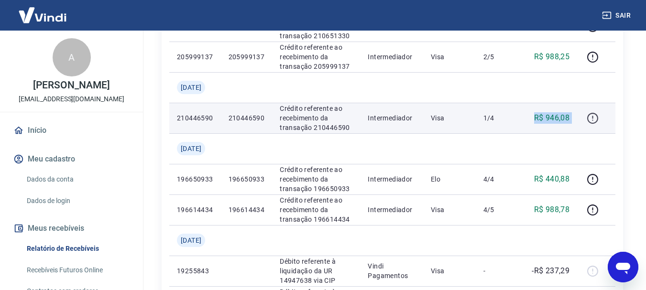
drag, startPoint x: 537, startPoint y: 179, endPoint x: 587, endPoint y: 179, distance: 50.2
click at [587, 133] on tr "210446590 210446590 Crédito referente ao recebimento da transação 210446590 Int…" at bounding box center [392, 118] width 446 height 31
click at [559, 133] on td "R$ 946,08" at bounding box center [548, 118] width 58 height 31
drag, startPoint x: 528, startPoint y: 186, endPoint x: 589, endPoint y: 176, distance: 62.0
click at [589, 133] on tr "210446590 210446590 Crédito referente ao recebimento da transação 210446590 Int…" at bounding box center [392, 118] width 446 height 31
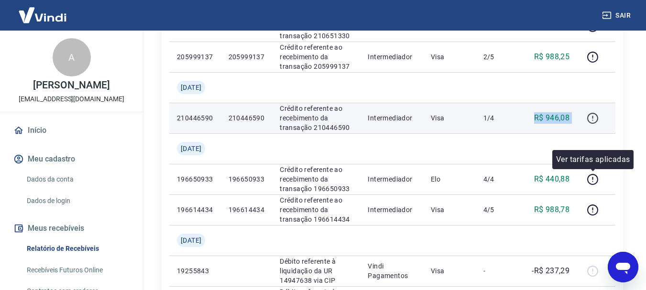
click at [593, 124] on icon "button" at bounding box center [593, 118] width 12 height 12
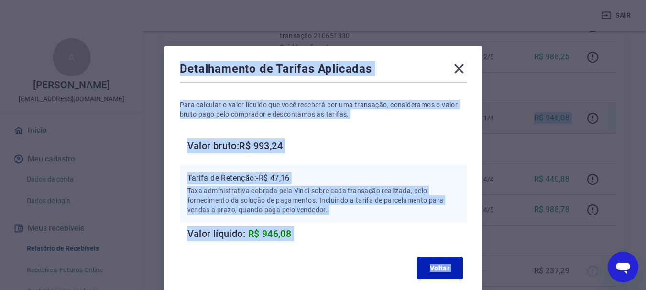
click at [408, 146] on h6 "Valor bruto: R$ 993,24" at bounding box center [326, 145] width 279 height 15
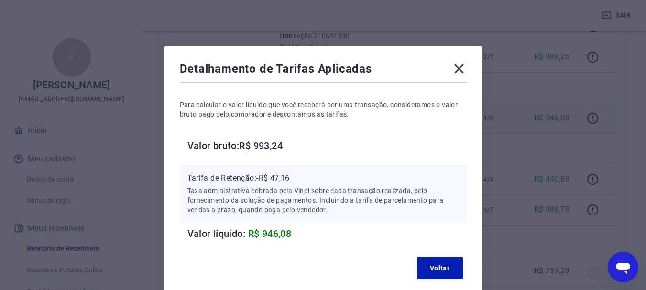
click at [452, 74] on icon at bounding box center [458, 68] width 15 height 15
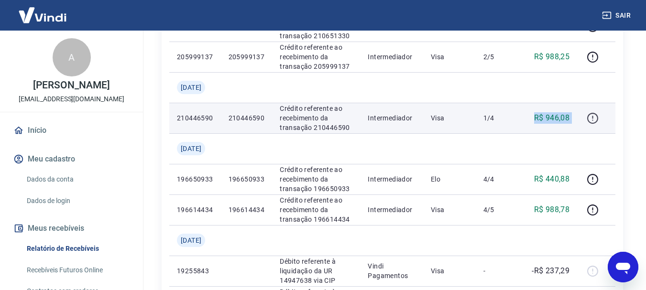
drag, startPoint x: 527, startPoint y: 183, endPoint x: 598, endPoint y: 180, distance: 71.8
click at [598, 133] on tr "210446590 210446590 Crédito referente ao recebimento da transação 210446590 Int…" at bounding box center [392, 118] width 446 height 31
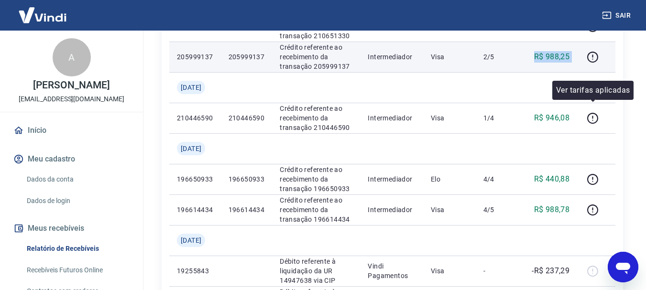
drag, startPoint x: 576, startPoint y: 103, endPoint x: 524, endPoint y: 113, distance: 53.1
click at [598, 72] on tr "205999137 205999137 Crédito referente ao recebimento da transação 205999137 Int…" at bounding box center [392, 57] width 446 height 31
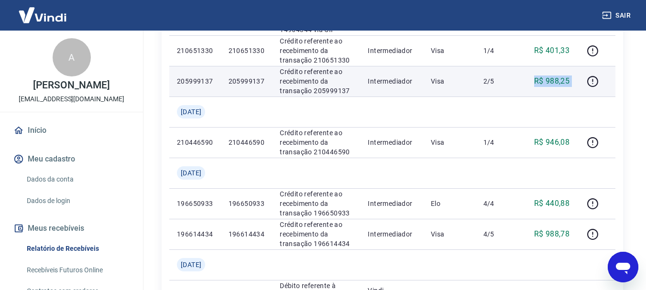
scroll to position [596, 0]
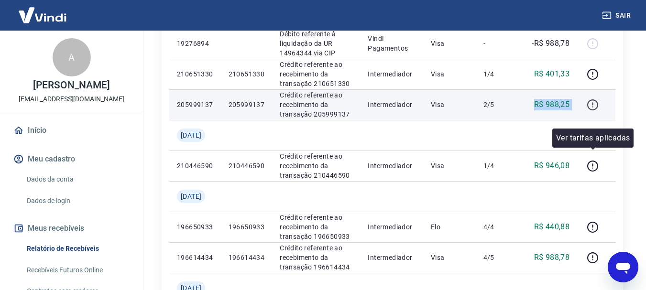
click at [593, 111] on icon "button" at bounding box center [593, 105] width 12 height 12
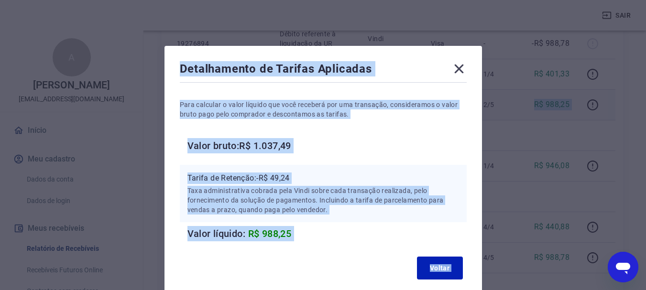
click at [476, 135] on div "Detalhamento de Tarifas Aplicadas Para calcular o valor líquido que você recebe…" at bounding box center [324, 172] width 318 height 253
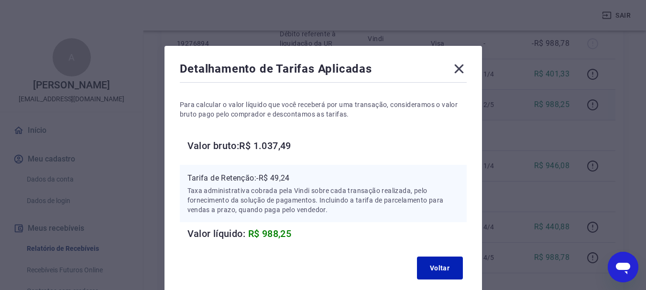
click at [461, 70] on icon at bounding box center [458, 69] width 9 height 9
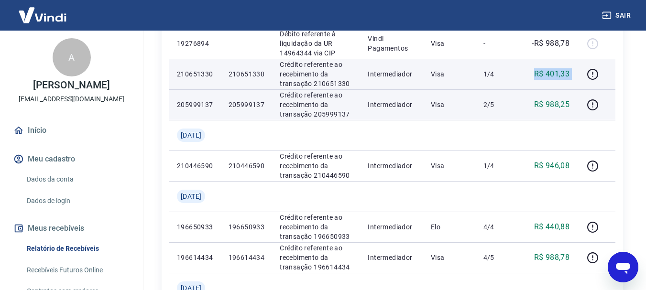
drag, startPoint x: 558, startPoint y: 123, endPoint x: 581, endPoint y: 126, distance: 22.7
click at [581, 89] on tr "210651330 210651330 Crédito referente ao recebimento da transação 210651330 Int…" at bounding box center [392, 74] width 446 height 31
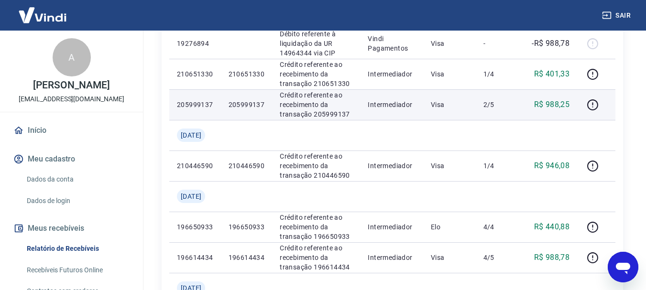
click at [602, 120] on td at bounding box center [596, 104] width 38 height 31
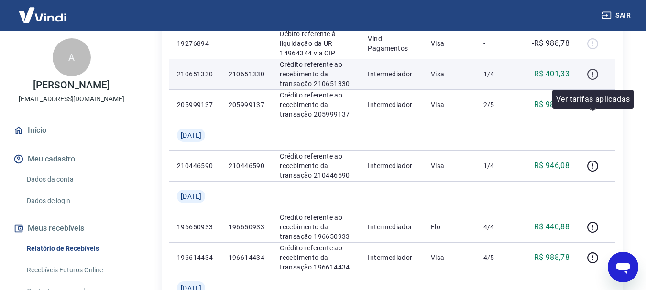
click at [592, 80] on icon "button" at bounding box center [593, 74] width 12 height 12
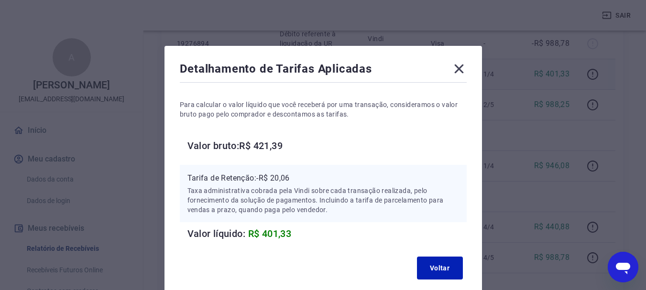
click at [459, 66] on icon at bounding box center [458, 68] width 15 height 15
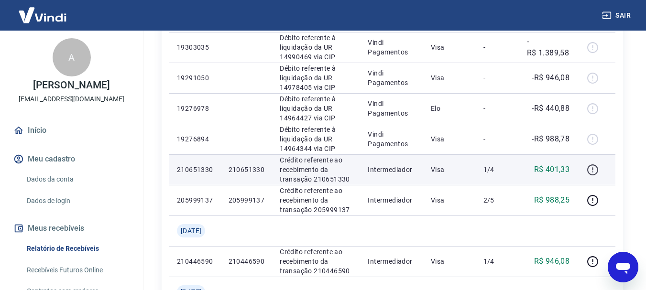
scroll to position [548, 0]
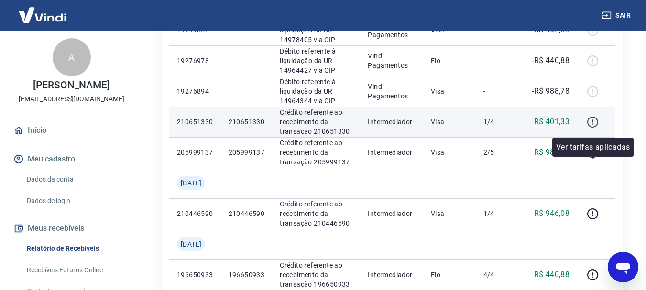
click at [591, 128] on icon "button" at bounding box center [592, 122] width 11 height 11
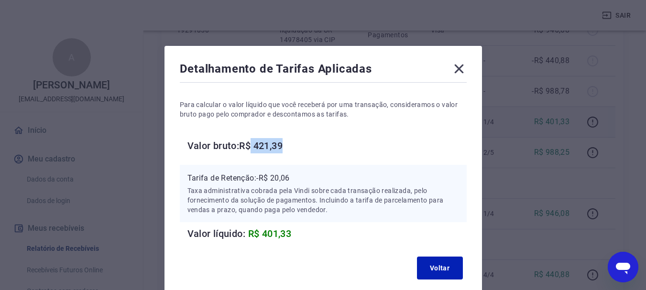
drag, startPoint x: 253, startPoint y: 145, endPoint x: 286, endPoint y: 147, distance: 33.5
click at [286, 147] on h6 "Valor bruto: R$ 421,39" at bounding box center [326, 145] width 279 height 15
click at [458, 66] on icon at bounding box center [458, 68] width 15 height 15
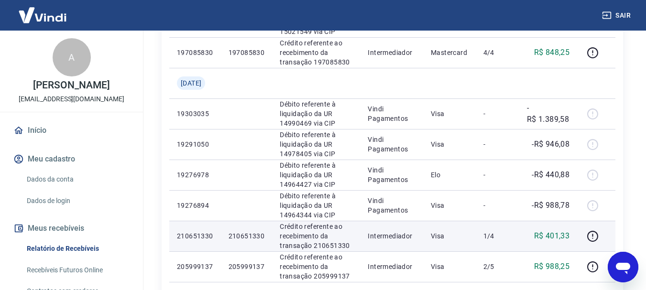
scroll to position [405, 0]
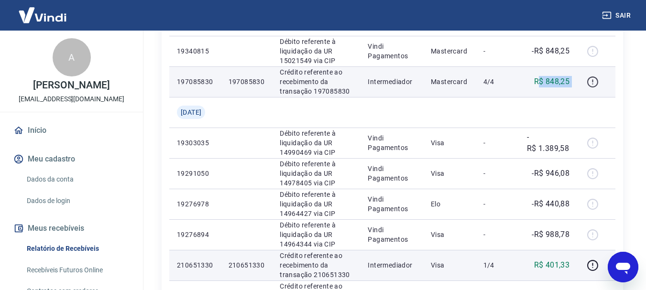
drag, startPoint x: 539, startPoint y: 121, endPoint x: 591, endPoint y: 114, distance: 53.2
click at [591, 97] on tr "197085830 197085830 Crédito referente ao recebimento da transação 197085830 Int…" at bounding box center [392, 81] width 446 height 31
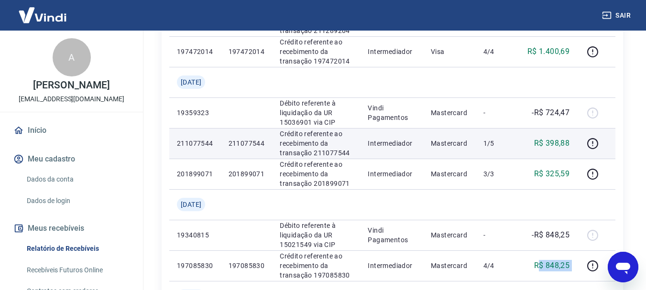
scroll to position [213, 0]
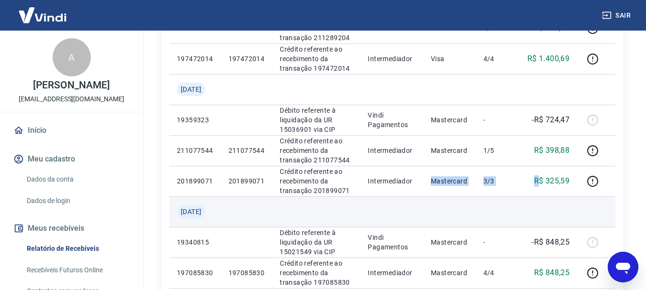
drag, startPoint x: 426, startPoint y: 211, endPoint x: 525, endPoint y: 230, distance: 100.8
click at [537, 197] on tr "201899071 201899071 Crédito referente ao recebimento da transação 201899071 Int…" at bounding box center [392, 181] width 446 height 31
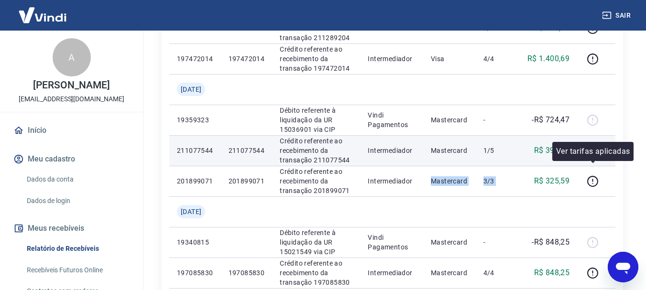
click at [593, 157] on icon "button" at bounding box center [593, 151] width 12 height 12
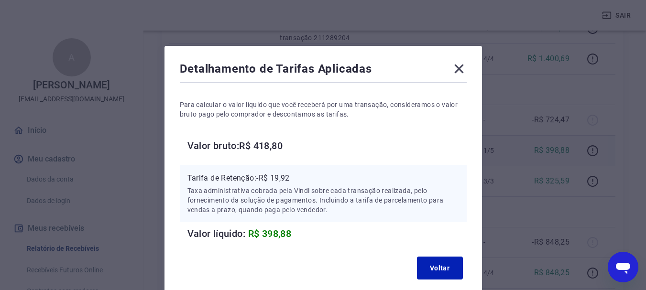
click at [459, 67] on icon at bounding box center [458, 68] width 15 height 15
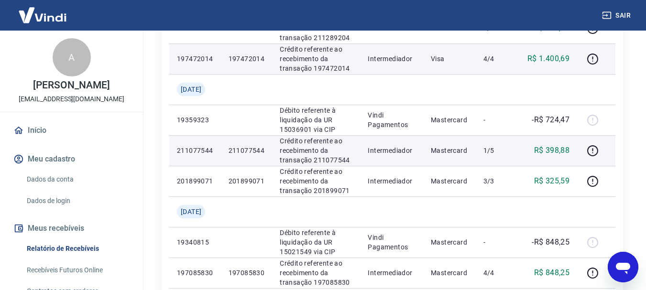
click at [573, 74] on td "R$ 1.400,69" at bounding box center [548, 59] width 58 height 31
drag, startPoint x: 540, startPoint y: 74, endPoint x: 571, endPoint y: 75, distance: 31.1
click at [571, 74] on td "R$ 1.400,69" at bounding box center [548, 59] width 58 height 31
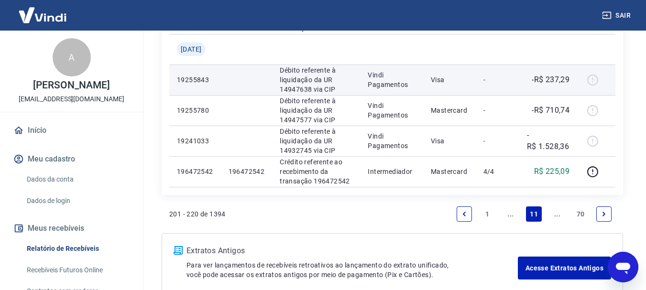
scroll to position [979, 0]
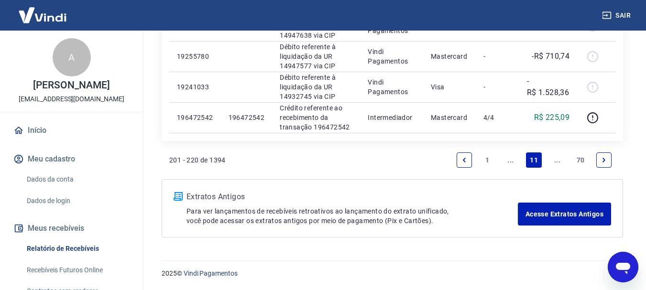
click at [462, 163] on icon "Previous page" at bounding box center [464, 160] width 7 height 7
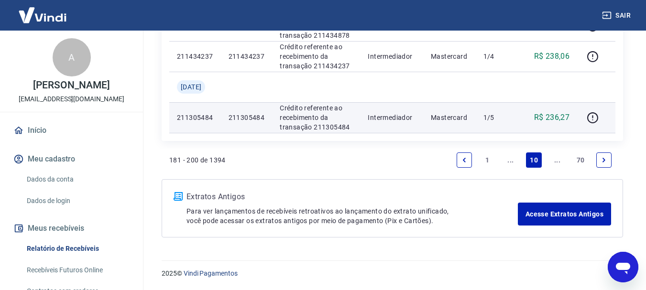
scroll to position [891, 0]
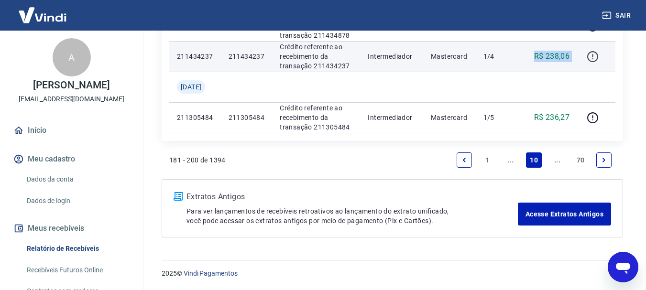
drag, startPoint x: 529, startPoint y: 139, endPoint x: 600, endPoint y: 139, distance: 70.3
click at [600, 72] on tr "211434237 211434237 Crédito referente ao recebimento da transação 211434237 Int…" at bounding box center [392, 56] width 446 height 31
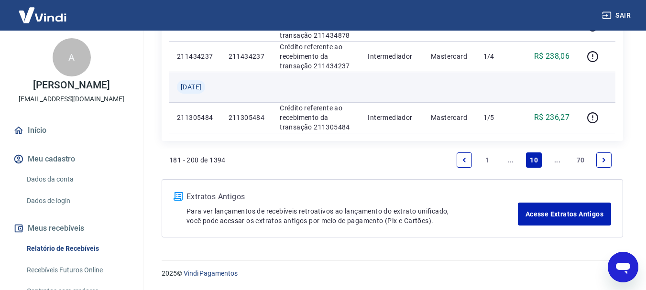
click at [530, 102] on td at bounding box center [548, 87] width 58 height 31
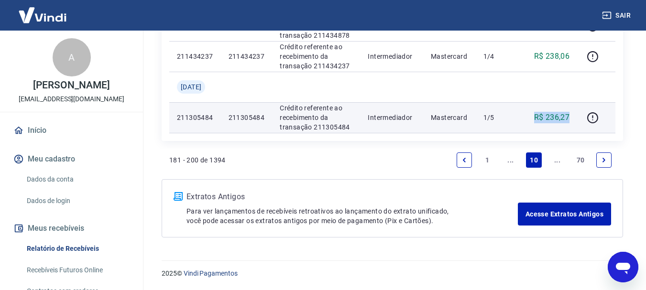
drag, startPoint x: 537, startPoint y: 115, endPoint x: 575, endPoint y: 115, distance: 37.8
click at [575, 115] on td "R$ 236,27" at bounding box center [548, 117] width 58 height 31
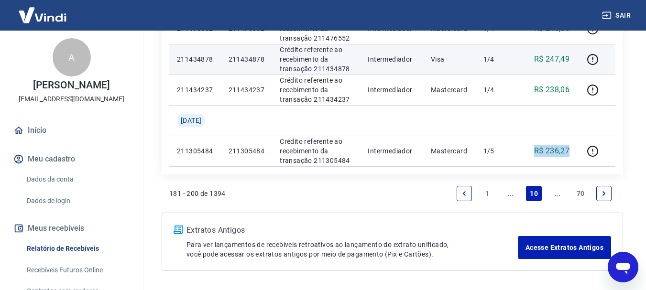
scroll to position [843, 0]
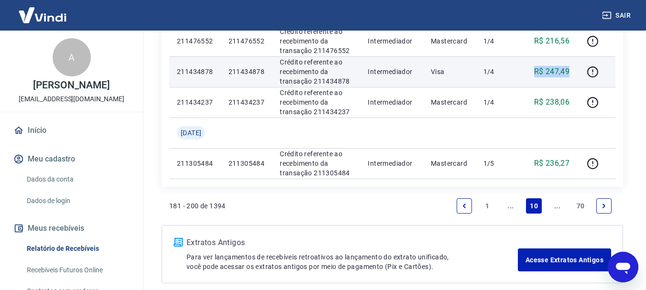
drag, startPoint x: 535, startPoint y: 147, endPoint x: 576, endPoint y: 147, distance: 41.1
click at [576, 87] on td "R$ 247,49" at bounding box center [548, 71] width 58 height 31
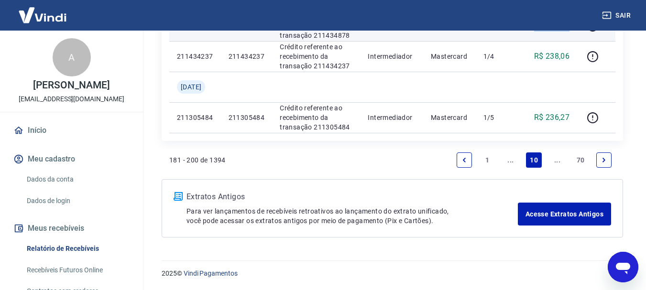
scroll to position [939, 0]
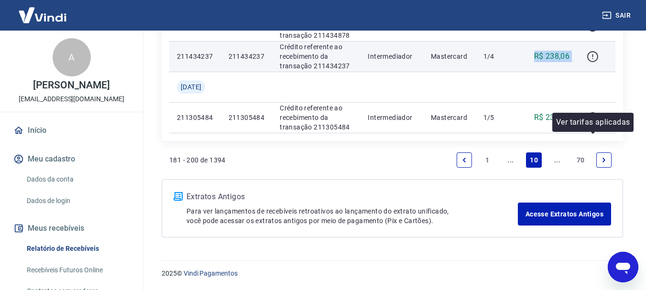
drag, startPoint x: 528, startPoint y: 91, endPoint x: 599, endPoint y: 89, distance: 70.8
click at [599, 72] on tr "211434237 211434237 Crédito referente ao recebimento da transação 211434237 Int…" at bounding box center [392, 56] width 446 height 31
click at [589, 63] on icon "button" at bounding box center [593, 57] width 12 height 12
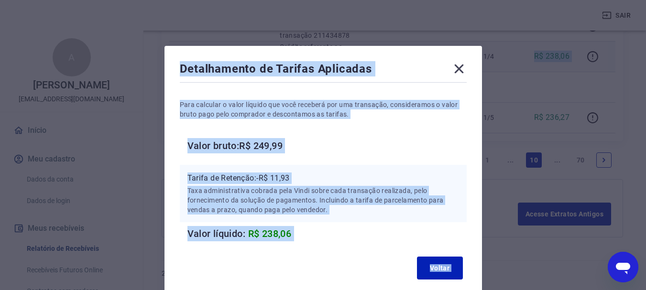
click at [415, 143] on h6 "Valor bruto: R$ 249,99" at bounding box center [326, 145] width 279 height 15
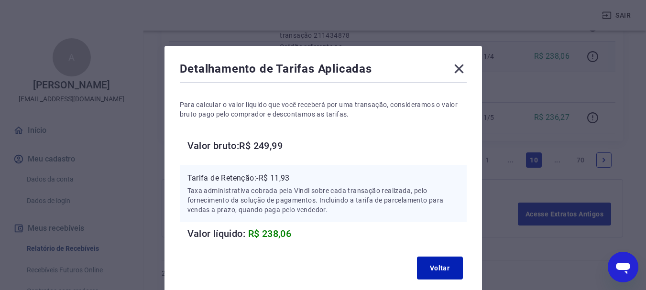
click at [462, 73] on icon at bounding box center [458, 69] width 9 height 9
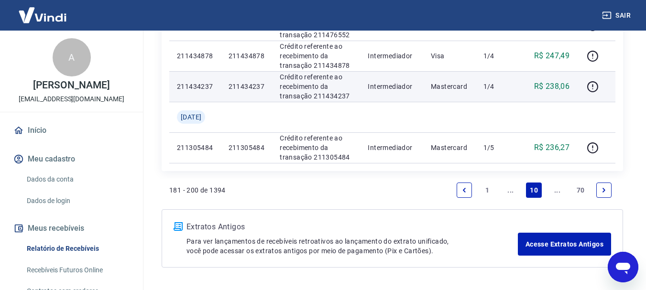
scroll to position [843, 0]
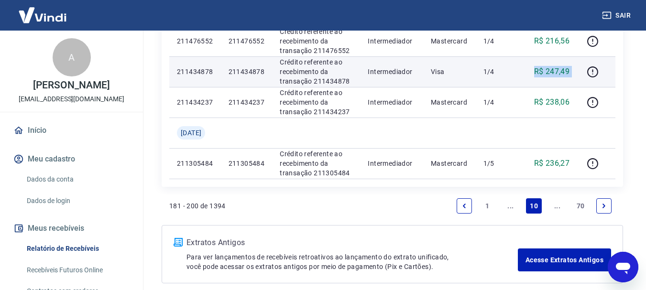
drag, startPoint x: 533, startPoint y: 141, endPoint x: 584, endPoint y: 141, distance: 51.2
click at [594, 87] on tr "211434878 211434878 Crédito referente ao recebimento da transação 211434878 Int…" at bounding box center [392, 71] width 446 height 31
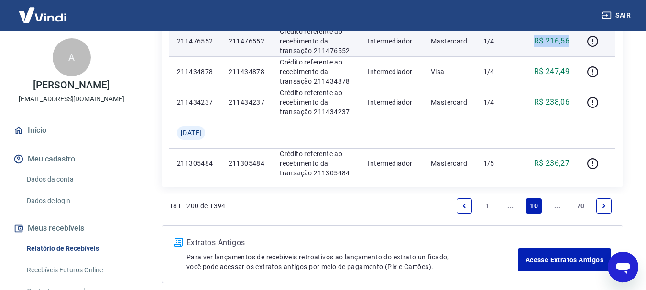
drag, startPoint x: 536, startPoint y: 109, endPoint x: 573, endPoint y: 107, distance: 37.3
click at [573, 56] on td "R$ 216,56" at bounding box center [548, 41] width 58 height 31
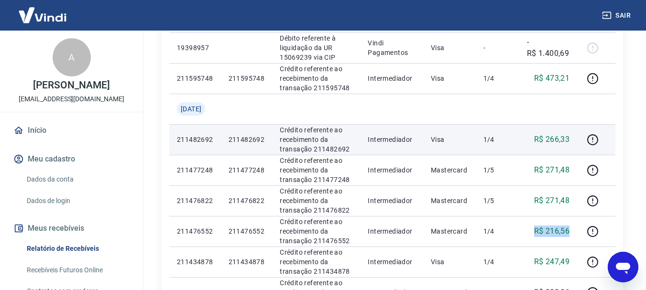
scroll to position [652, 0]
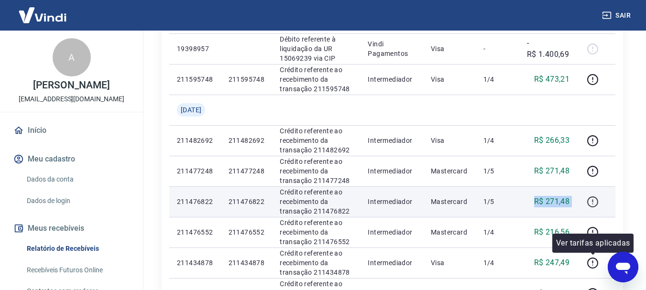
drag, startPoint x: 581, startPoint y: 259, endPoint x: 589, endPoint y: 258, distance: 8.1
click at [589, 217] on tr "211476822 211476822 Crédito referente ao recebimento da transação 211476822 Int…" at bounding box center [392, 202] width 446 height 31
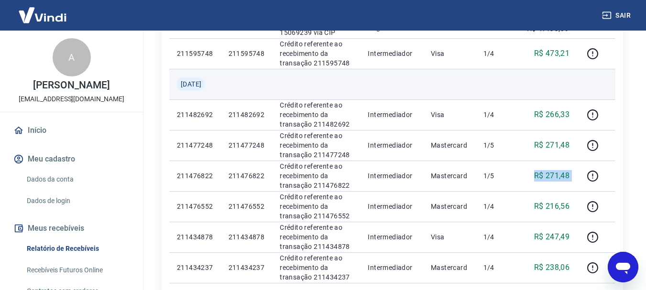
scroll to position [700, 0]
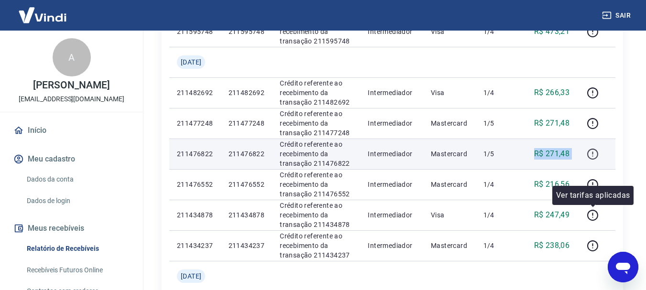
click at [591, 160] on icon "button" at bounding box center [593, 154] width 12 height 12
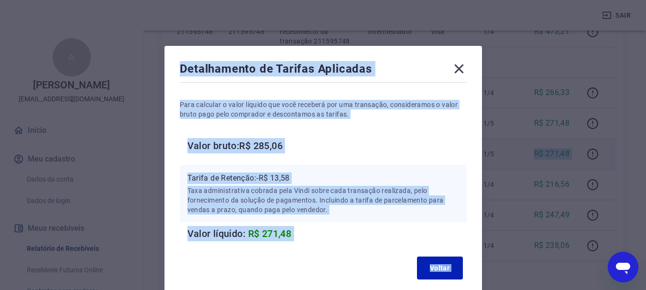
click at [433, 145] on h6 "Valor bruto: R$ 285,06" at bounding box center [326, 145] width 279 height 15
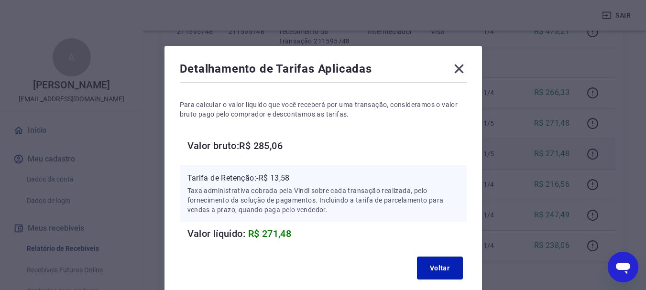
click at [456, 71] on icon at bounding box center [458, 69] width 9 height 9
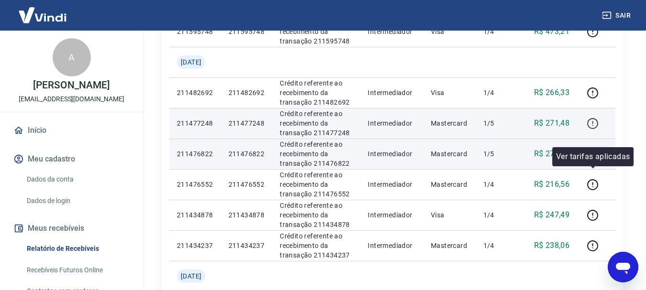
click at [595, 130] on icon "button" at bounding box center [593, 124] width 12 height 12
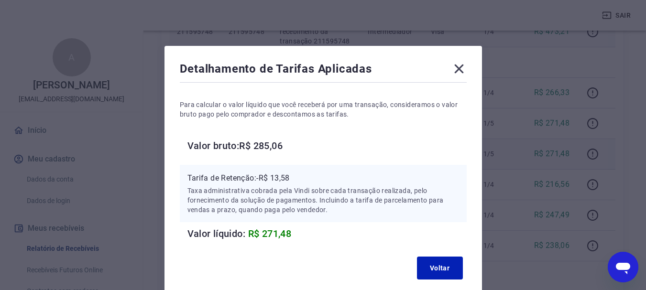
drag, startPoint x: 453, startPoint y: 69, endPoint x: 486, endPoint y: 86, distance: 36.8
click at [454, 69] on icon at bounding box center [458, 68] width 15 height 15
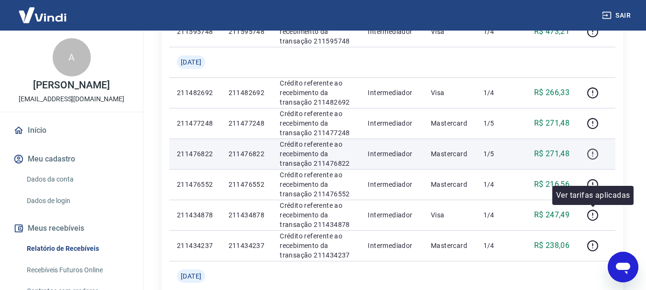
click at [590, 160] on icon "button" at bounding box center [593, 154] width 12 height 12
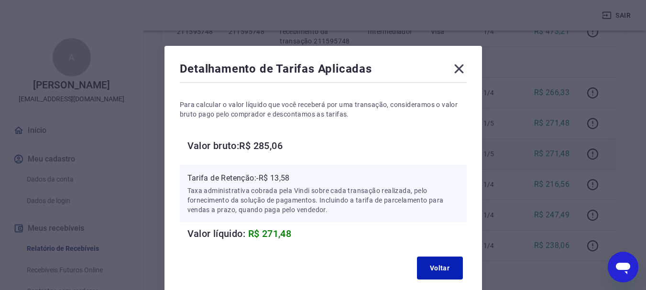
click at [458, 69] on icon at bounding box center [458, 68] width 15 height 15
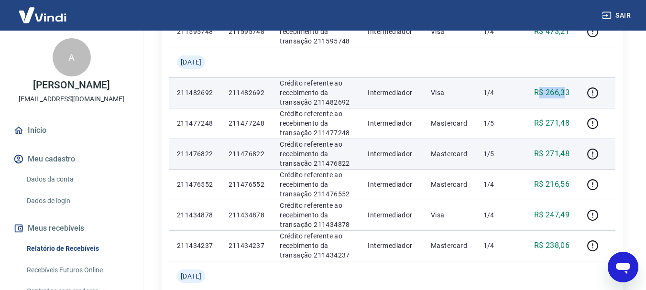
drag, startPoint x: 551, startPoint y: 138, endPoint x: 568, endPoint y: 137, distance: 16.7
click at [568, 99] on p "R$ 266,33" at bounding box center [552, 92] width 36 height 11
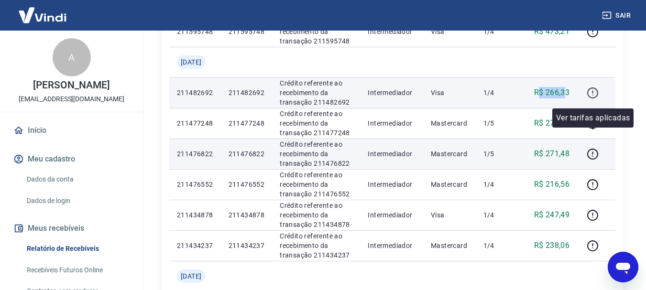
click at [594, 99] on icon "button" at bounding box center [593, 93] width 12 height 12
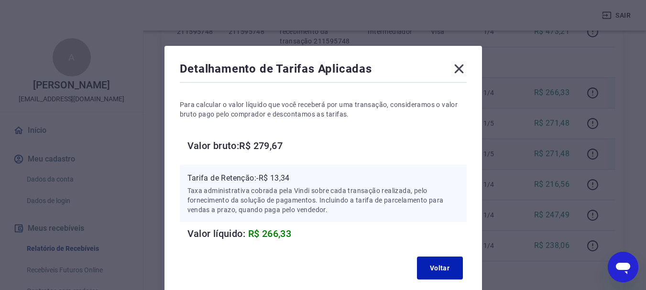
click at [463, 69] on icon at bounding box center [458, 68] width 15 height 15
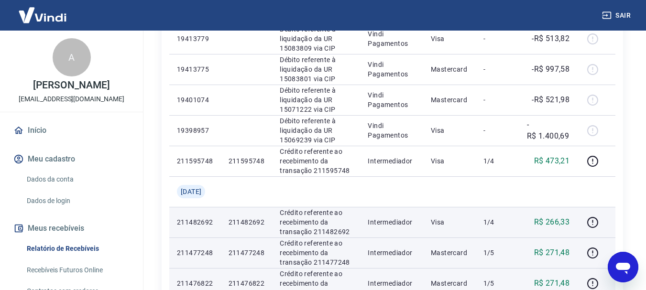
scroll to position [556, 0]
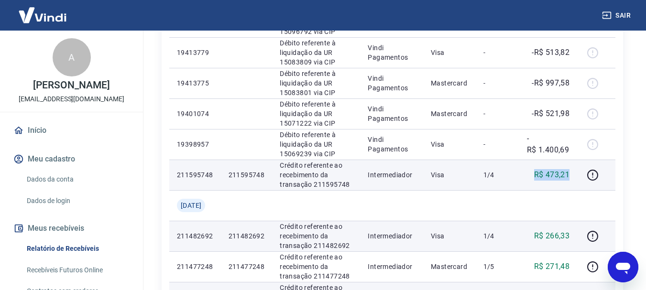
drag, startPoint x: 551, startPoint y: 203, endPoint x: 575, endPoint y: 199, distance: 24.1
click at [575, 190] on td "R$ 473,21" at bounding box center [548, 175] width 58 height 31
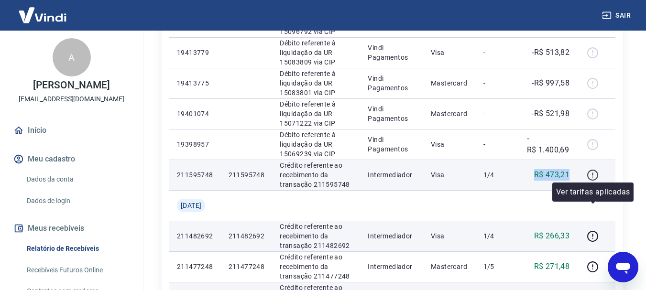
click at [592, 181] on icon "button" at bounding box center [593, 175] width 12 height 12
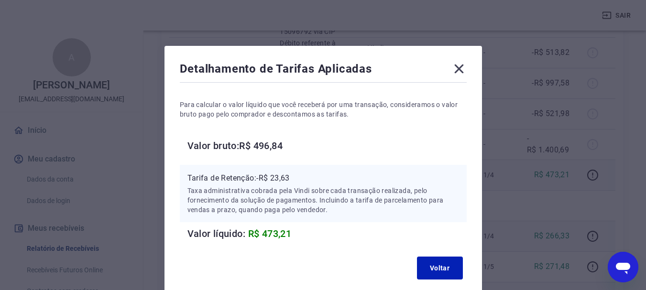
click at [462, 67] on icon at bounding box center [458, 68] width 15 height 15
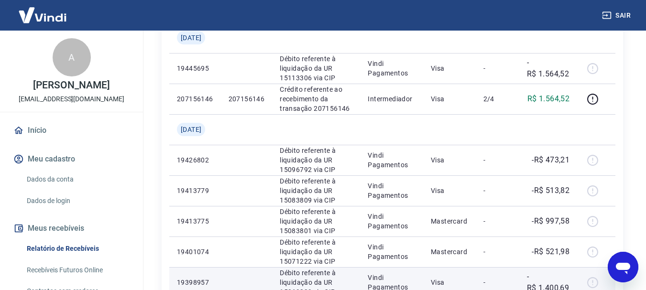
scroll to position [413, 0]
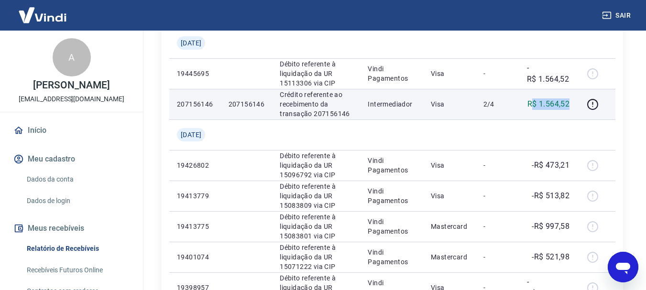
drag, startPoint x: 533, startPoint y: 136, endPoint x: 573, endPoint y: 138, distance: 40.2
click at [573, 120] on td "R$ 1.564,52" at bounding box center [548, 104] width 58 height 31
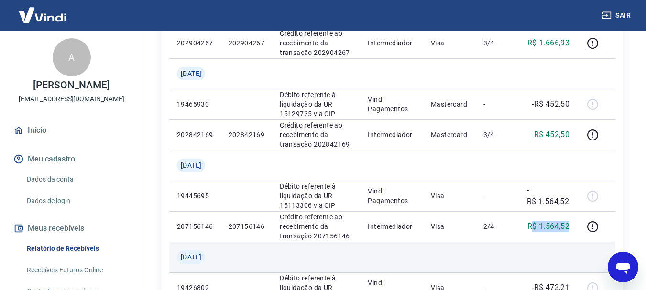
scroll to position [269, 0]
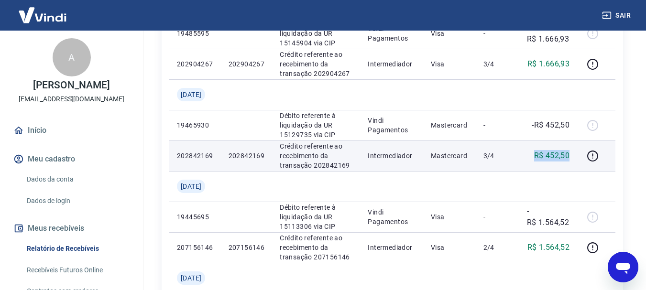
drag, startPoint x: 533, startPoint y: 169, endPoint x: 572, endPoint y: 170, distance: 38.8
click at [572, 170] on td "R$ 452,50" at bounding box center [548, 156] width 58 height 31
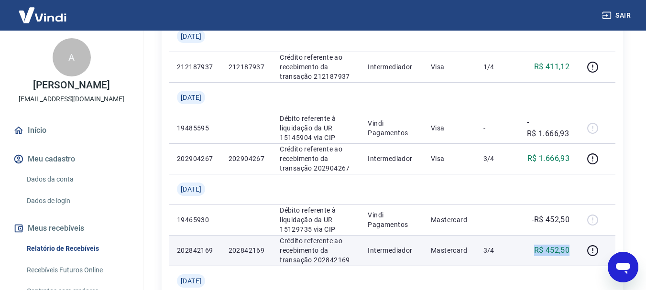
scroll to position [174, 0]
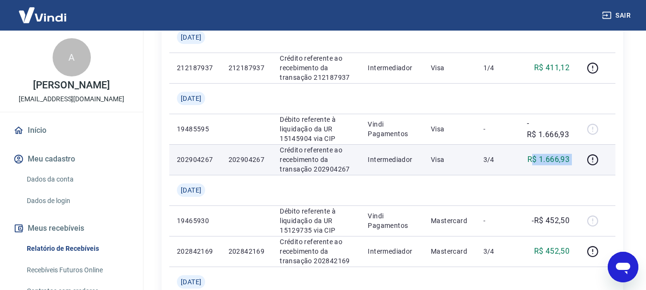
drag, startPoint x: 533, startPoint y: 169, endPoint x: 584, endPoint y: 175, distance: 51.0
click at [584, 175] on tr "202904267 202904267 Crédito referente ao recebimento da transação 202904267 Int…" at bounding box center [392, 159] width 446 height 31
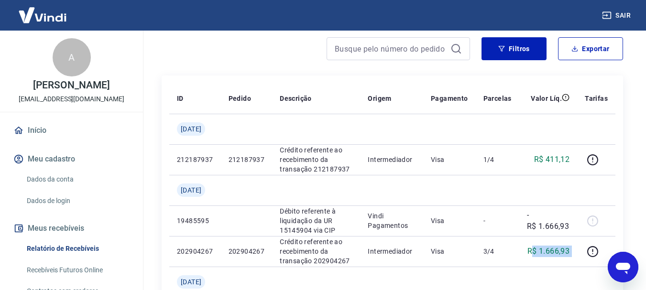
scroll to position [78, 0]
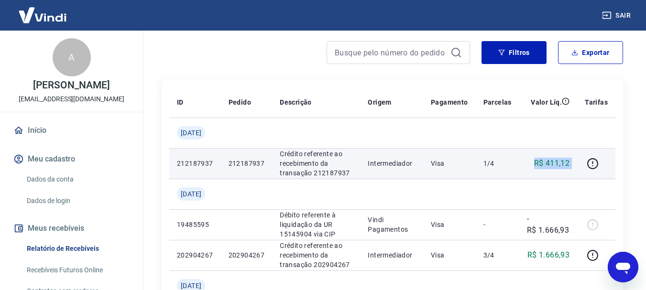
drag, startPoint x: 534, startPoint y: 163, endPoint x: 583, endPoint y: 171, distance: 49.4
click at [583, 171] on tr "212187937 212187937 Crédito referente ao recebimento da transação 212187937 Int…" at bounding box center [392, 163] width 446 height 31
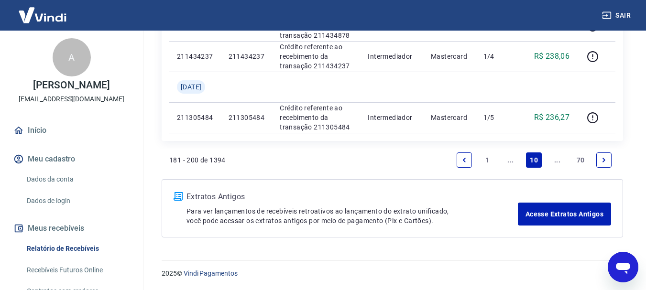
scroll to position [987, 0]
click at [462, 161] on icon "Previous page" at bounding box center [464, 160] width 7 height 7
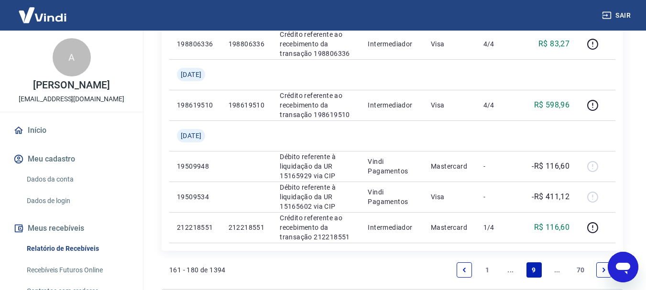
scroll to position [717, 0]
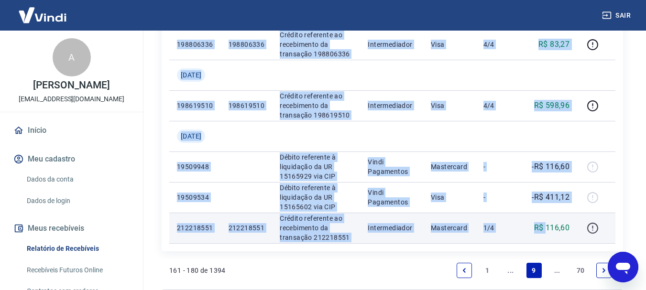
drag, startPoint x: 545, startPoint y: 227, endPoint x: 585, endPoint y: 232, distance: 40.5
click at [585, 232] on tr "212218551 212218551 Crédito referente ao recebimento da transação 212218551 Int…" at bounding box center [392, 228] width 446 height 31
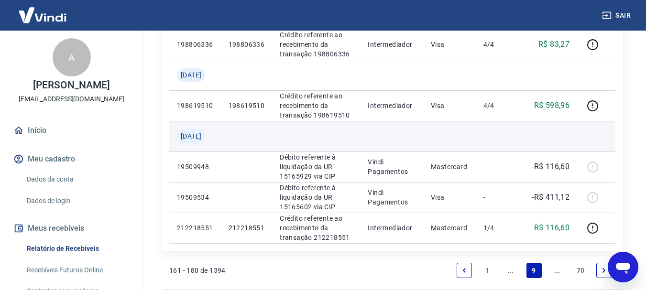
click at [590, 149] on td at bounding box center [596, 136] width 38 height 31
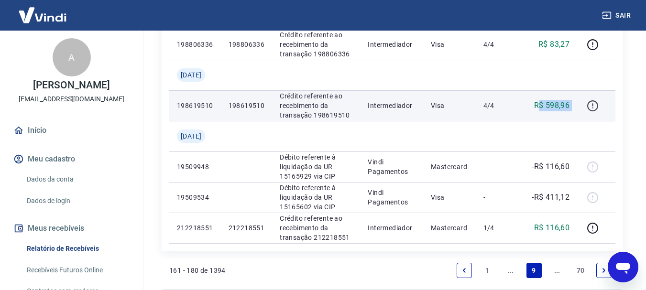
drag, startPoint x: 542, startPoint y: 108, endPoint x: 593, endPoint y: 107, distance: 51.2
click at [593, 106] on tr "198619510 198619510 Crédito referente ao recebimento da transação 198619510 Int…" at bounding box center [392, 105] width 446 height 31
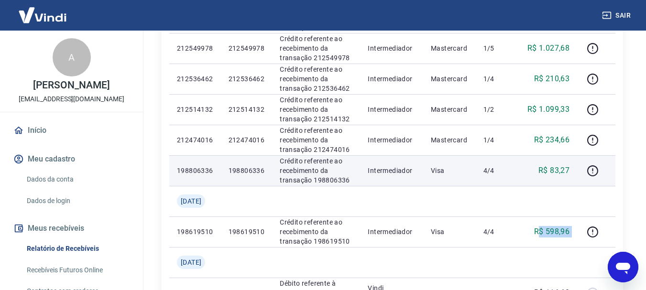
scroll to position [574, 0]
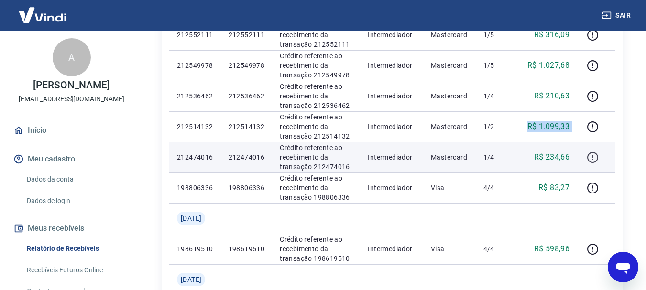
drag, startPoint x: 529, startPoint y: 125, endPoint x: 590, endPoint y: 152, distance: 66.1
click at [578, 129] on tr "212514132 212514132 Crédito referente ao recebimento da transação 212514132 Int…" at bounding box center [392, 126] width 446 height 31
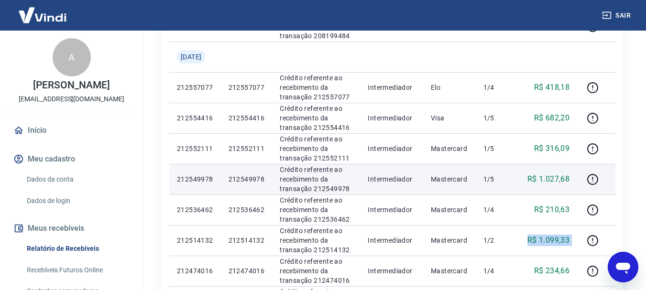
scroll to position [430, 0]
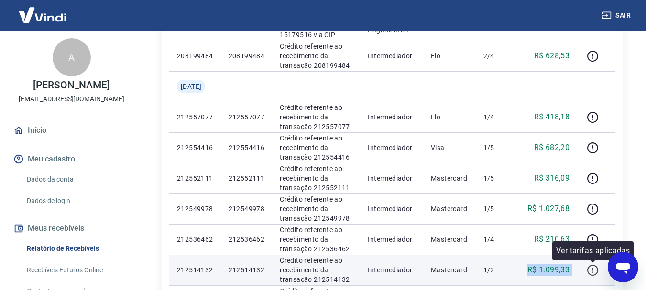
click at [594, 268] on icon "button" at bounding box center [593, 270] width 12 height 12
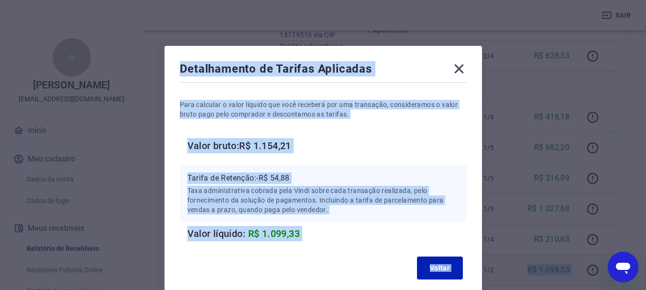
click at [350, 154] on div "Para calcular o valor líquido que você receberá por uma transação, consideramos…" at bounding box center [323, 163] width 287 height 157
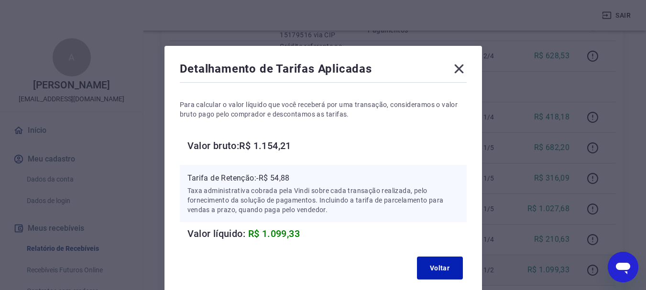
click at [462, 66] on icon at bounding box center [458, 69] width 9 height 9
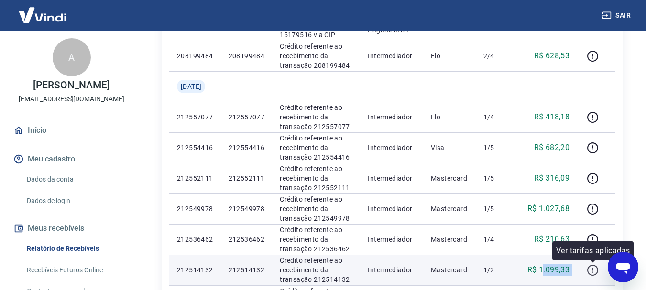
drag, startPoint x: 579, startPoint y: 271, endPoint x: 599, endPoint y: 269, distance: 19.7
click at [599, 269] on tr "212514132 212514132 Crédito referente ao recebimento da transação 212514132 Int…" at bounding box center [392, 270] width 446 height 31
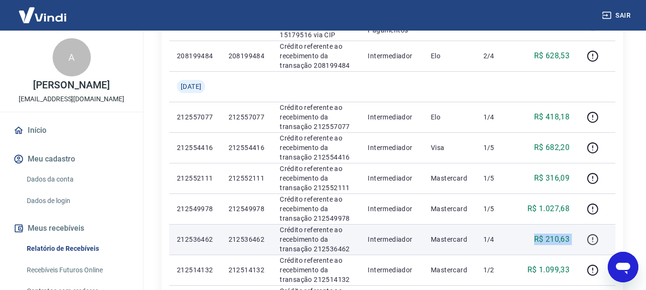
drag, startPoint x: 528, startPoint y: 242, endPoint x: 597, endPoint y: 239, distance: 69.4
click at [597, 239] on tr "212536462 212536462 Crédito referente ao recebimento da transação 212536462 Int…" at bounding box center [392, 239] width 446 height 31
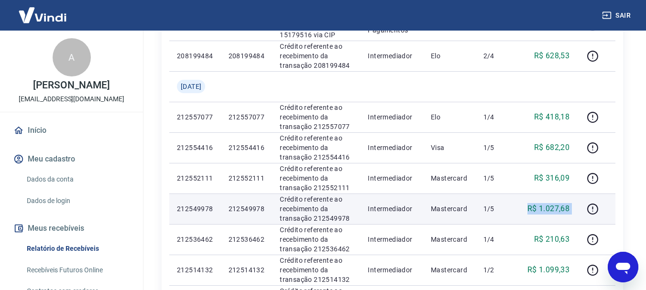
drag, startPoint x: 528, startPoint y: 207, endPoint x: 581, endPoint y: 205, distance: 53.6
click at [581, 205] on tr "212549978 212549978 Crédito referente ao recebimento da transação 212549978 Int…" at bounding box center [392, 209] width 446 height 31
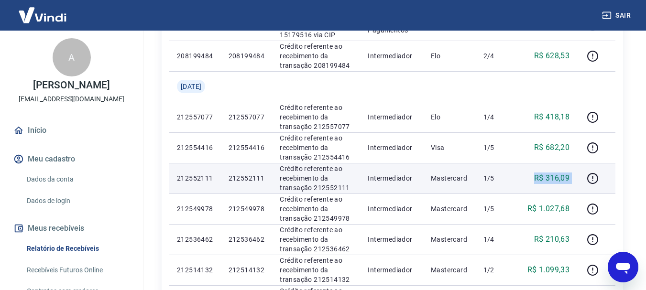
drag, startPoint x: 532, startPoint y: 177, endPoint x: 580, endPoint y: 179, distance: 47.4
click at [580, 179] on tr "212552111 212552111 Crédito referente ao recebimento da transação 212552111 Int…" at bounding box center [392, 178] width 446 height 31
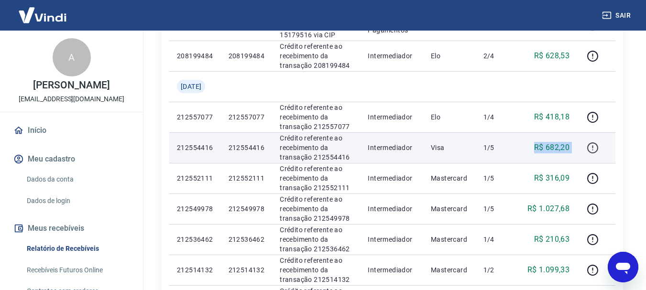
drag, startPoint x: 568, startPoint y: 148, endPoint x: 592, endPoint y: 150, distance: 24.5
click at [592, 150] on tr "212554416 212554416 Crédito referente ao recebimento da transação 212554416 Int…" at bounding box center [392, 147] width 446 height 31
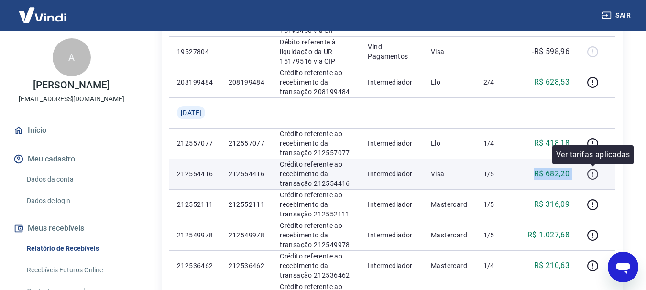
scroll to position [383, 0]
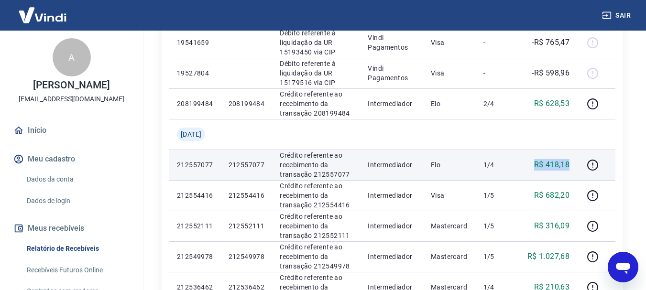
drag, startPoint x: 535, startPoint y: 166, endPoint x: 577, endPoint y: 167, distance: 41.6
click at [577, 167] on td "R$ 418,18" at bounding box center [548, 165] width 58 height 31
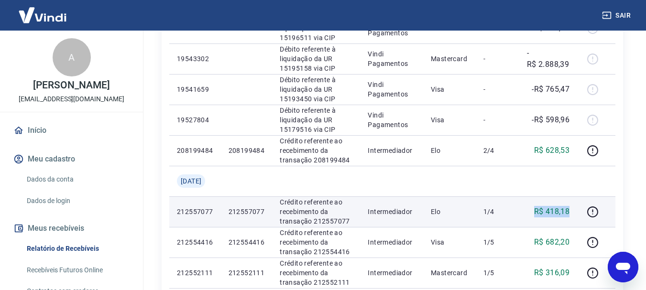
scroll to position [335, 0]
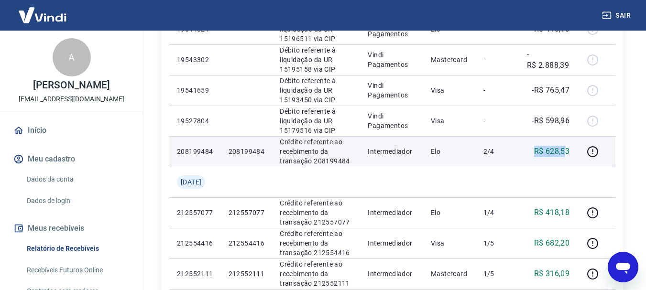
drag, startPoint x: 528, startPoint y: 146, endPoint x: 567, endPoint y: 149, distance: 39.3
click at [567, 149] on td "R$ 628,53" at bounding box center [548, 151] width 58 height 31
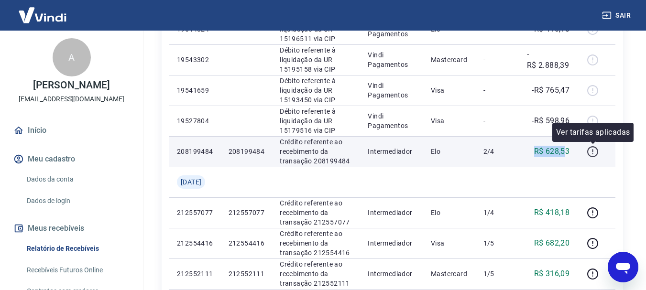
click at [593, 152] on icon "button" at bounding box center [593, 152] width 12 height 12
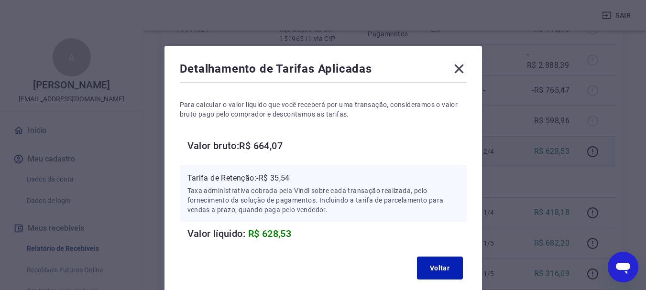
click at [466, 70] on icon at bounding box center [458, 68] width 15 height 15
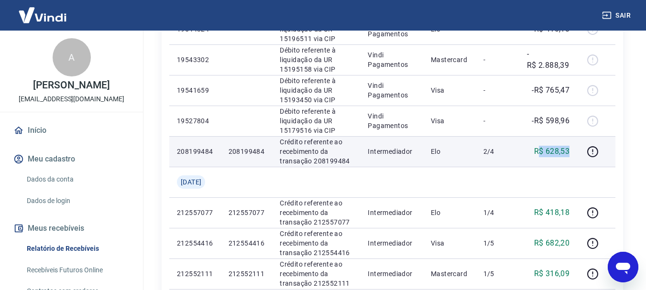
drag, startPoint x: 539, startPoint y: 154, endPoint x: 581, endPoint y: 158, distance: 42.3
click at [577, 160] on td "R$ 628,53" at bounding box center [548, 151] width 58 height 31
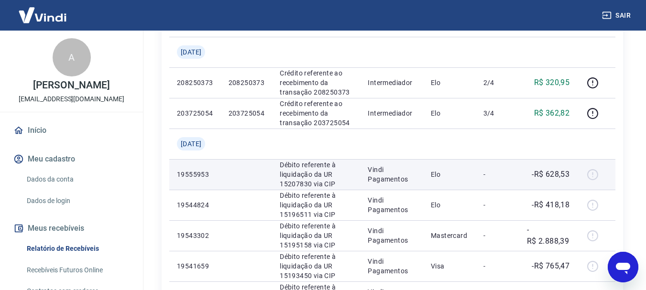
scroll to position [96, 0]
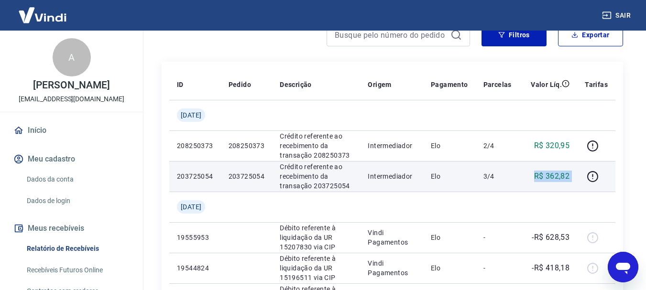
drag, startPoint x: 546, startPoint y: 177, endPoint x: 584, endPoint y: 184, distance: 38.8
click at [586, 185] on tr "203725054 203725054 Crédito referente ao recebimento da transação 203725054 Int…" at bounding box center [392, 176] width 446 height 31
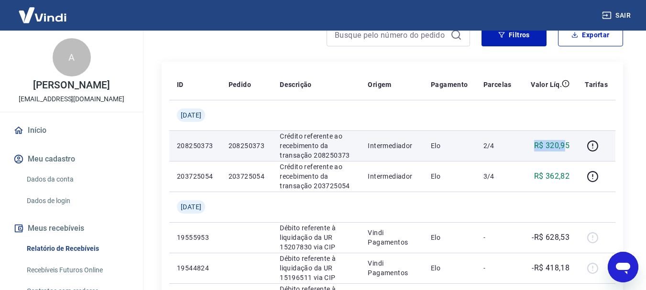
drag, startPoint x: 532, startPoint y: 147, endPoint x: 567, endPoint y: 146, distance: 35.4
click at [567, 146] on div "R$ 320,95" at bounding box center [548, 145] width 43 height 11
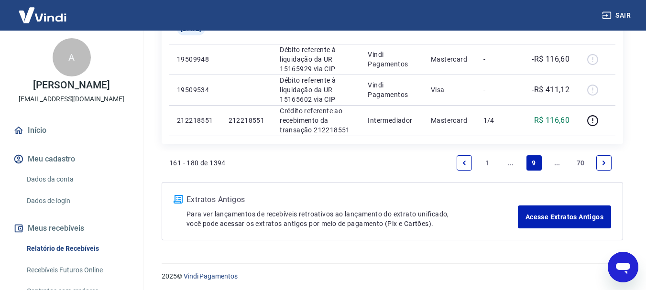
scroll to position [828, 0]
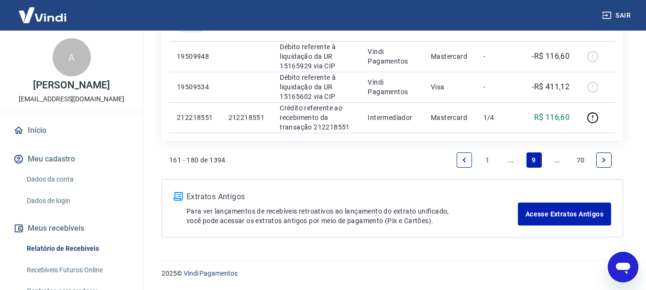
click at [465, 159] on icon "Previous page" at bounding box center [464, 160] width 3 height 4
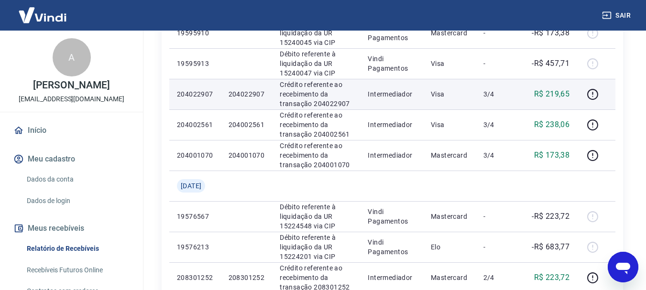
scroll to position [684, 0]
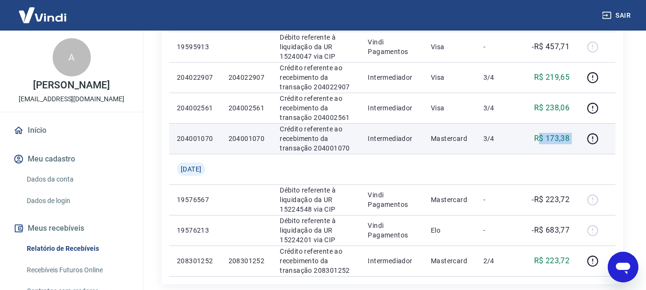
drag, startPoint x: 543, startPoint y: 141, endPoint x: 579, endPoint y: 142, distance: 35.9
click at [579, 142] on tr "204001070 204001070 Crédito referente ao recebimento da transação 204001070 Int…" at bounding box center [392, 138] width 446 height 31
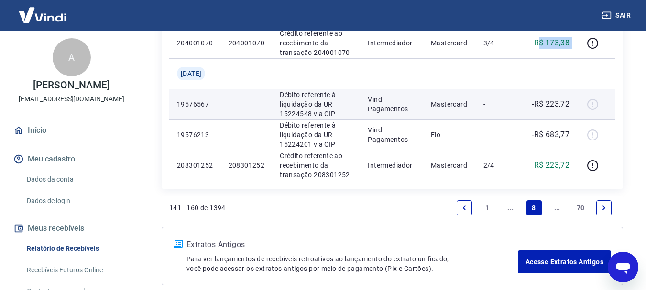
scroll to position [828, 0]
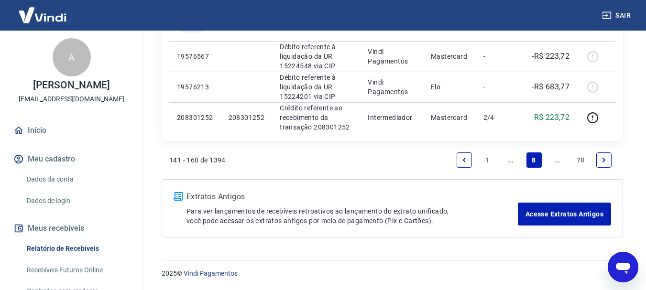
click at [604, 162] on icon "Next page" at bounding box center [604, 160] width 7 height 7
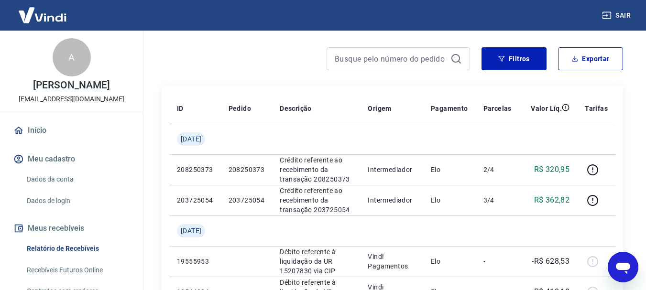
scroll to position [63, 0]
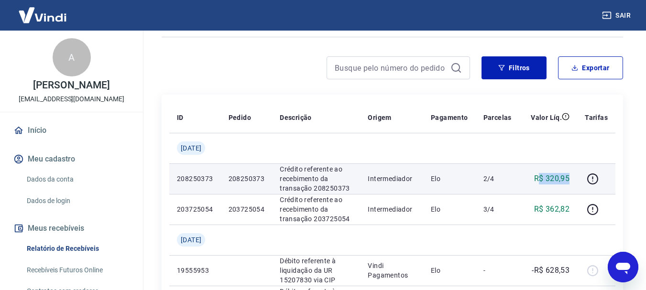
drag, startPoint x: 541, startPoint y: 177, endPoint x: 572, endPoint y: 176, distance: 31.1
click at [572, 176] on td "R$ 320,95" at bounding box center [548, 179] width 58 height 31
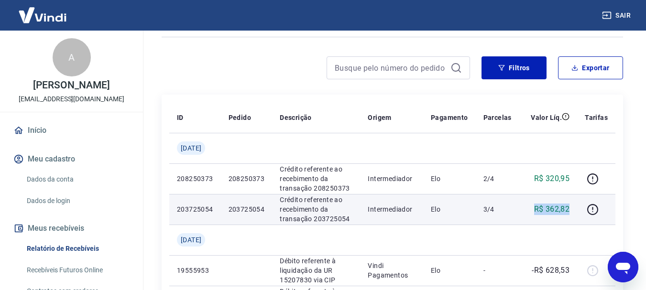
drag, startPoint x: 528, startPoint y: 213, endPoint x: 572, endPoint y: 214, distance: 44.0
click at [572, 214] on td "R$ 362,82" at bounding box center [548, 209] width 58 height 31
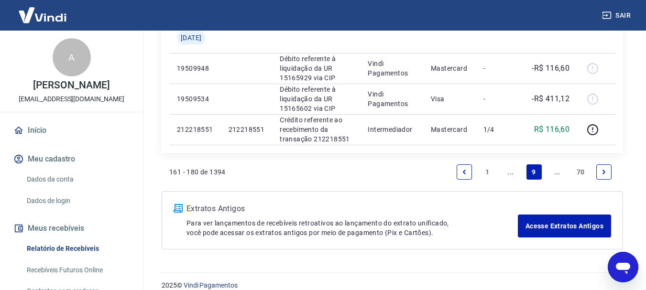
scroll to position [828, 0]
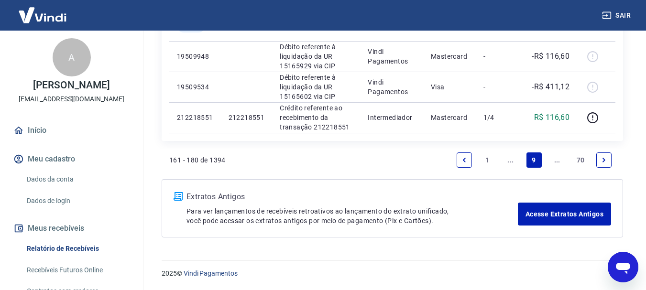
click at [468, 157] on link "Previous page" at bounding box center [464, 160] width 15 height 15
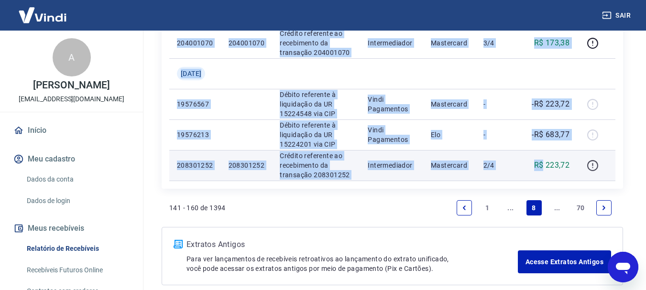
drag, startPoint x: 542, startPoint y: 163, endPoint x: 586, endPoint y: 158, distance: 43.8
click at [589, 162] on tr "208301252 208301252 Crédito referente ao recebimento da transação 208301252 Int…" at bounding box center [392, 165] width 446 height 31
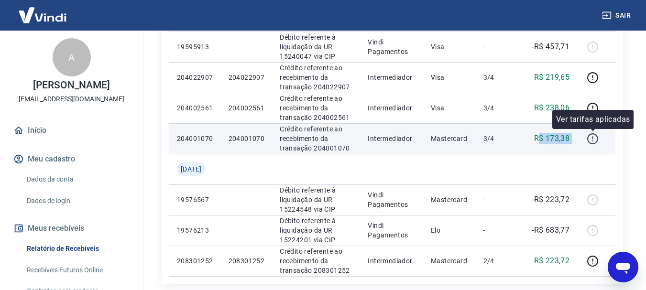
drag, startPoint x: 566, startPoint y: 143, endPoint x: 598, endPoint y: 145, distance: 32.1
click at [598, 145] on tr "204001070 204001070 Crédito referente ao recebimento da transação 204001070 Int…" at bounding box center [392, 138] width 446 height 31
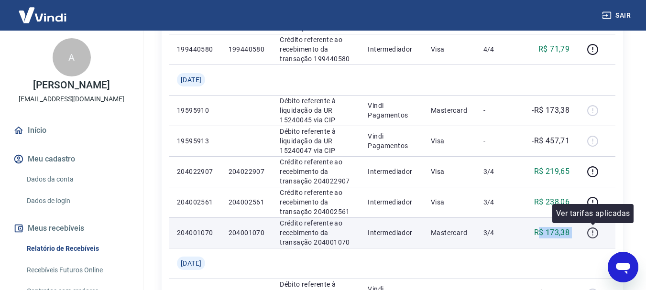
scroll to position [589, 0]
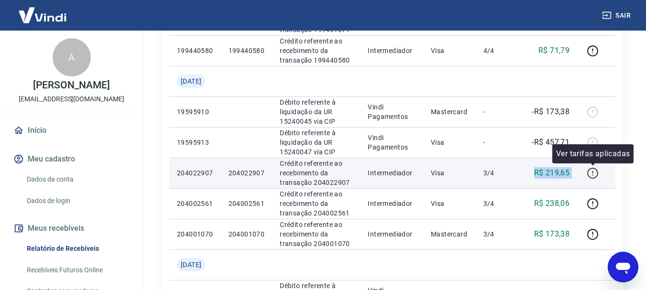
drag, startPoint x: 537, startPoint y: 175, endPoint x: 593, endPoint y: 179, distance: 56.1
click at [593, 179] on tr "204022907 204022907 Crédito referente ao recebimento da transação 204022907 Int…" at bounding box center [392, 173] width 446 height 31
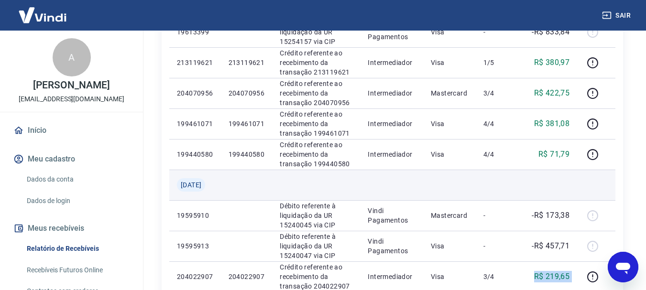
scroll to position [445, 0]
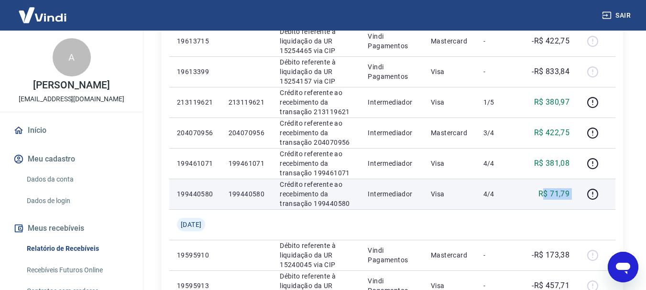
click at [580, 194] on tr "199440580 199440580 Crédito referente ao recebimento da transação 199440580 Int…" at bounding box center [392, 194] width 446 height 31
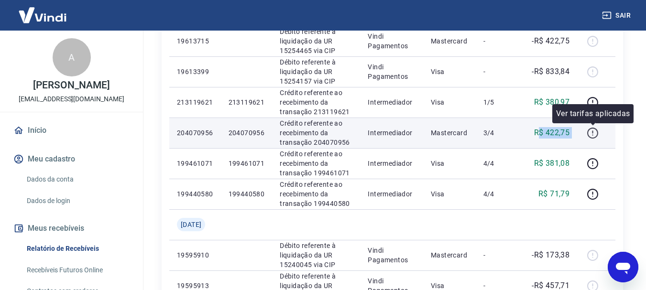
click at [597, 135] on tr "204070956 204070956 Crédito referente ao recebimento da transação 204070956 Int…" at bounding box center [392, 133] width 446 height 31
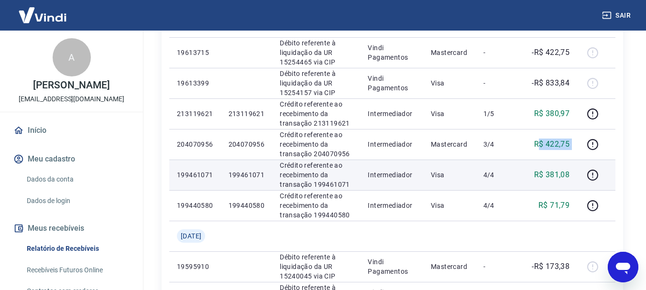
scroll to position [397, 0]
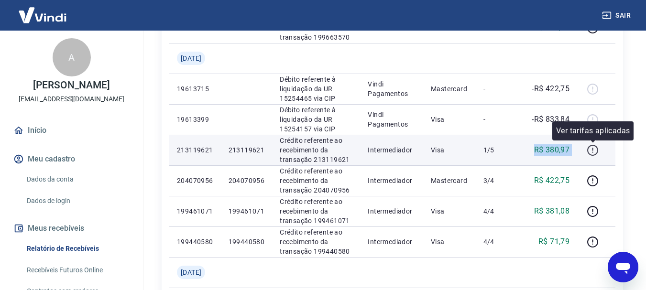
drag, startPoint x: 536, startPoint y: 145, endPoint x: 594, endPoint y: 144, distance: 58.4
click at [594, 144] on tr "213119621 213119621 Crédito referente ao recebimento da transação 213119621 Int…" at bounding box center [392, 150] width 446 height 31
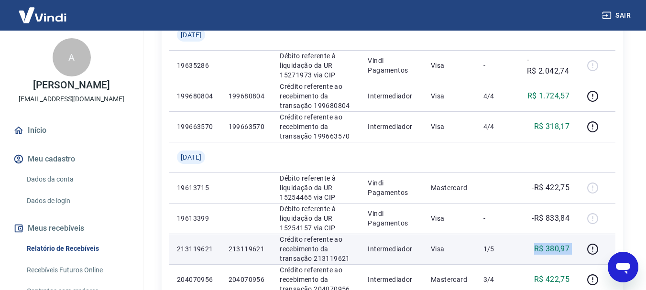
scroll to position [254, 0]
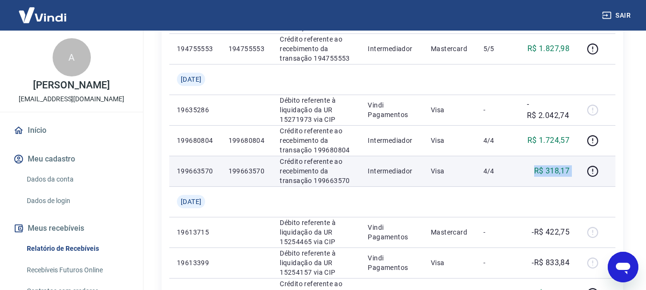
drag, startPoint x: 528, startPoint y: 167, endPoint x: 579, endPoint y: 167, distance: 51.2
click at [579, 167] on tr "199663570 199663570 Crédito referente ao recebimento da transação 199663570 Int…" at bounding box center [392, 171] width 446 height 31
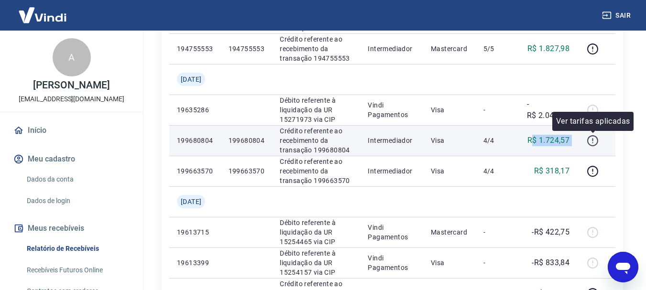
drag, startPoint x: 534, startPoint y: 143, endPoint x: 600, endPoint y: 143, distance: 66.5
click at [600, 143] on tr "199680804 199680804 Crédito referente ao recebimento da transação 199680804 Int…" at bounding box center [392, 140] width 446 height 31
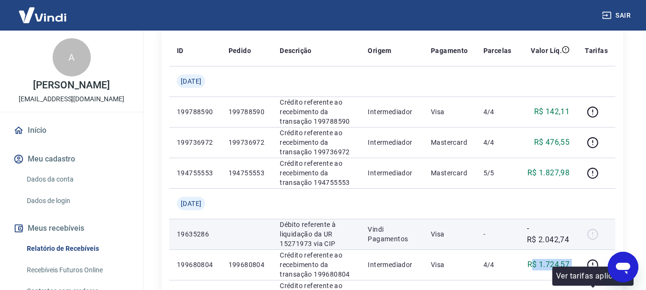
scroll to position [110, 0]
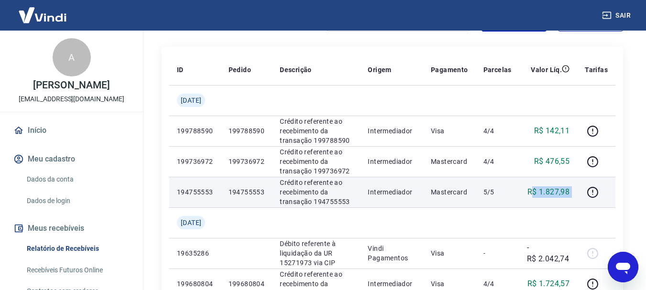
drag, startPoint x: 567, startPoint y: 200, endPoint x: 579, endPoint y: 194, distance: 12.8
click at [581, 197] on tr "194755553 194755553 Crédito referente ao recebimento da transação 194755553 Int…" at bounding box center [392, 192] width 446 height 31
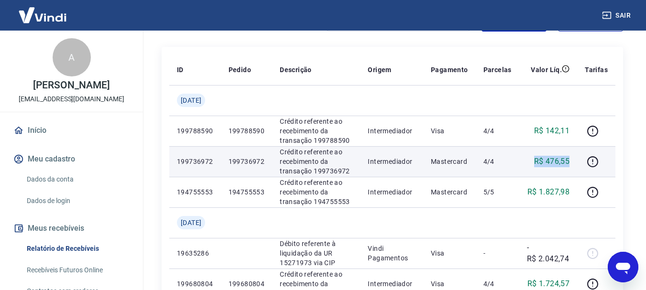
drag, startPoint x: 540, startPoint y: 162, endPoint x: 577, endPoint y: 166, distance: 37.1
click at [577, 166] on td "R$ 476,55" at bounding box center [548, 161] width 58 height 31
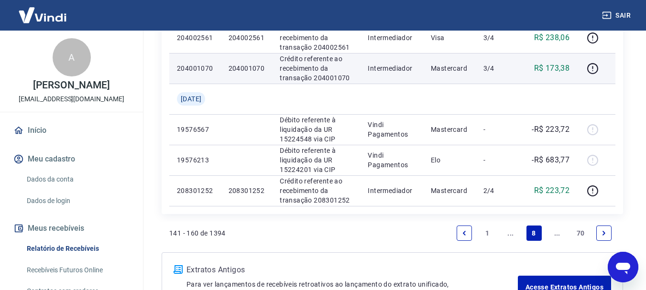
scroll to position [828, 0]
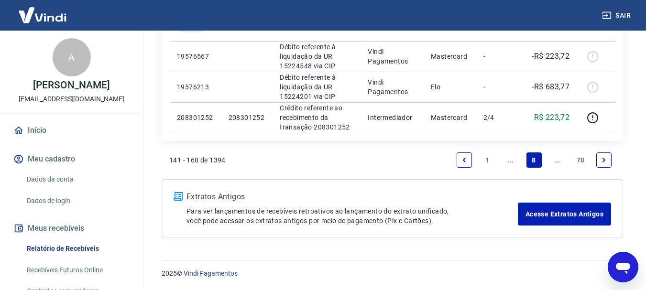
click at [465, 159] on icon "Previous page" at bounding box center [464, 160] width 7 height 7
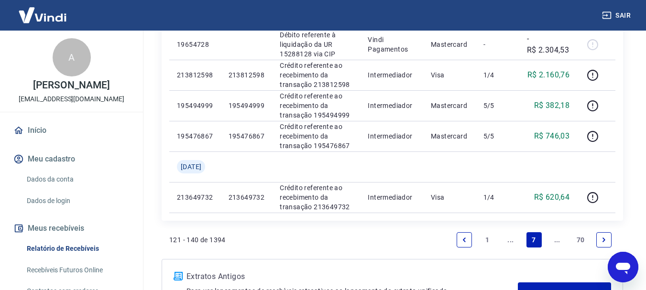
scroll to position [859, 0]
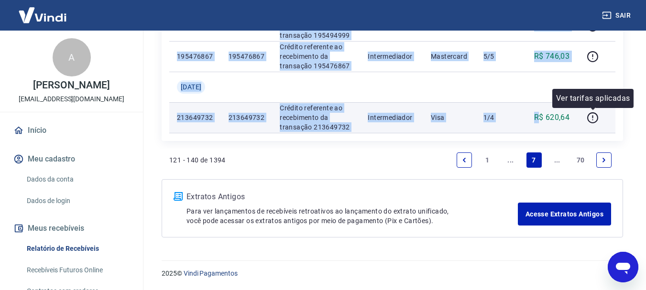
drag, startPoint x: 538, startPoint y: 119, endPoint x: 583, endPoint y: 114, distance: 45.7
click at [587, 117] on tr "213649732 213649732 Crédito referente ao recebimento da transação 213649732 Int…" at bounding box center [392, 117] width 446 height 31
